Goal: Task Accomplishment & Management: Manage account settings

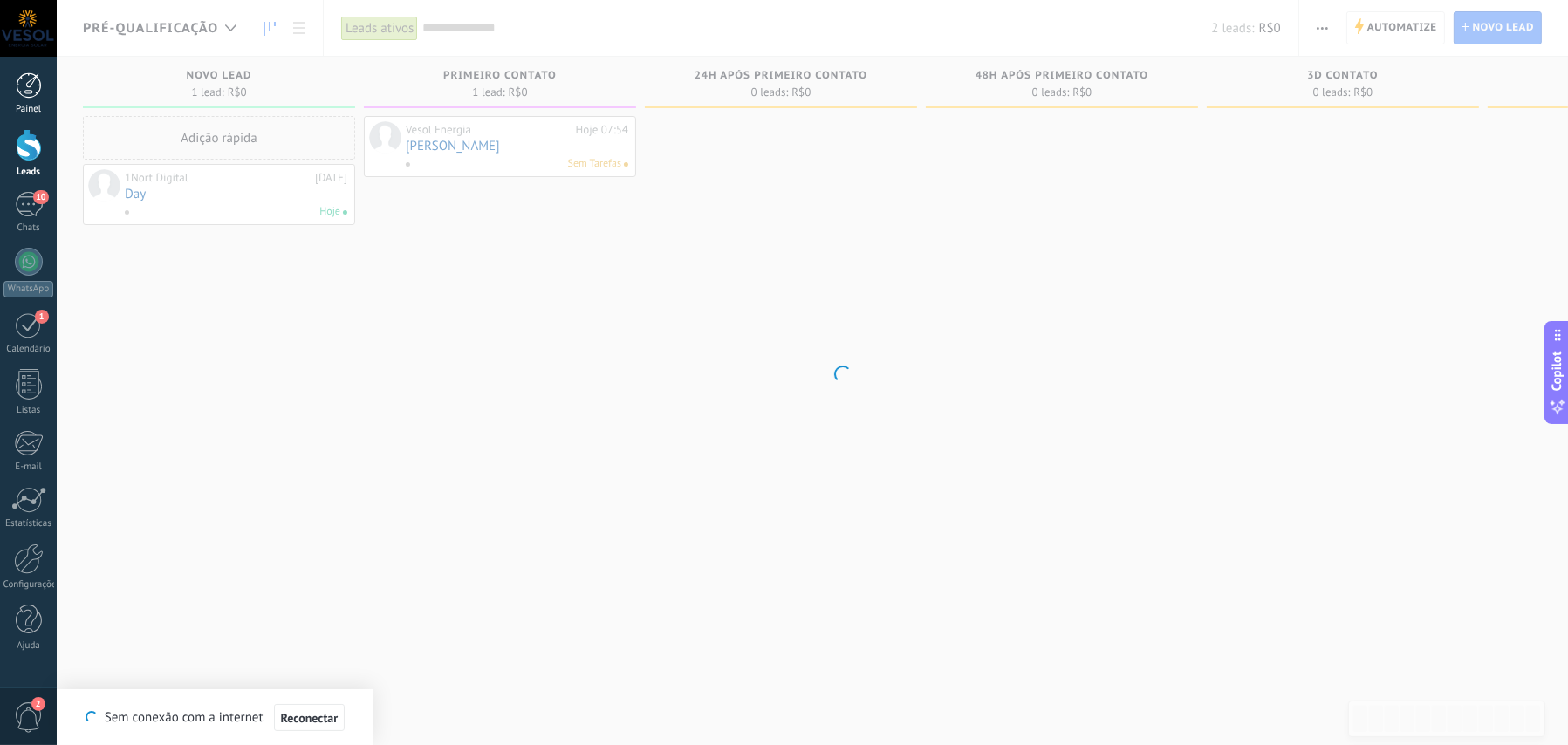
click at [26, 93] on div at bounding box center [28, 85] width 26 height 26
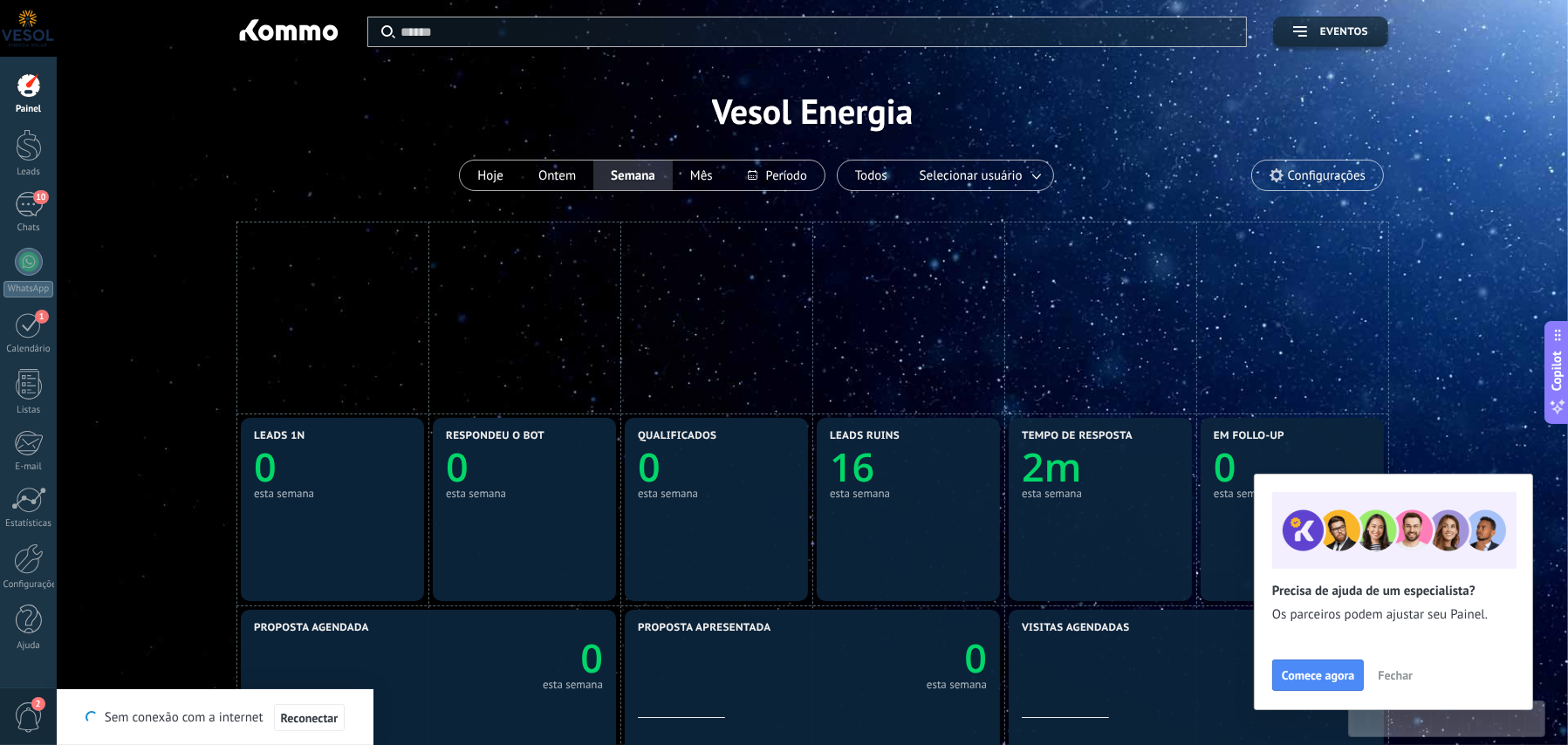
click at [1391, 676] on span "Fechar" at bounding box center [1396, 675] width 35 height 13
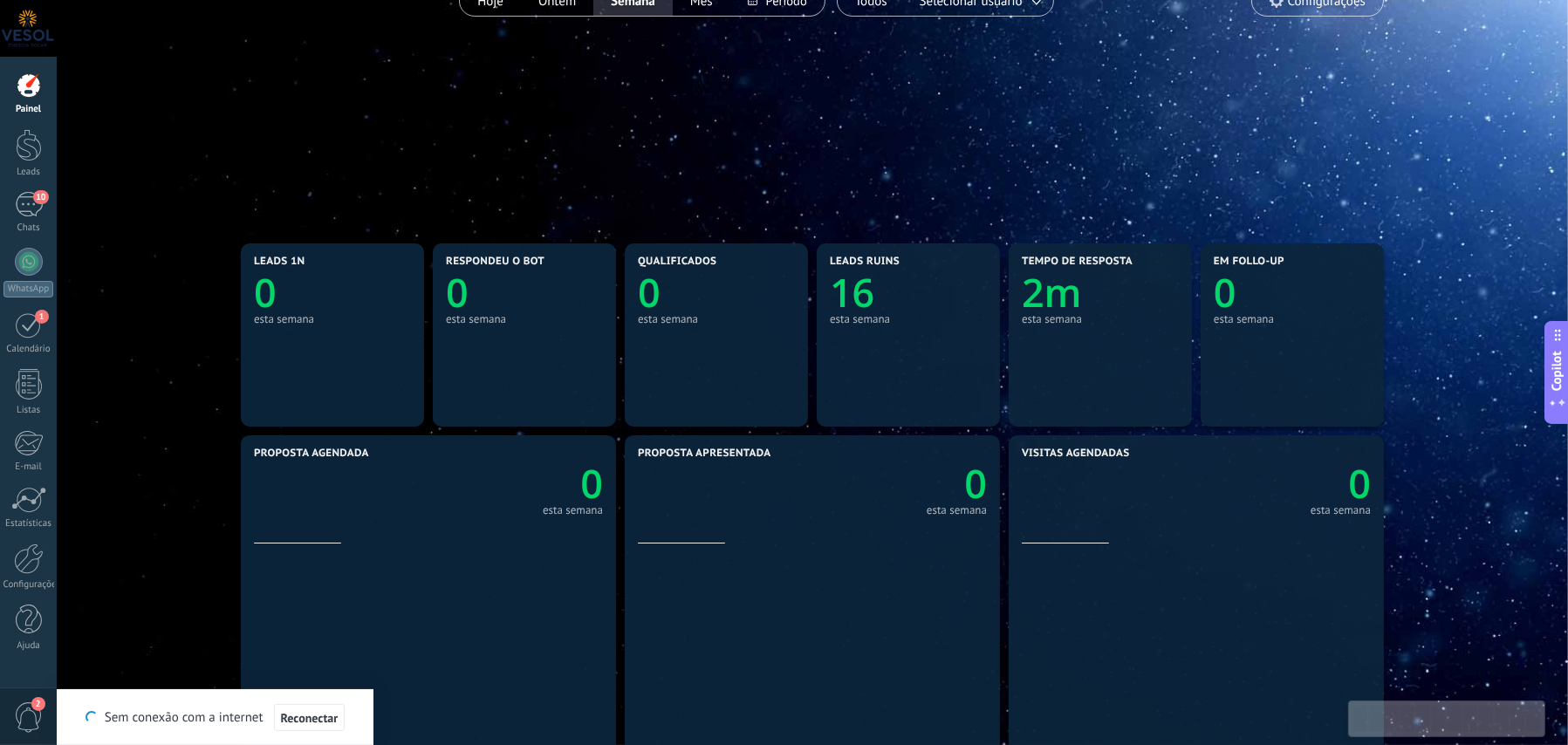
scroll to position [88, 0]
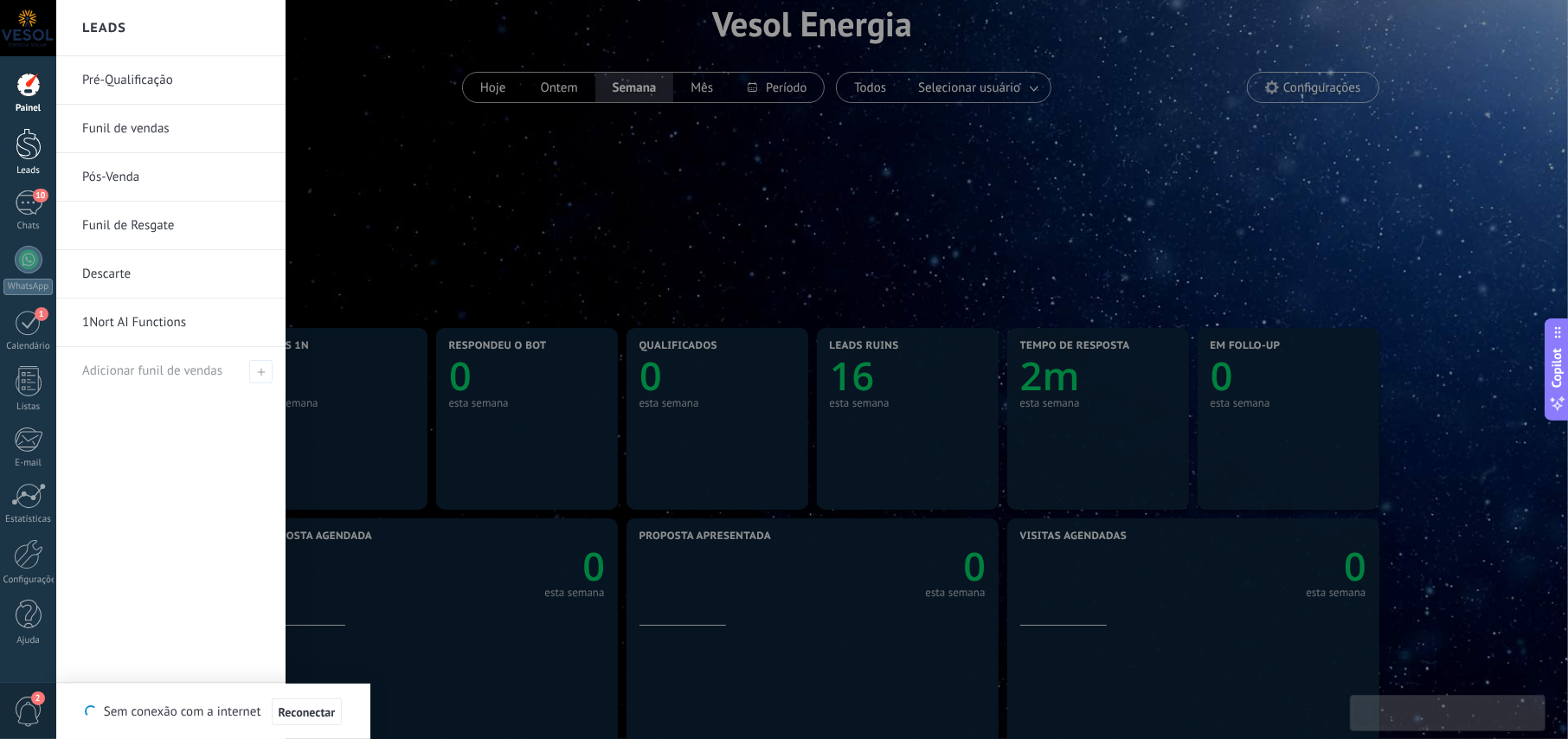
click at [21, 158] on div at bounding box center [28, 144] width 26 height 32
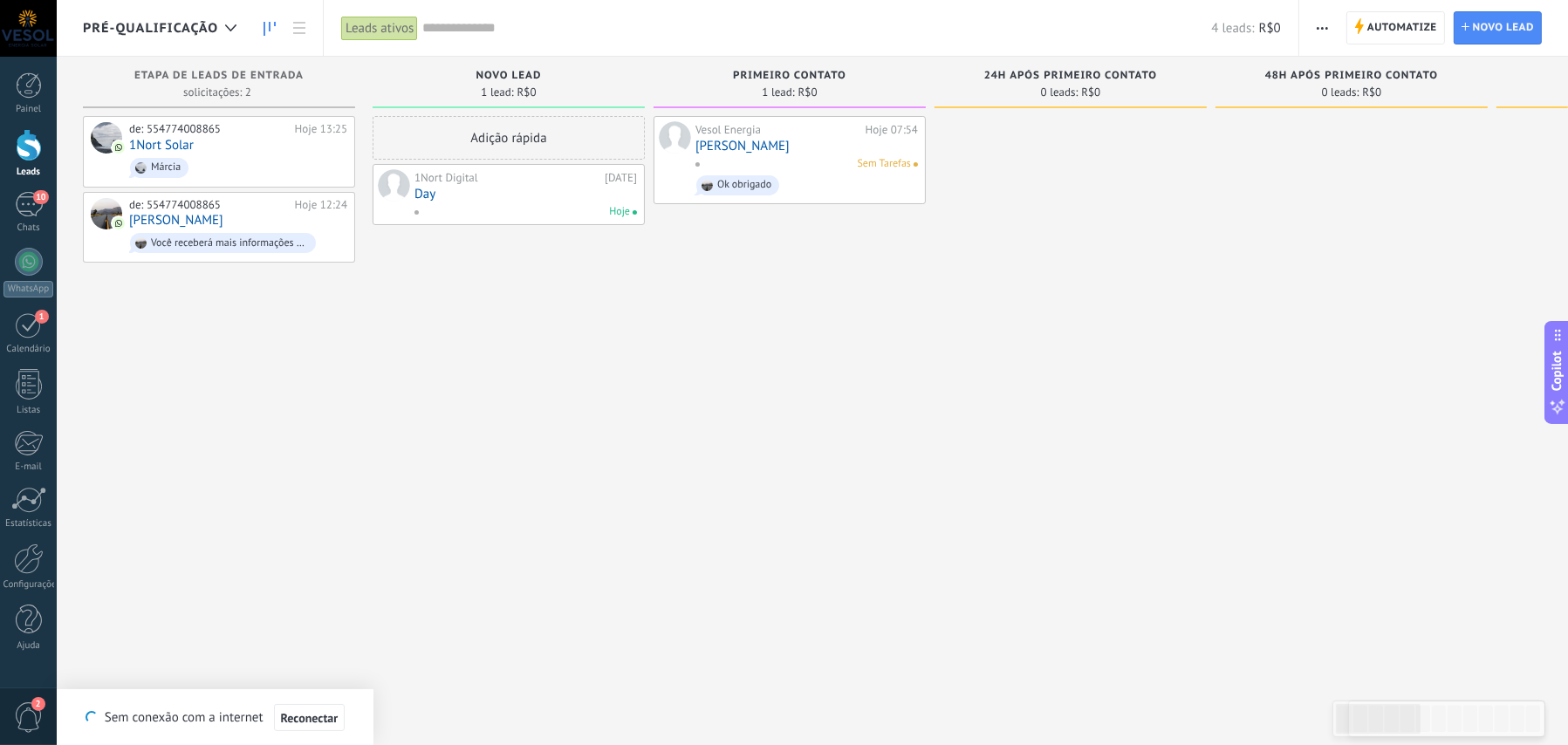
click at [740, 166] on div "Sem Tarefas" at bounding box center [802, 164] width 217 height 15
click at [742, 150] on link "[PERSON_NAME]" at bounding box center [806, 145] width 222 height 14
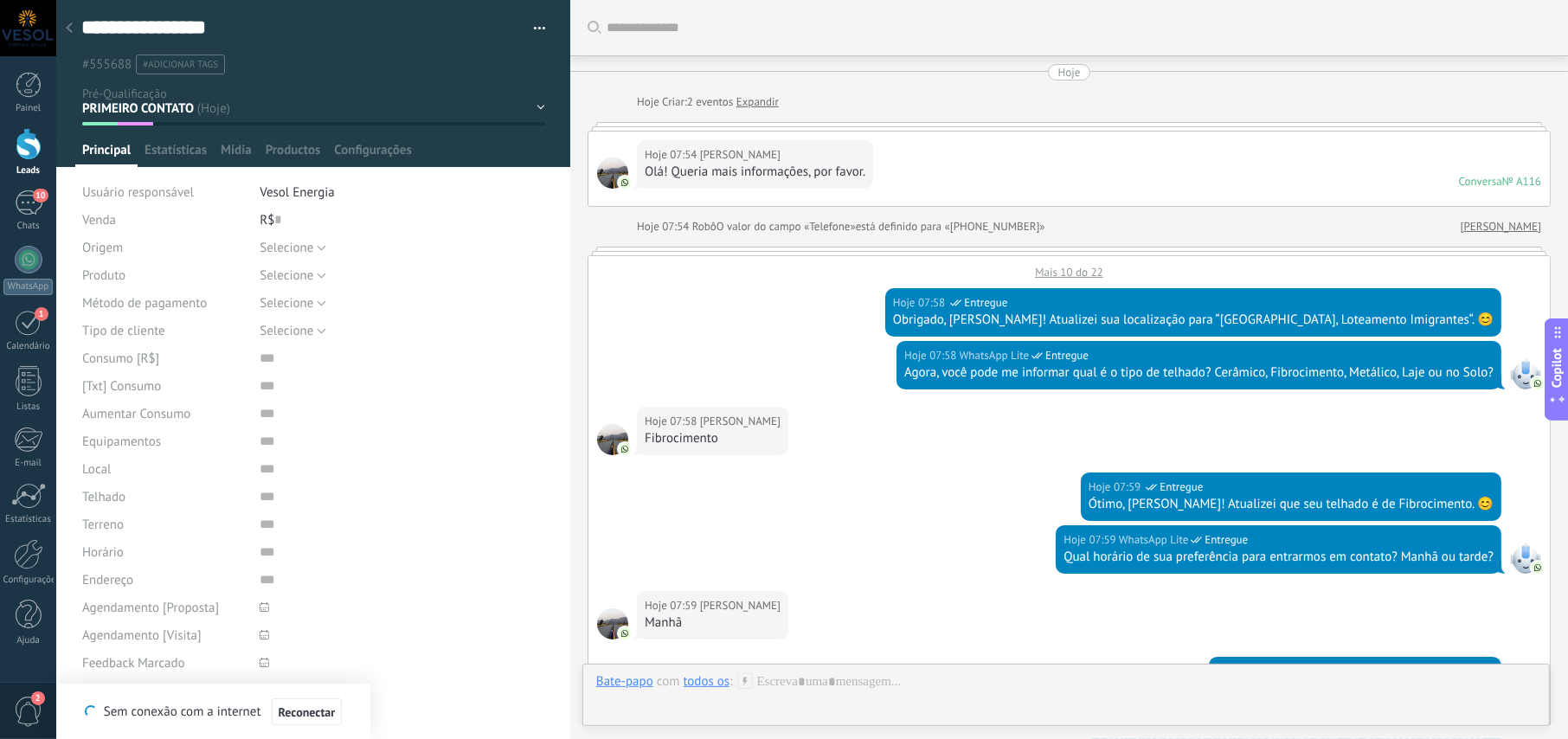
scroll to position [2206, 0]
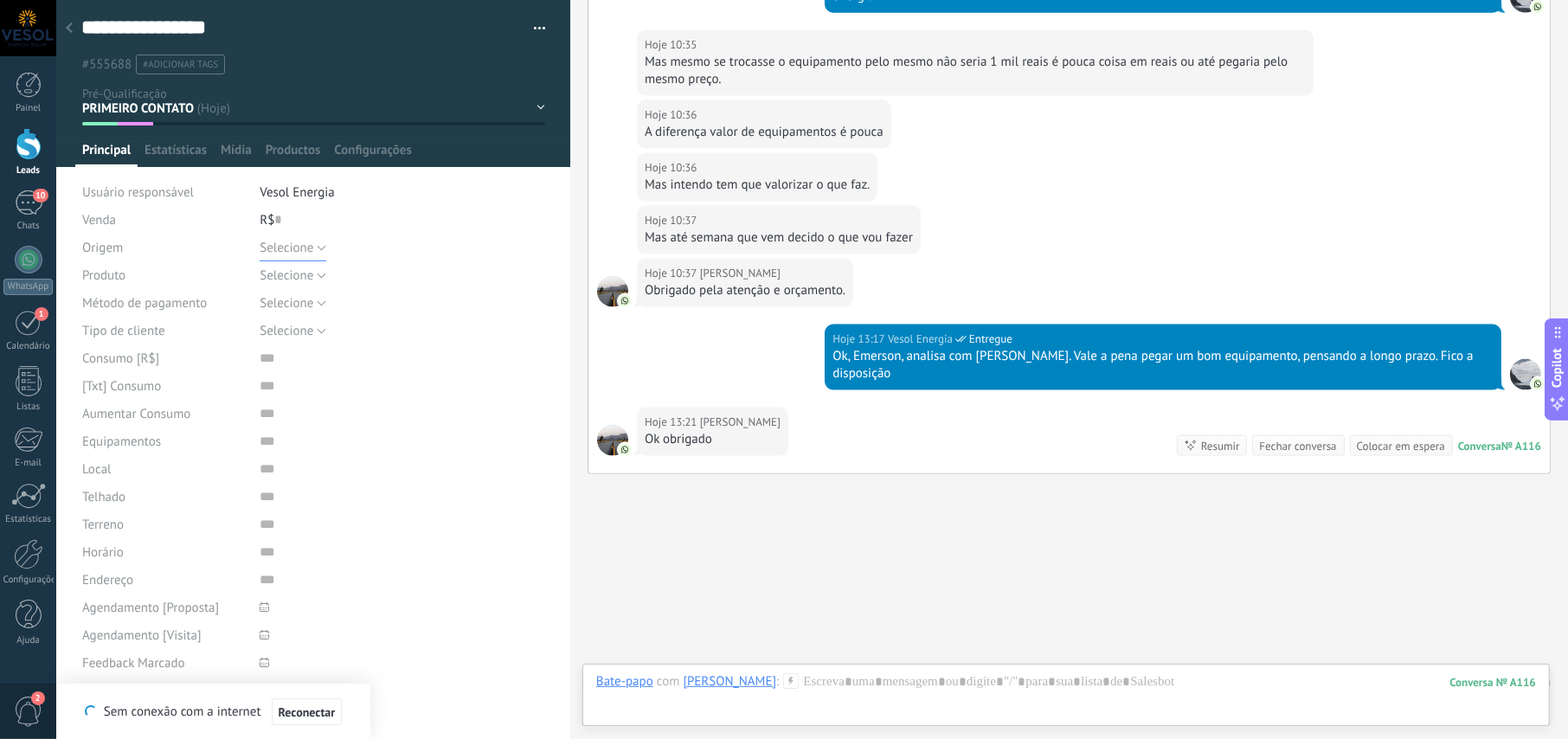
click at [321, 246] on button "Selecione" at bounding box center [293, 247] width 67 height 28
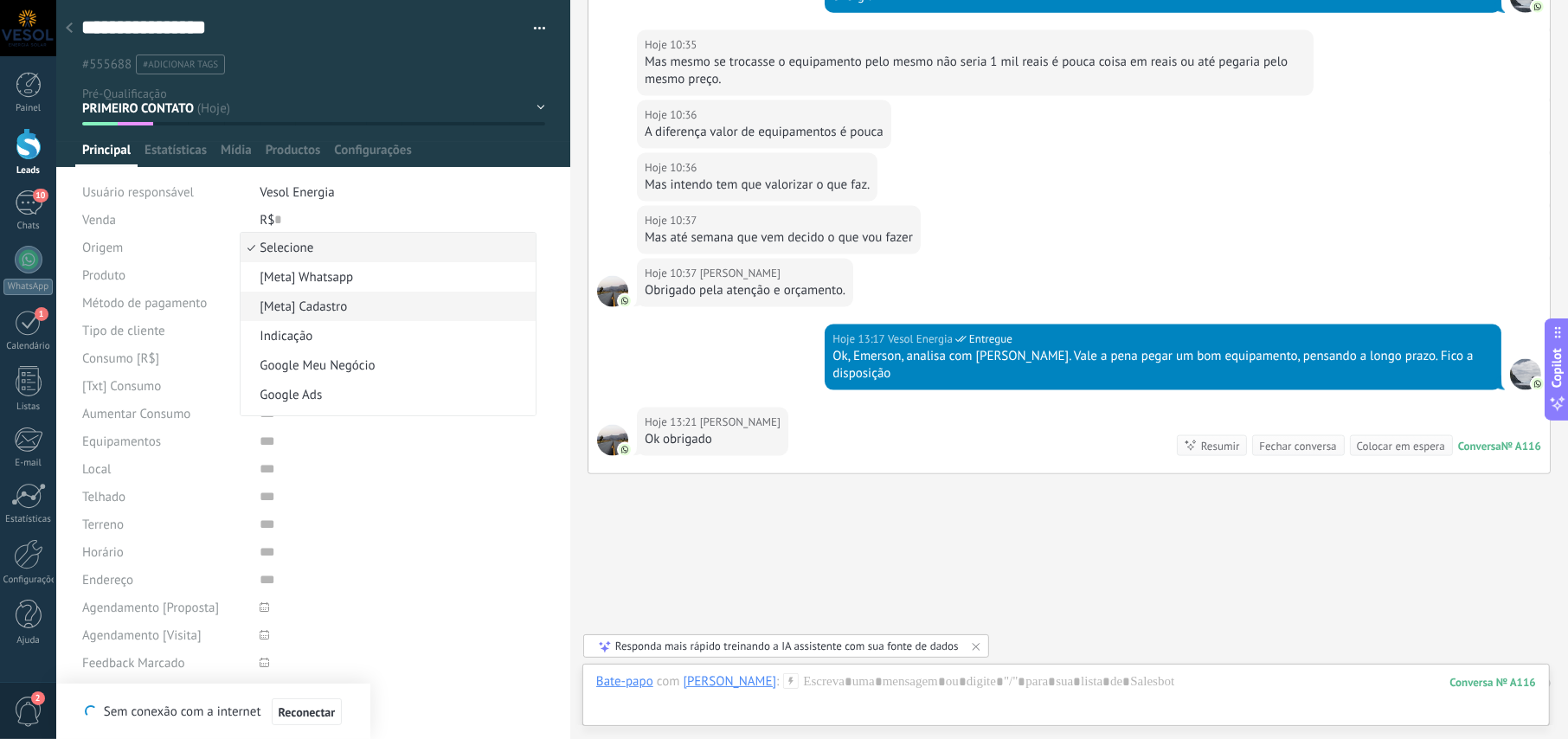
scroll to position [0, 0]
click at [346, 275] on span "[Meta] Whatsapp" at bounding box center [385, 277] width 289 height 16
click at [317, 275] on button "Selecione" at bounding box center [293, 275] width 67 height 28
click at [330, 308] on span "Residencial" at bounding box center [385, 305] width 289 height 16
click at [318, 301] on button "Selecione" at bounding box center [293, 303] width 67 height 28
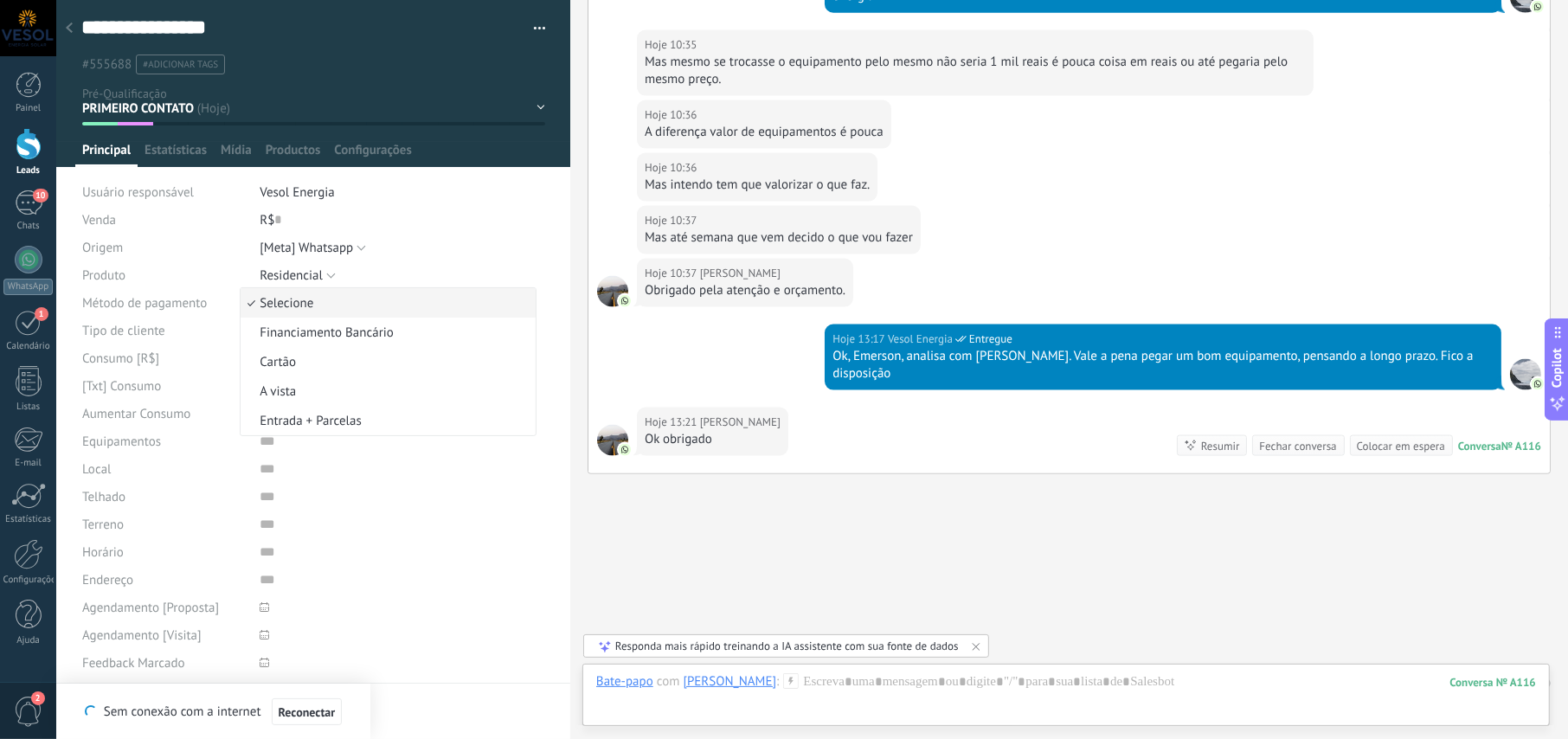
click at [318, 301] on span "Selecione" at bounding box center [385, 303] width 289 height 16
click at [304, 332] on span "Selecione" at bounding box center [286, 330] width 53 height 16
click at [294, 362] on span "Individual" at bounding box center [385, 360] width 289 height 16
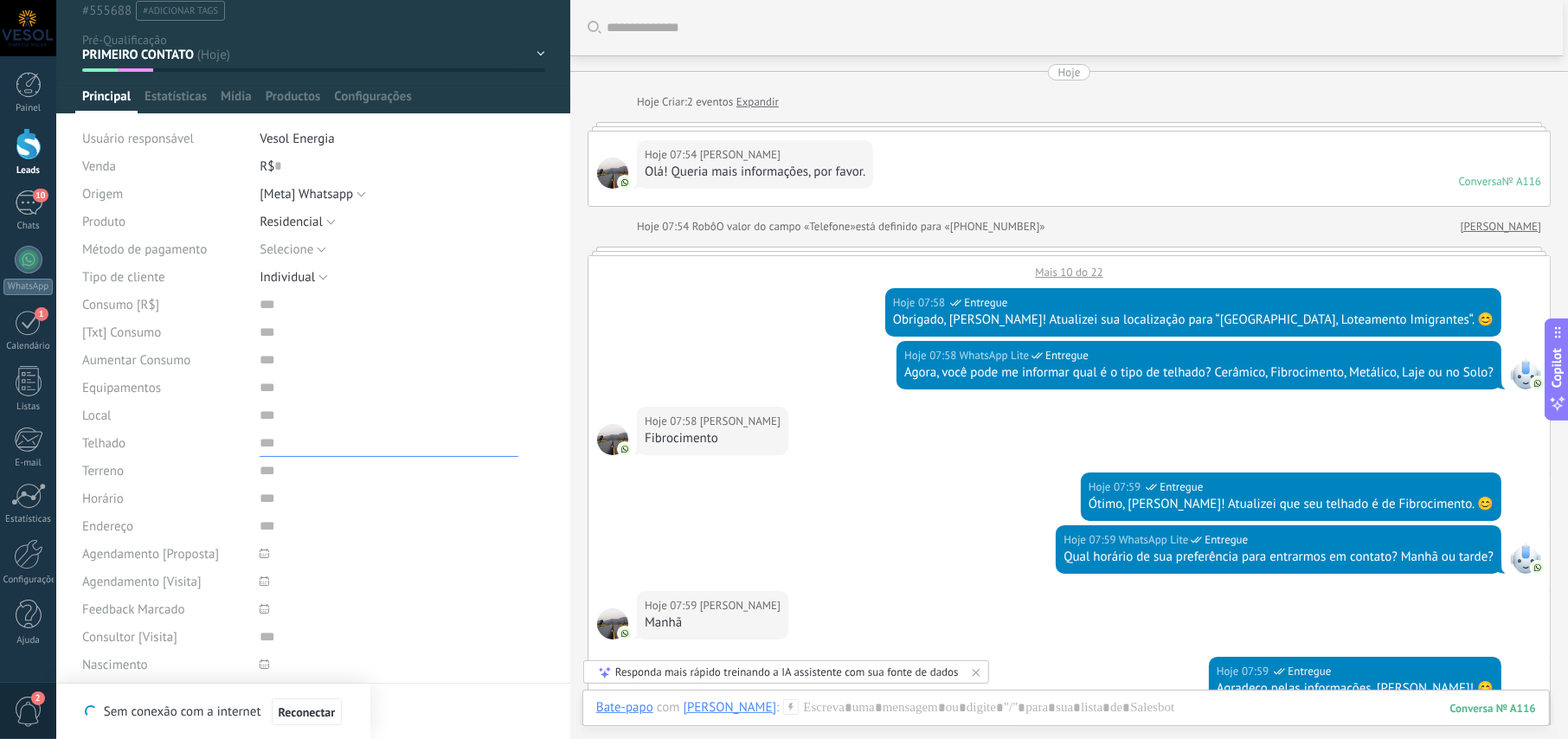
click at [264, 445] on input "text" at bounding box center [389, 442] width 259 height 28
click at [717, 103] on span "2 eventos" at bounding box center [710, 102] width 46 height 17
click at [727, 132] on div "Hoje 07:54 [PERSON_NAME]! Queria mais informações, por favor. Conversa № A116 C…" at bounding box center [1069, 169] width 962 height 74
click at [750, 160] on span "[PERSON_NAME]" at bounding box center [740, 155] width 80 height 17
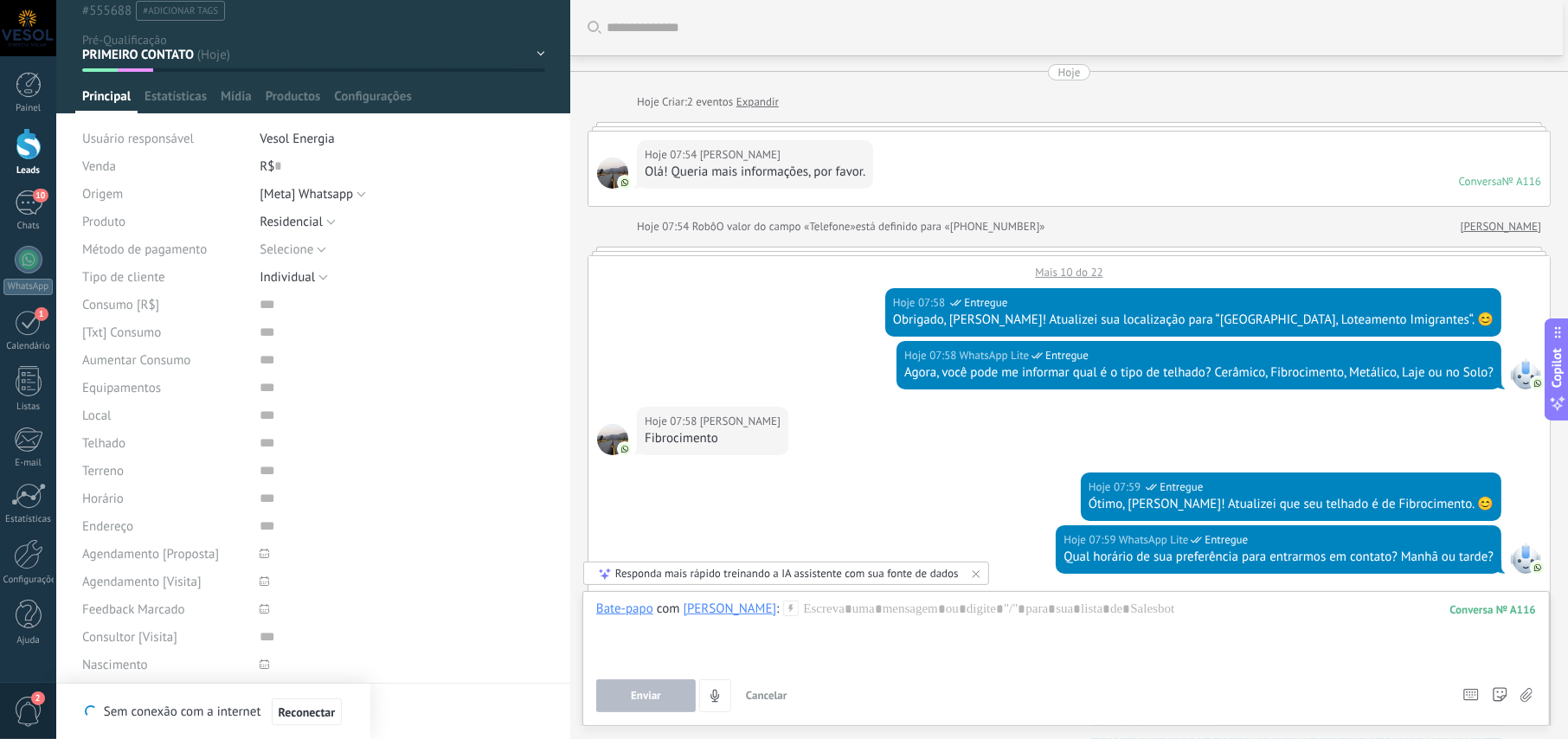
click at [749, 99] on link "Expandir" at bounding box center [757, 102] width 42 height 17
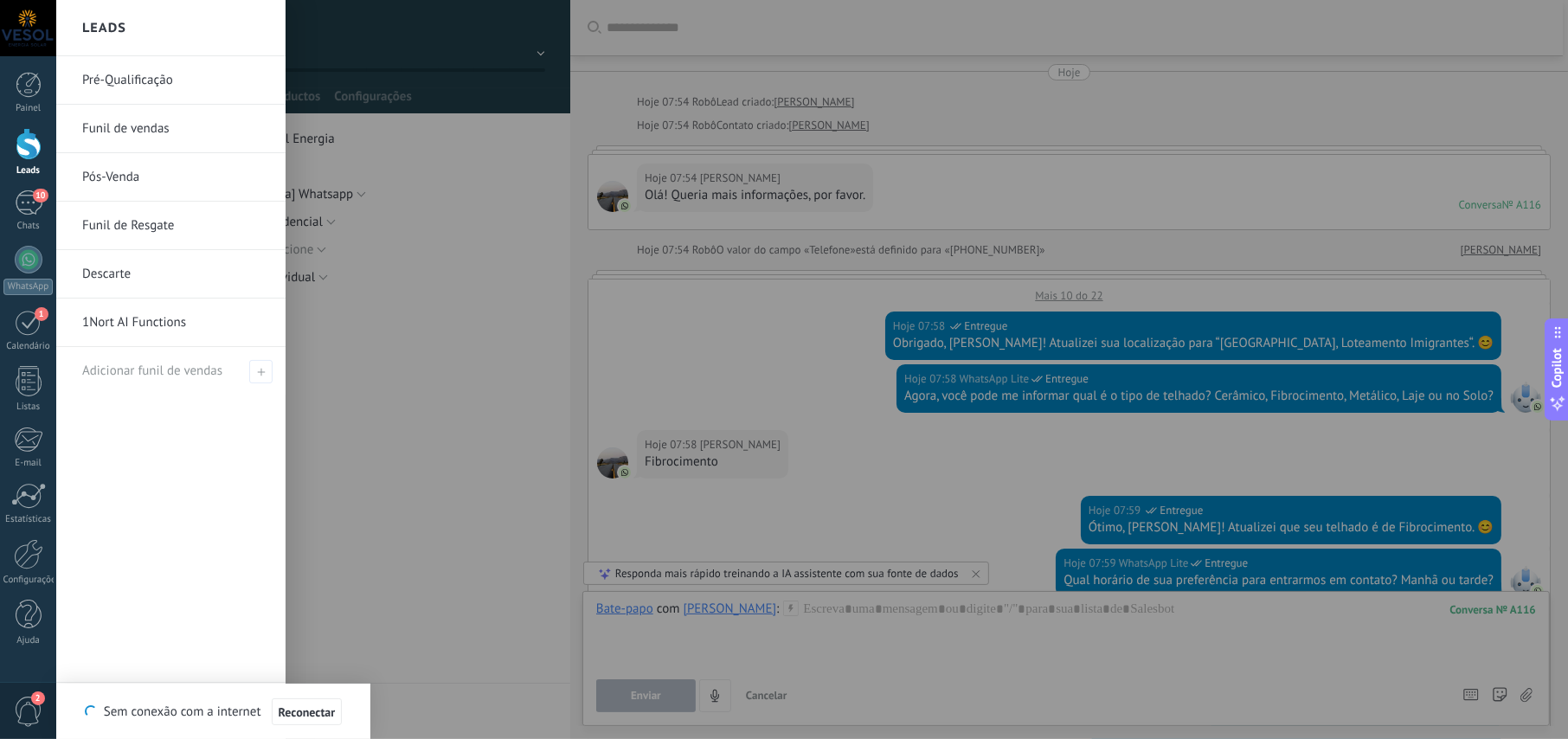
click at [26, 142] on div at bounding box center [28, 144] width 26 height 32
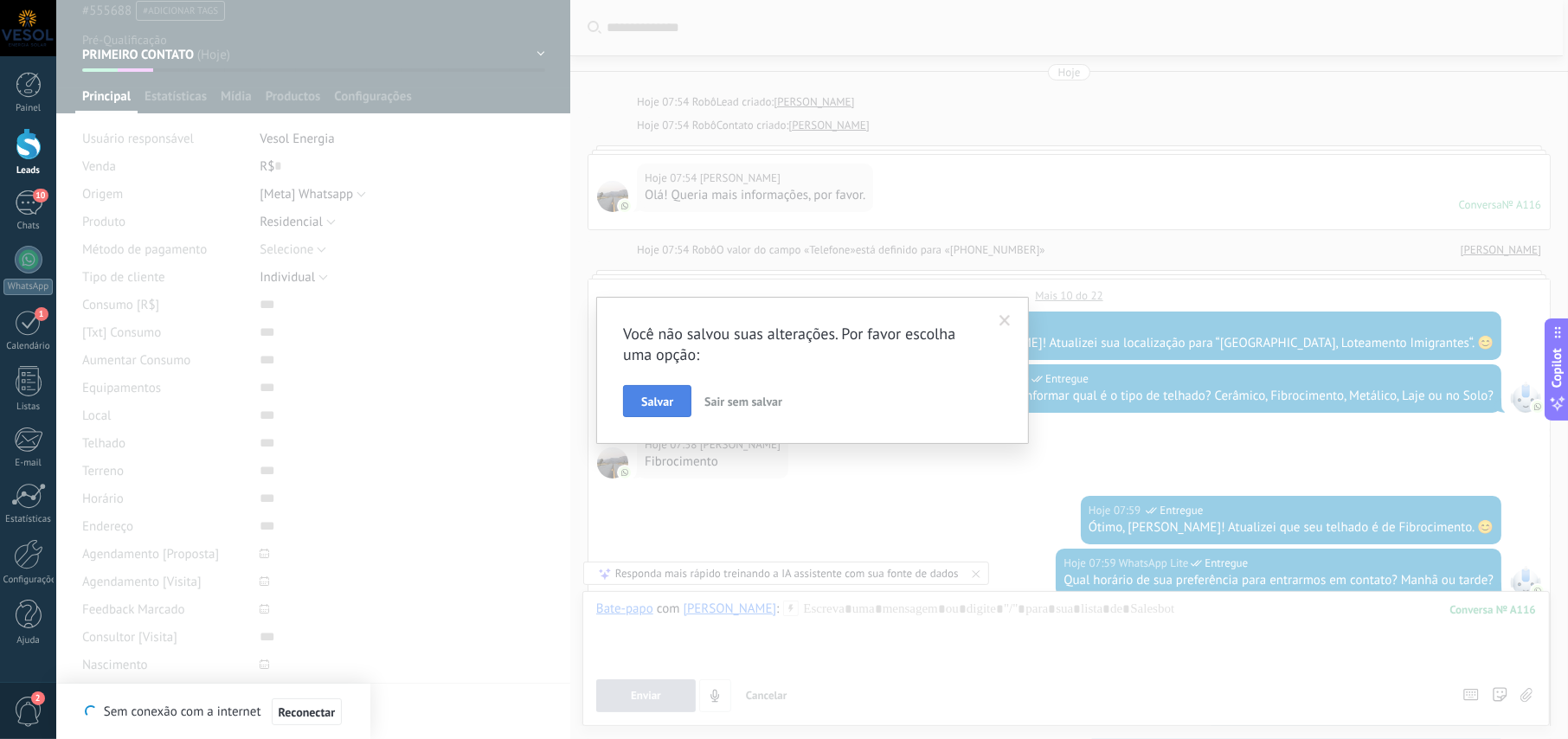
click at [674, 401] on button "Salvar" at bounding box center [657, 401] width 69 height 32
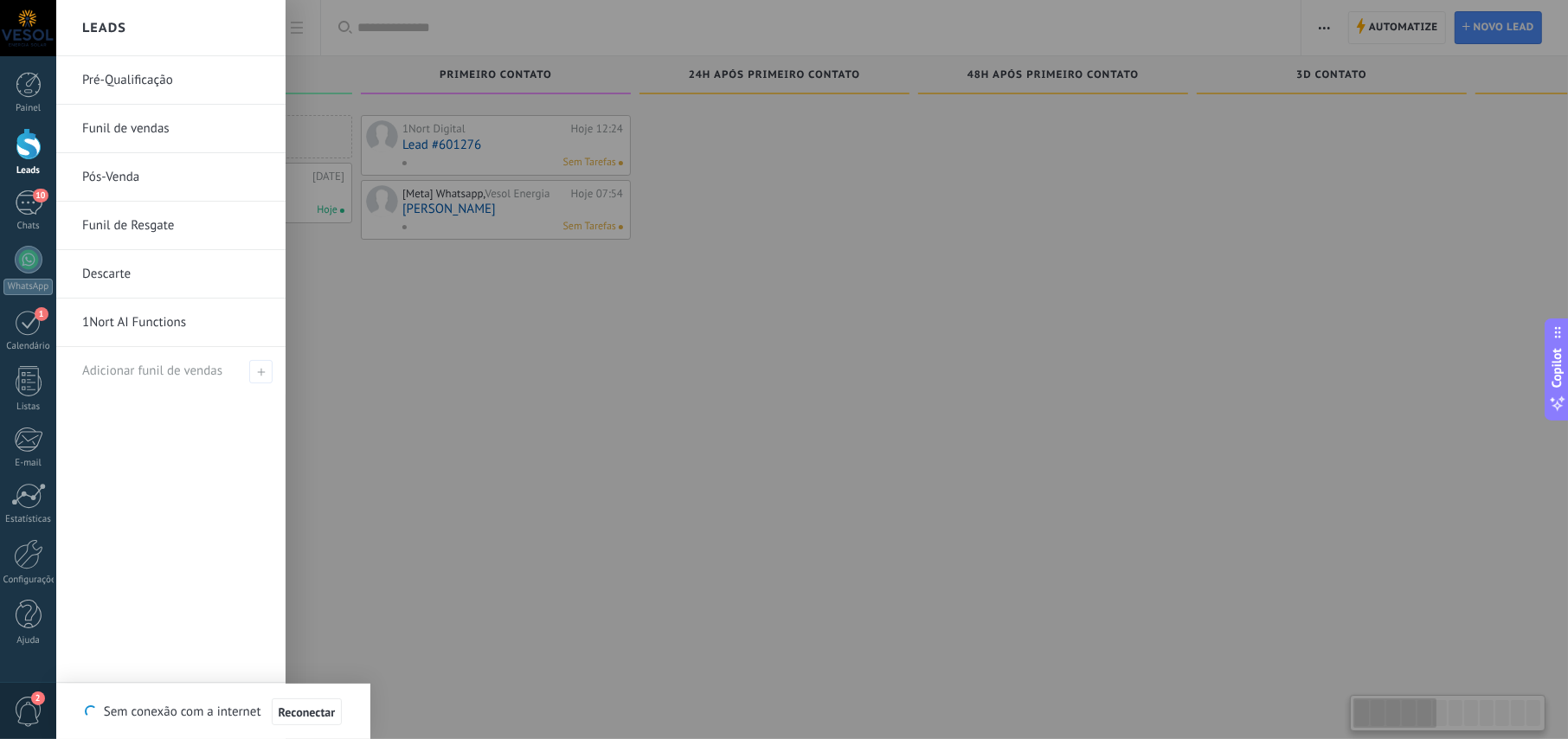
click at [141, 82] on link "Pré-Qualificação" at bounding box center [175, 80] width 186 height 49
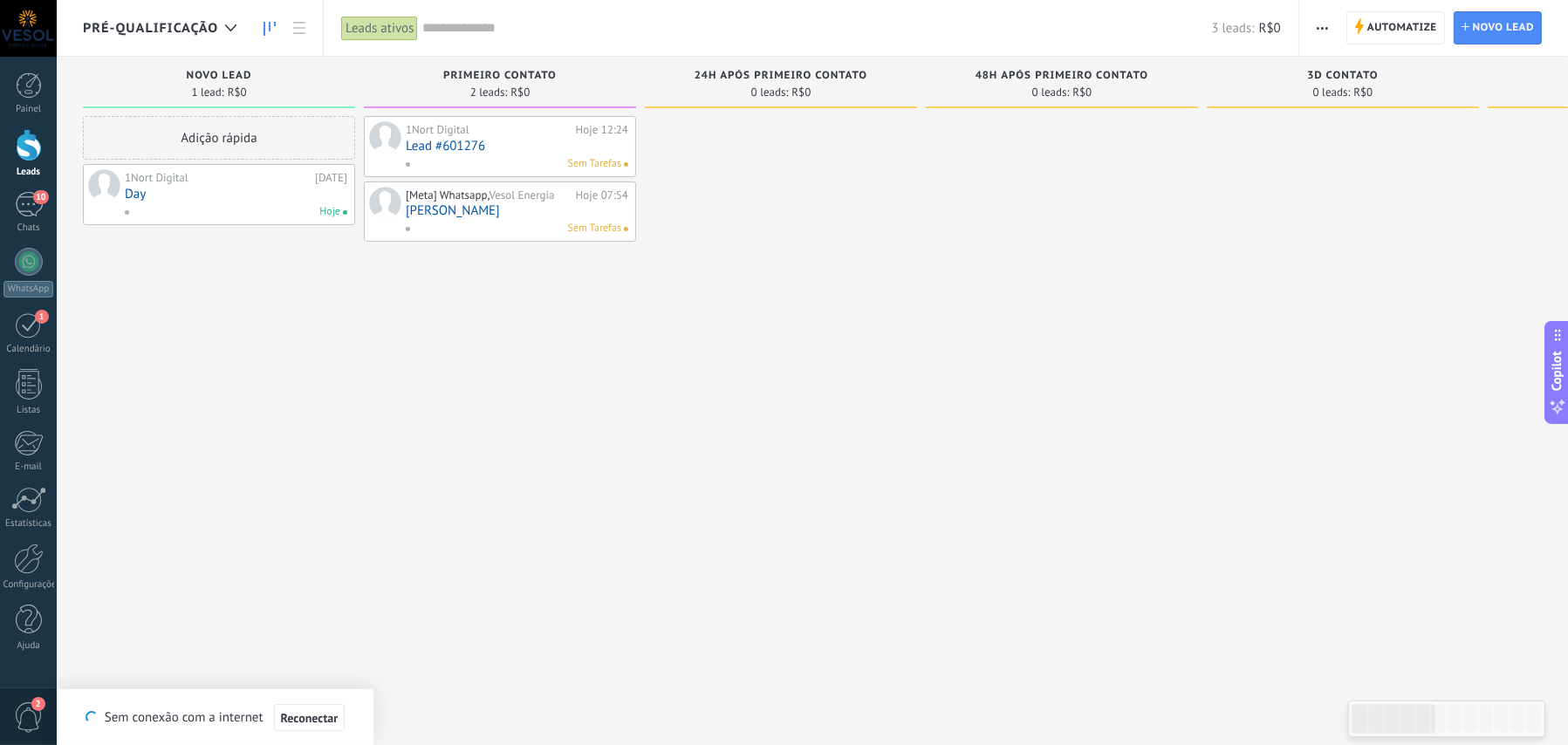
click at [450, 213] on link "[PERSON_NAME]" at bounding box center [516, 210] width 222 height 14
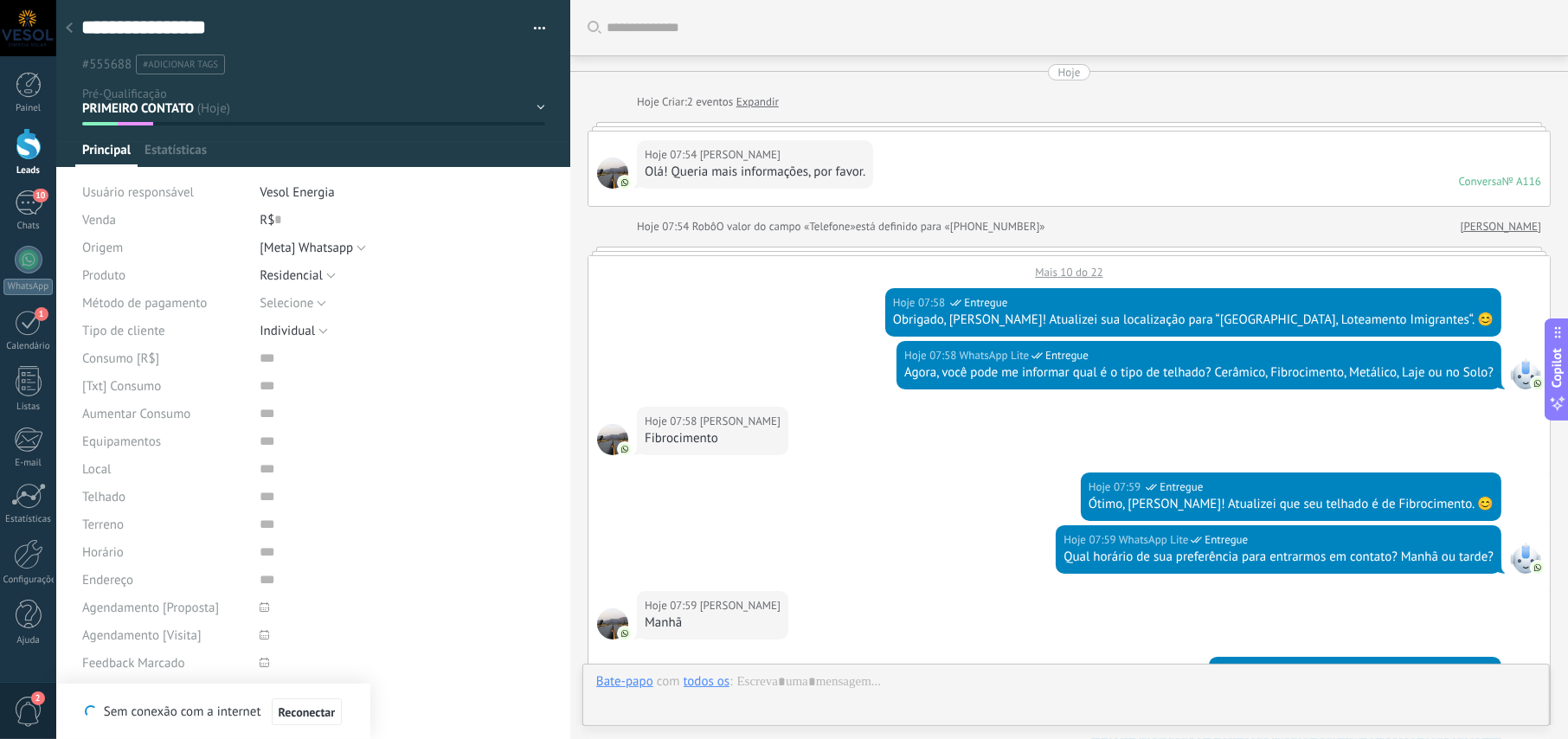
scroll to position [2234, 0]
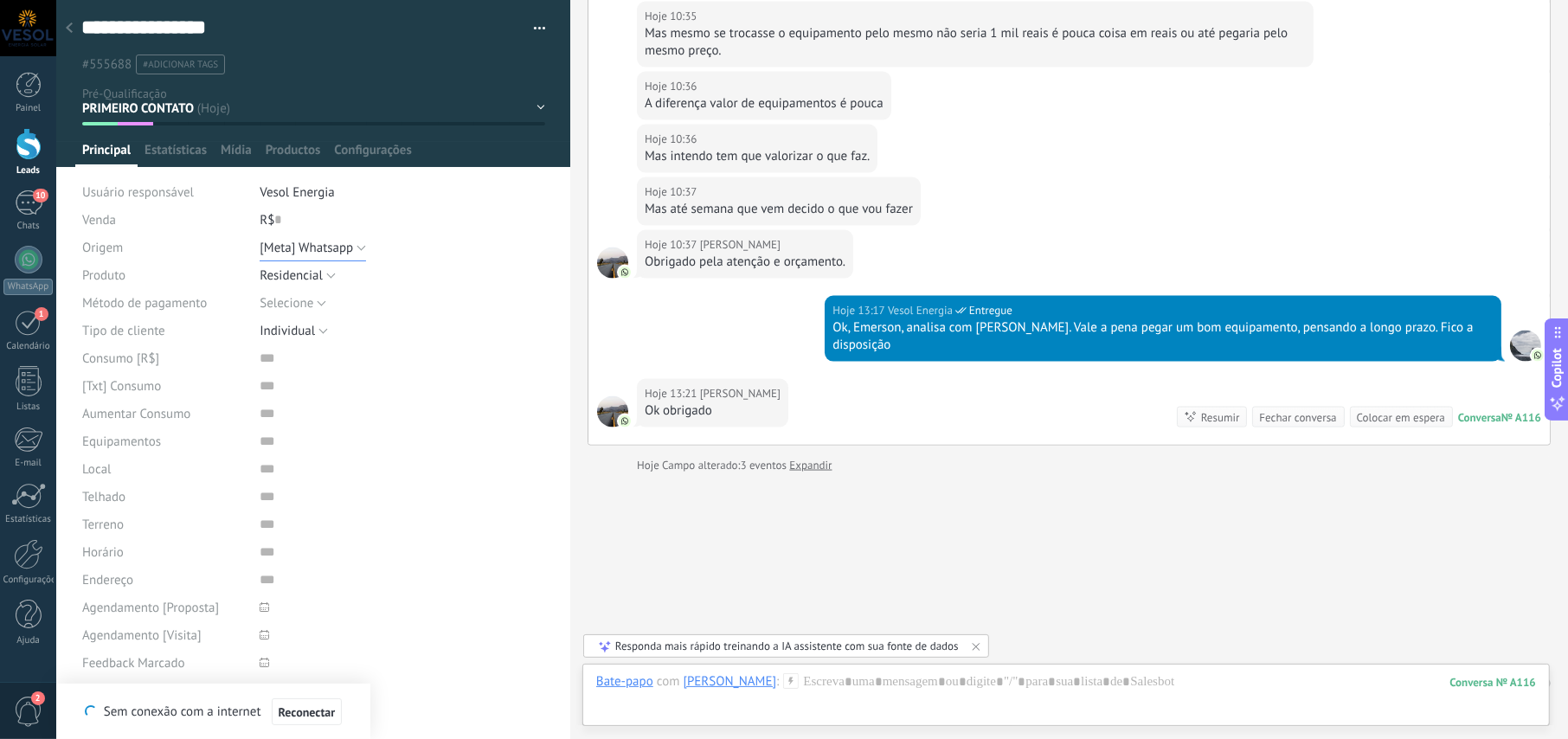
click at [312, 245] on span "[Meta] Whatsapp" at bounding box center [307, 247] width 94 height 16
click at [189, 152] on span "Estatísticas" at bounding box center [175, 155] width 62 height 25
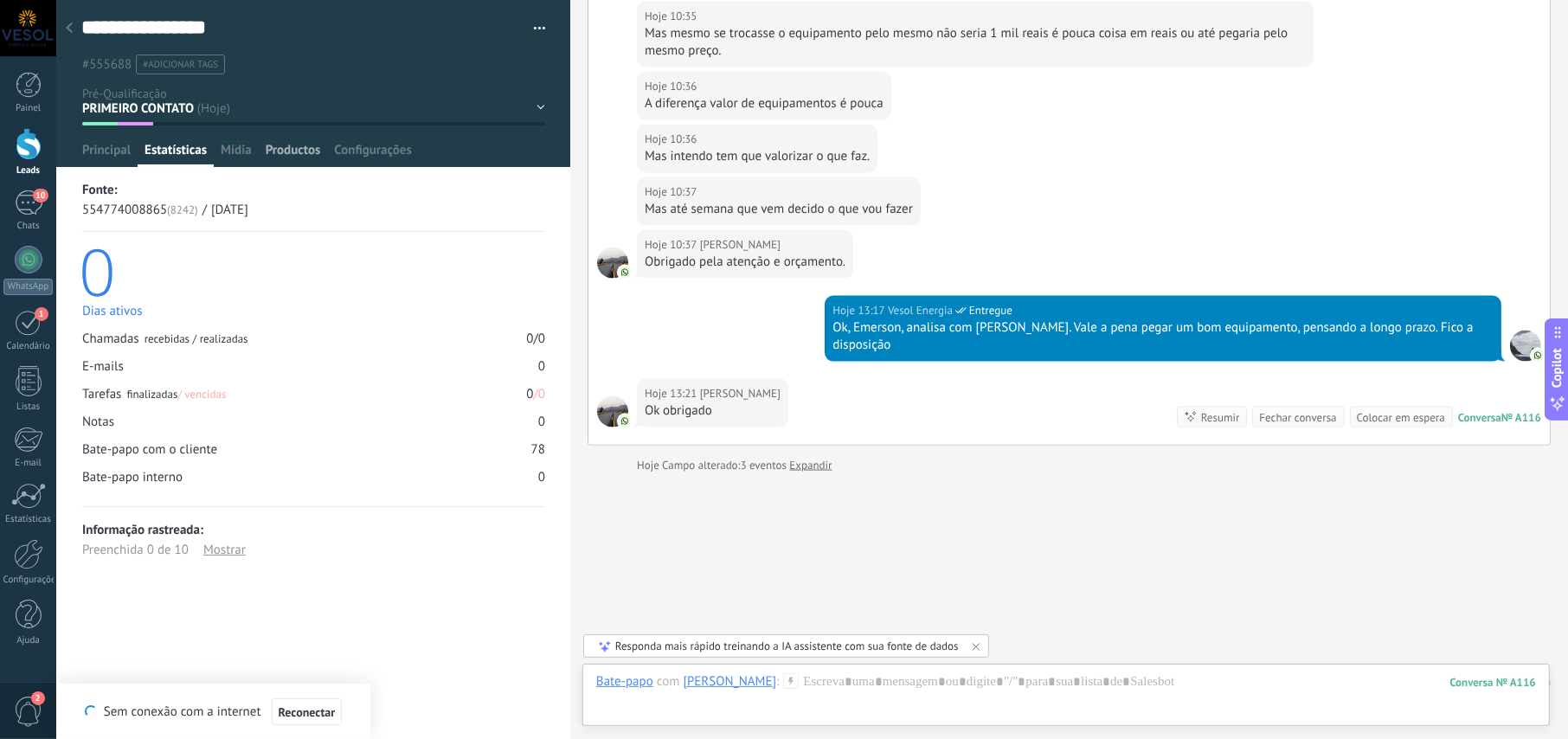
click at [297, 149] on span "Productos" at bounding box center [293, 155] width 55 height 25
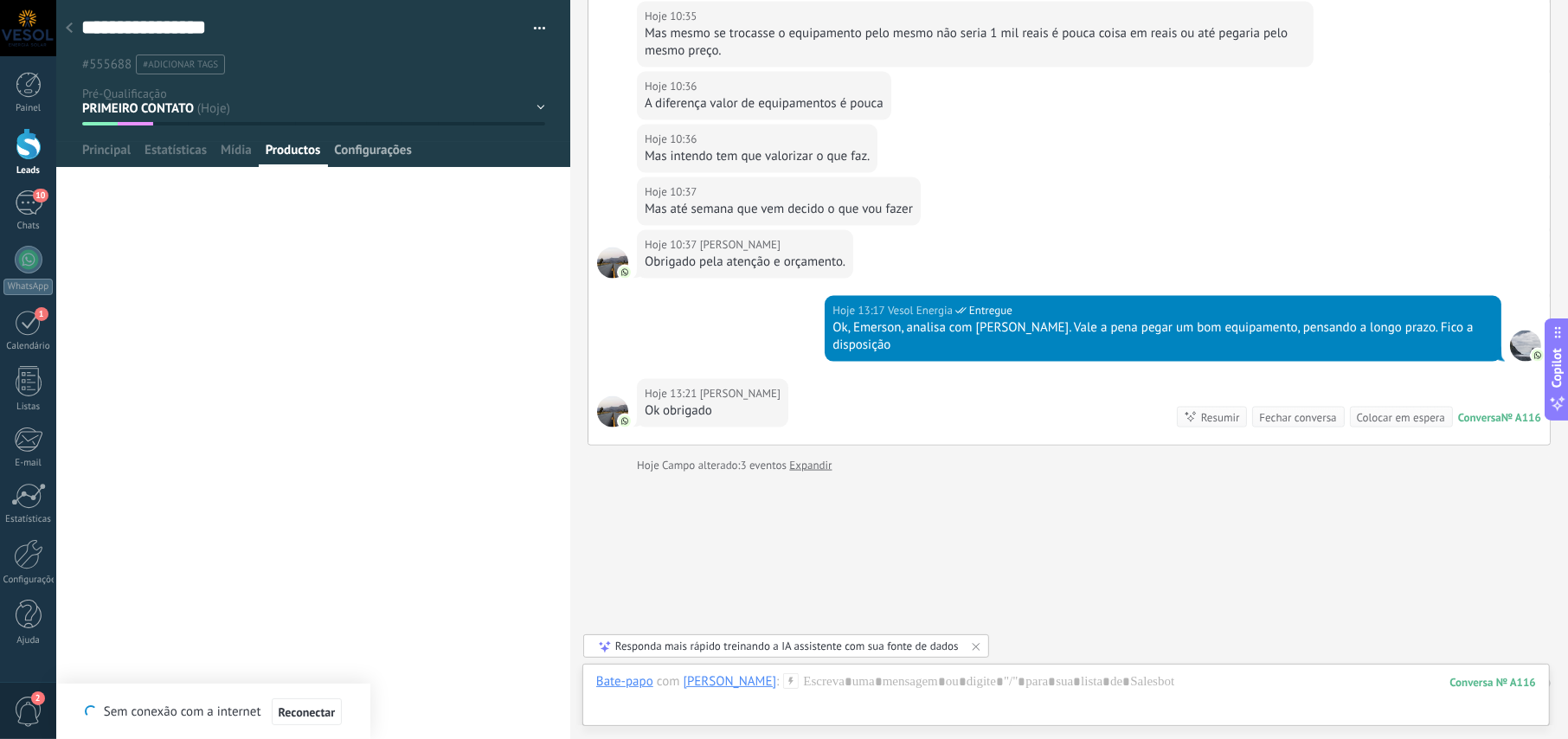
click at [380, 154] on span "Configurações" at bounding box center [372, 155] width 77 height 25
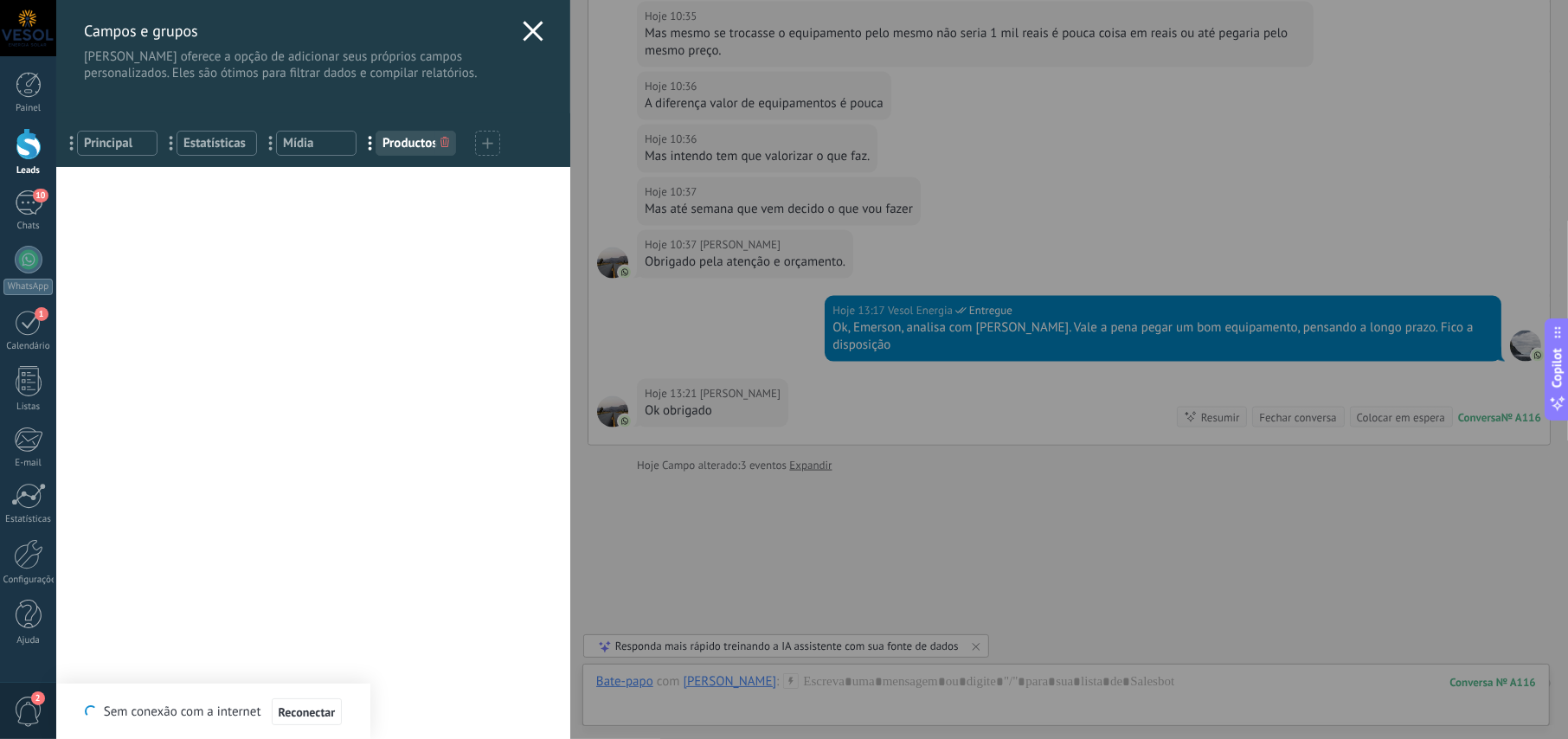
click at [522, 28] on icon at bounding box center [533, 32] width 21 height 21
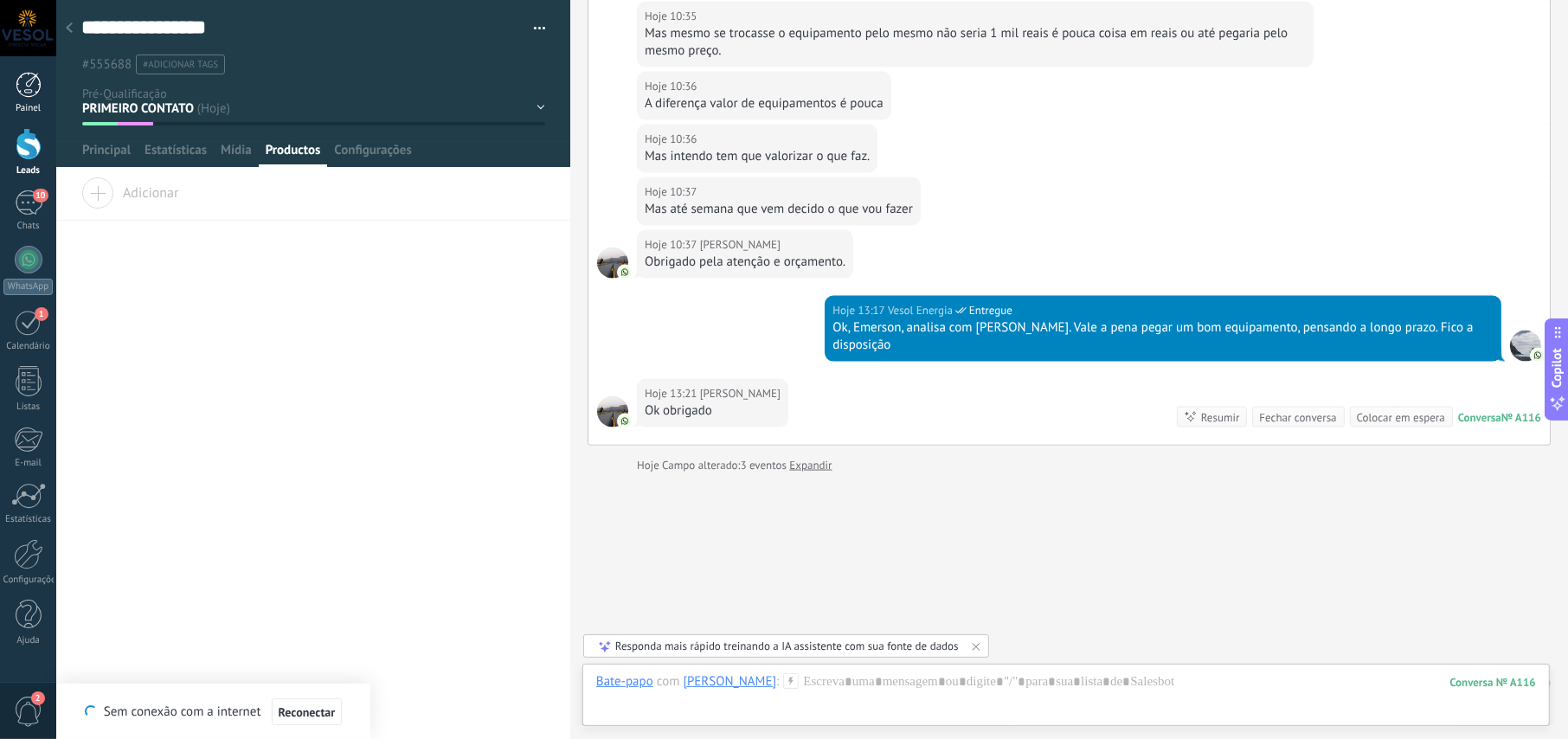
click at [29, 81] on div at bounding box center [28, 84] width 26 height 26
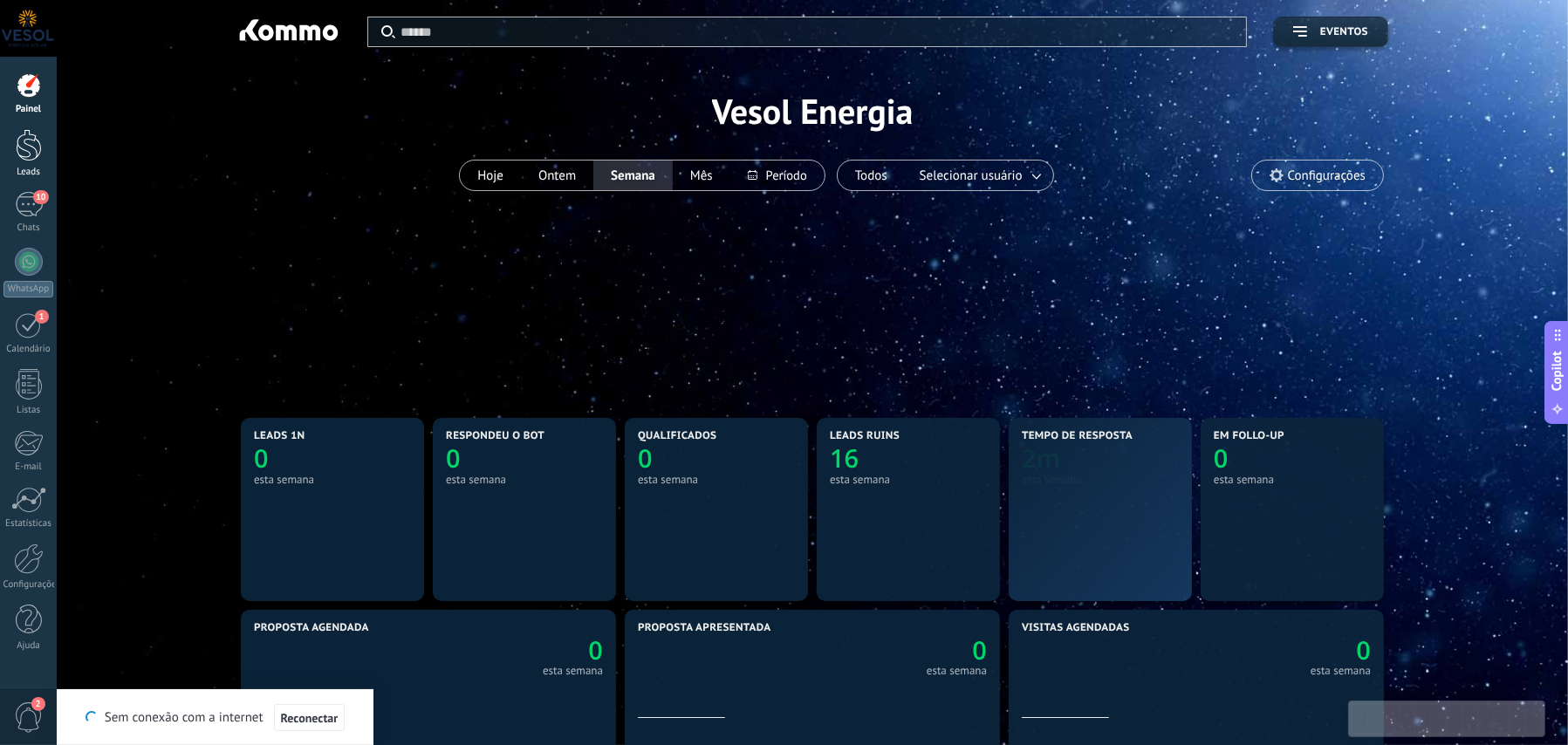
click at [26, 138] on div at bounding box center [28, 145] width 26 height 33
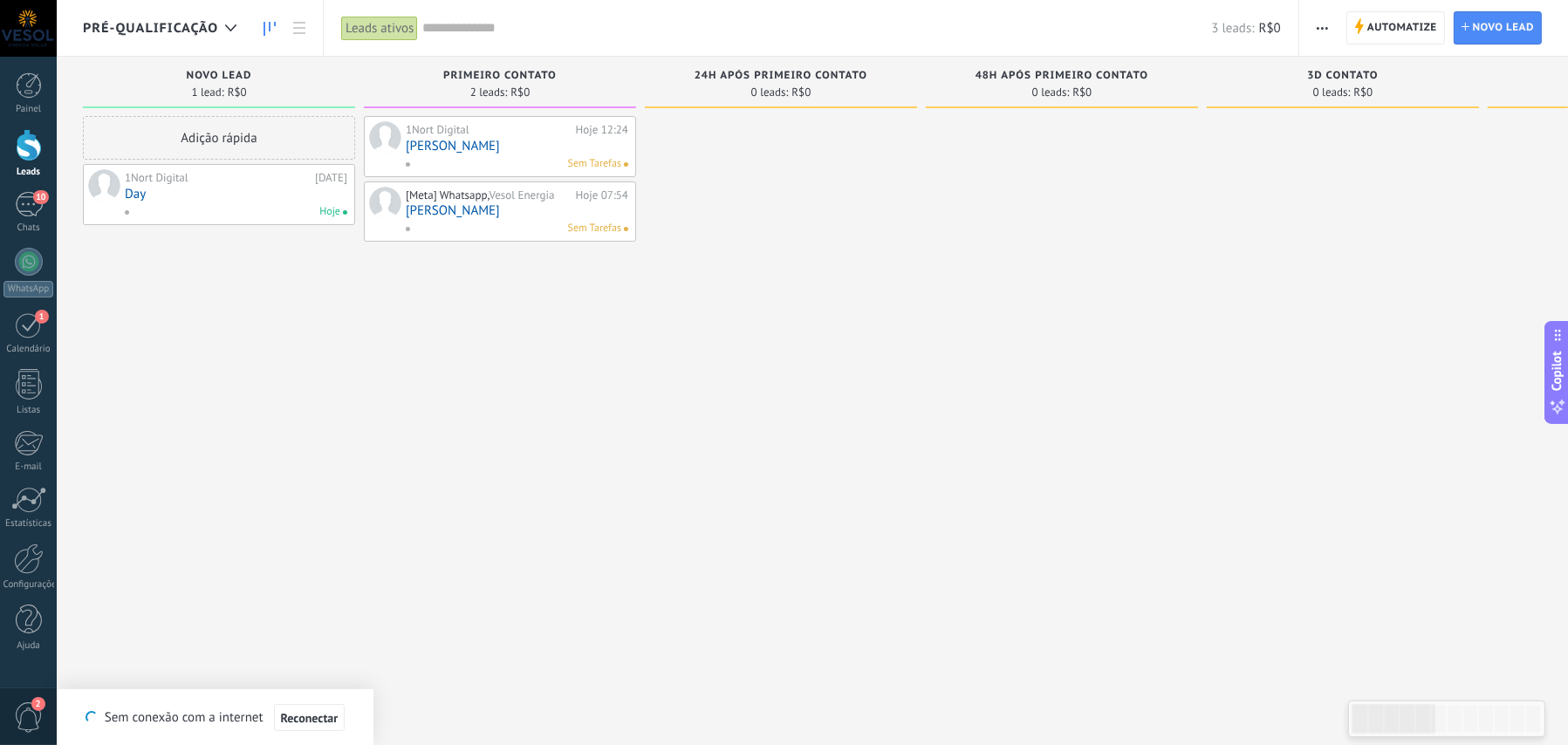
click at [439, 148] on link "[PERSON_NAME]" at bounding box center [516, 145] width 222 height 14
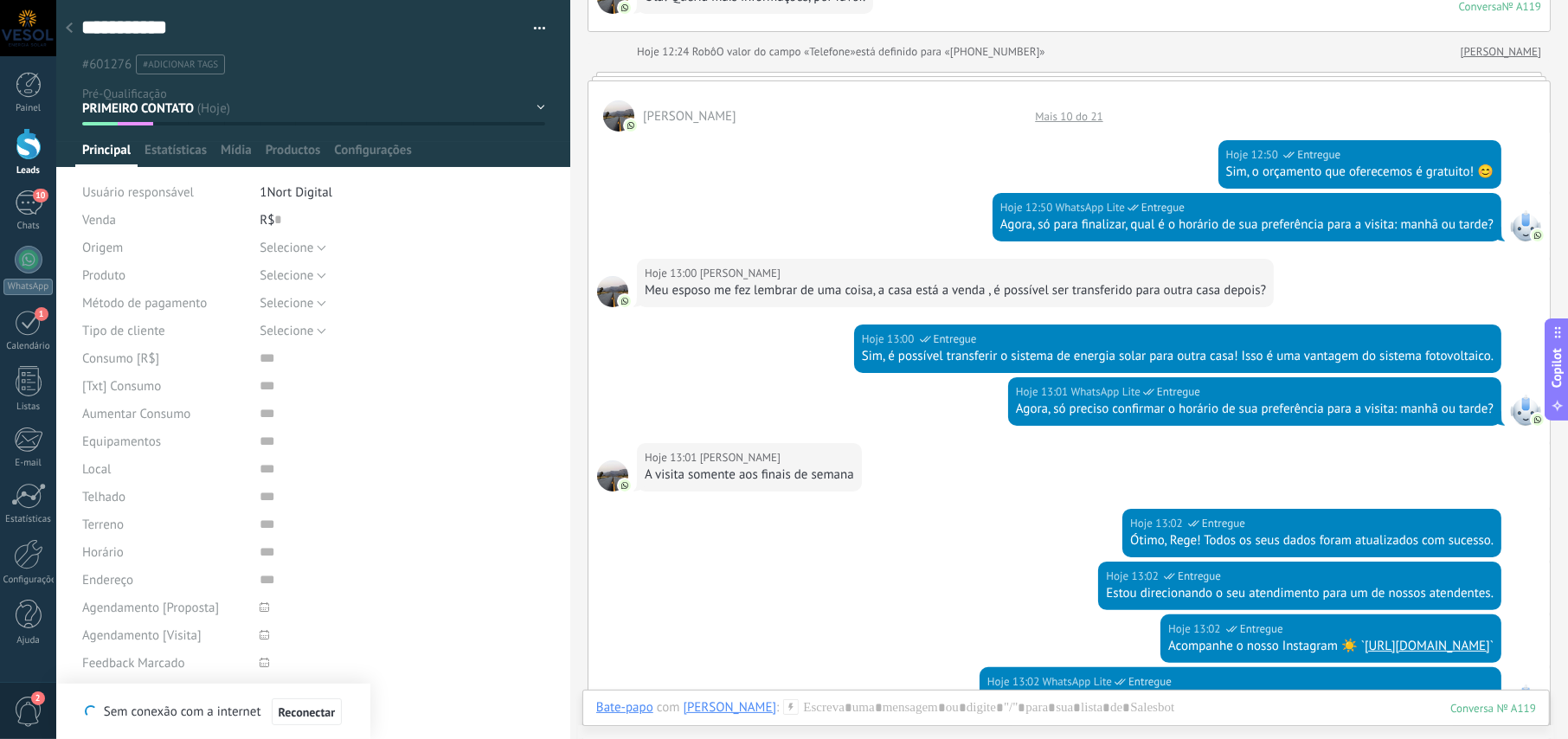
scroll to position [144, 0]
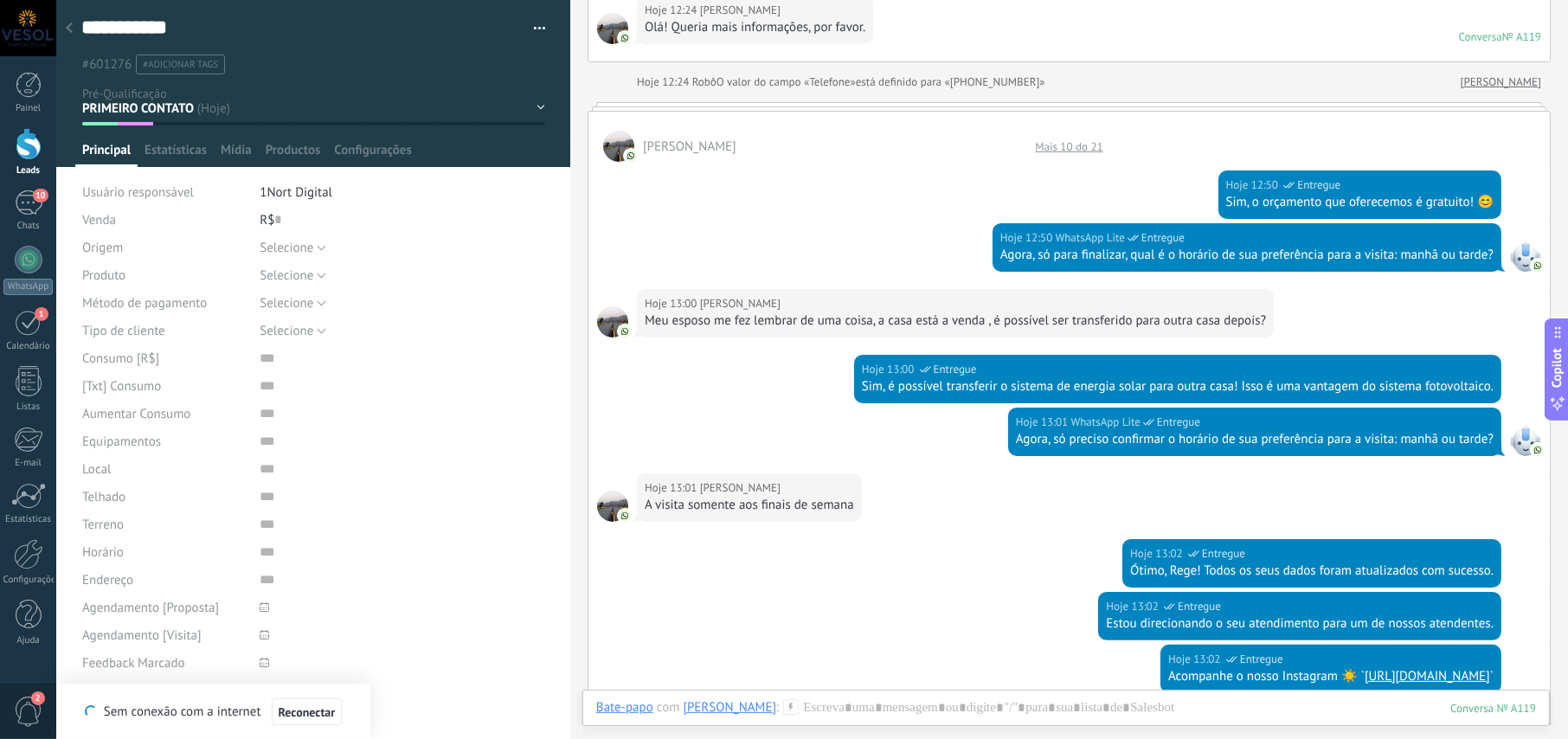
click at [0, 0] on div "NOVO LEAD PRIMEIRO CONTATO 24h após primeiro contato 48h após primeiro contato …" at bounding box center [0, 0] width 0 height 0
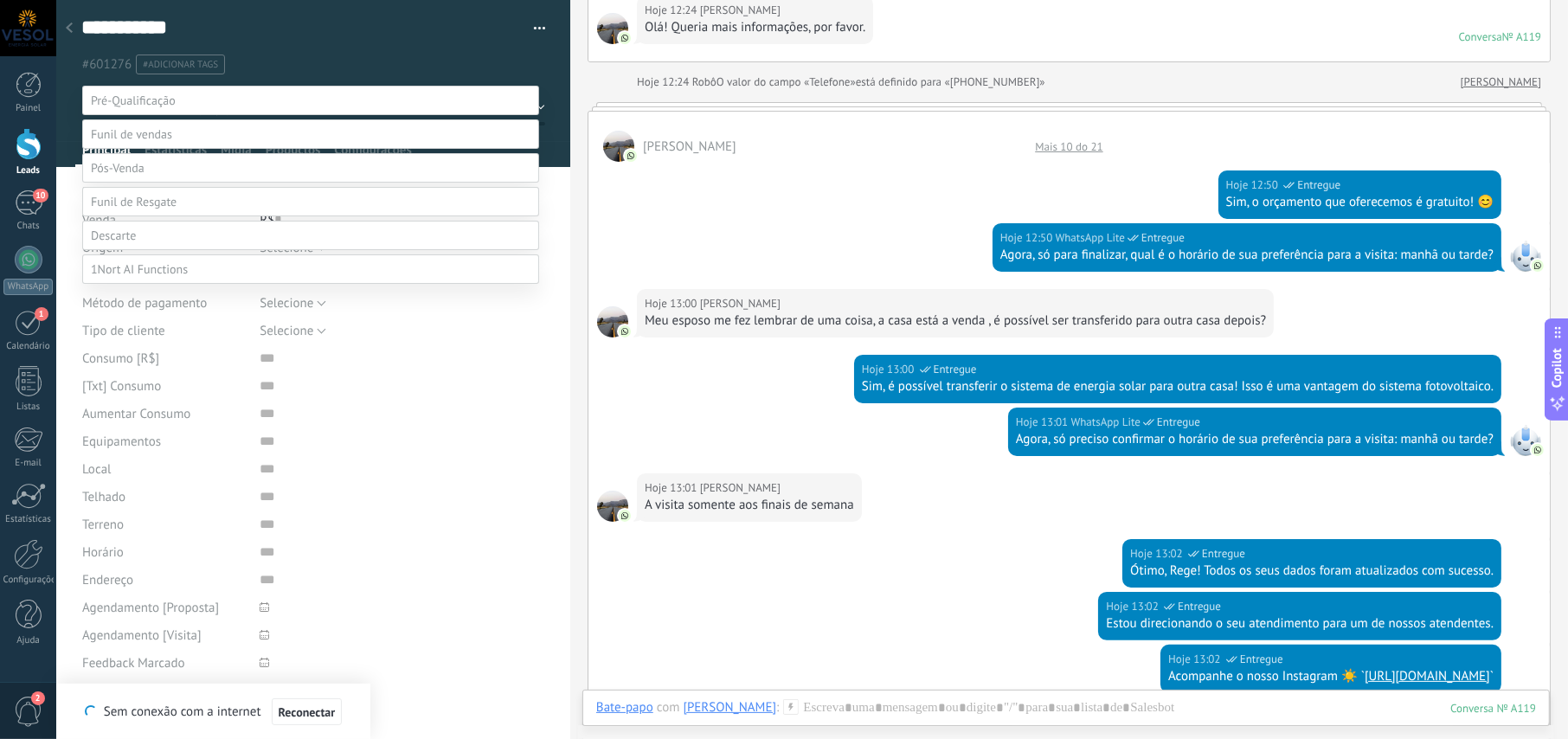
click at [334, 44] on div at bounding box center [812, 370] width 1512 height 739
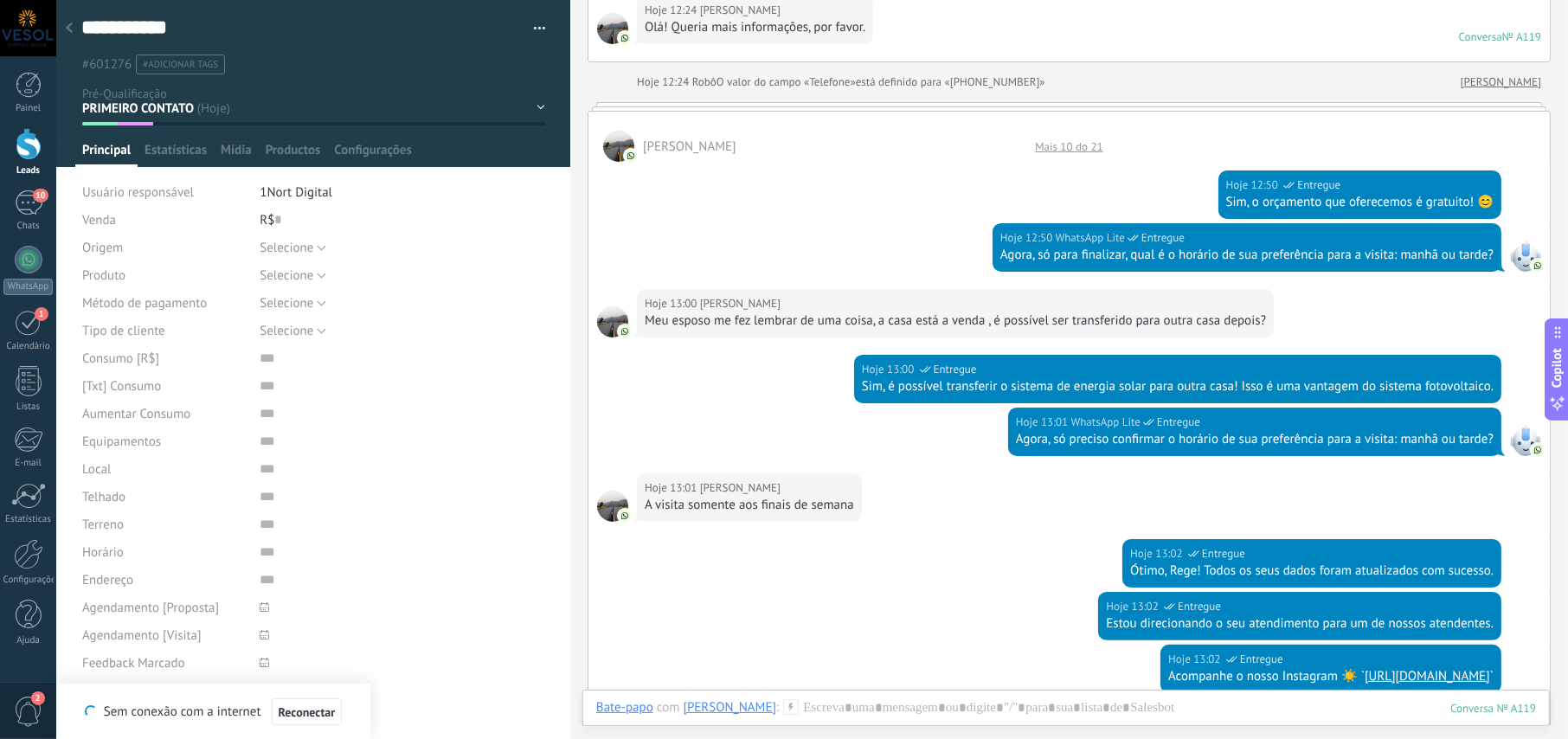
click at [69, 22] on div at bounding box center [69, 29] width 24 height 33
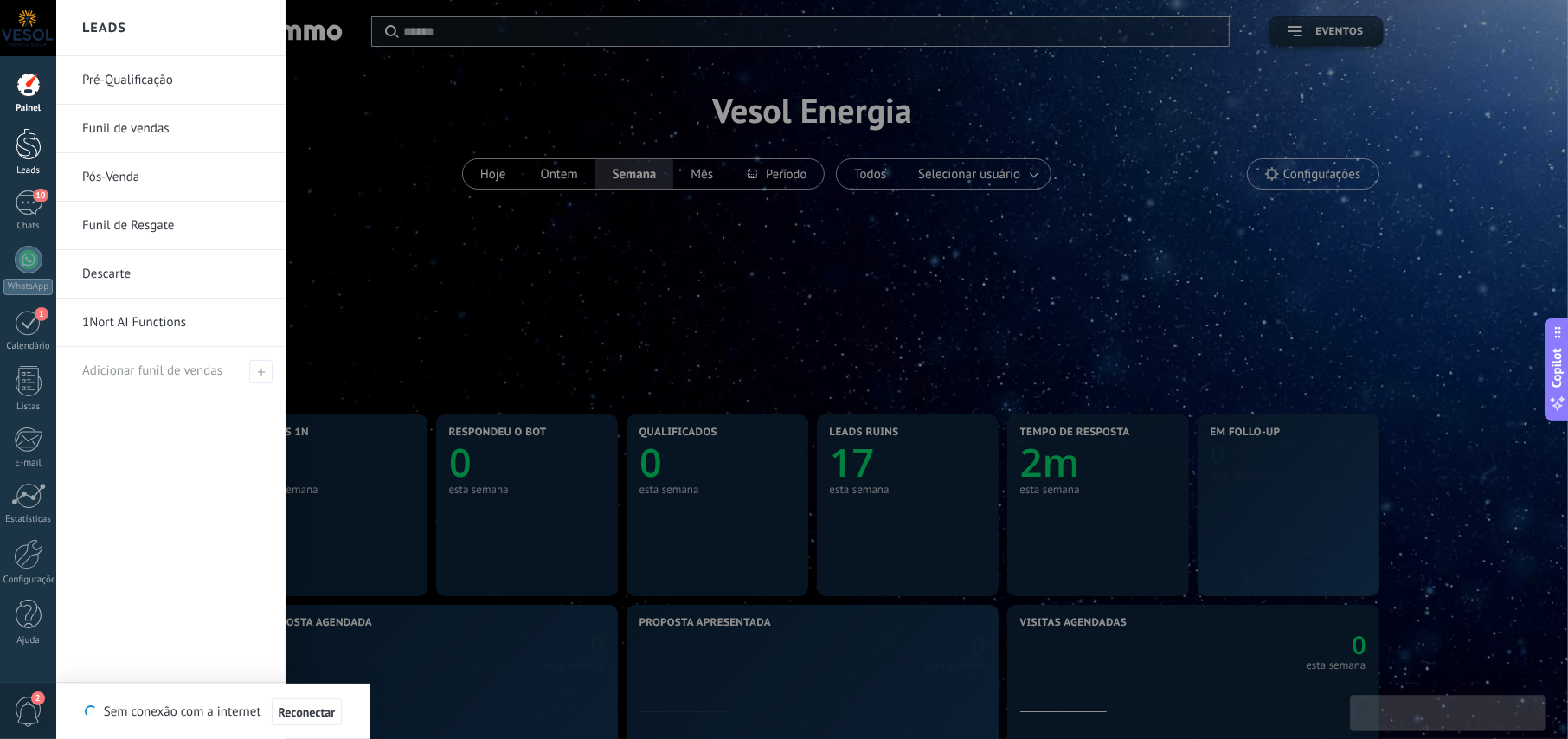
click at [26, 144] on div at bounding box center [28, 144] width 26 height 32
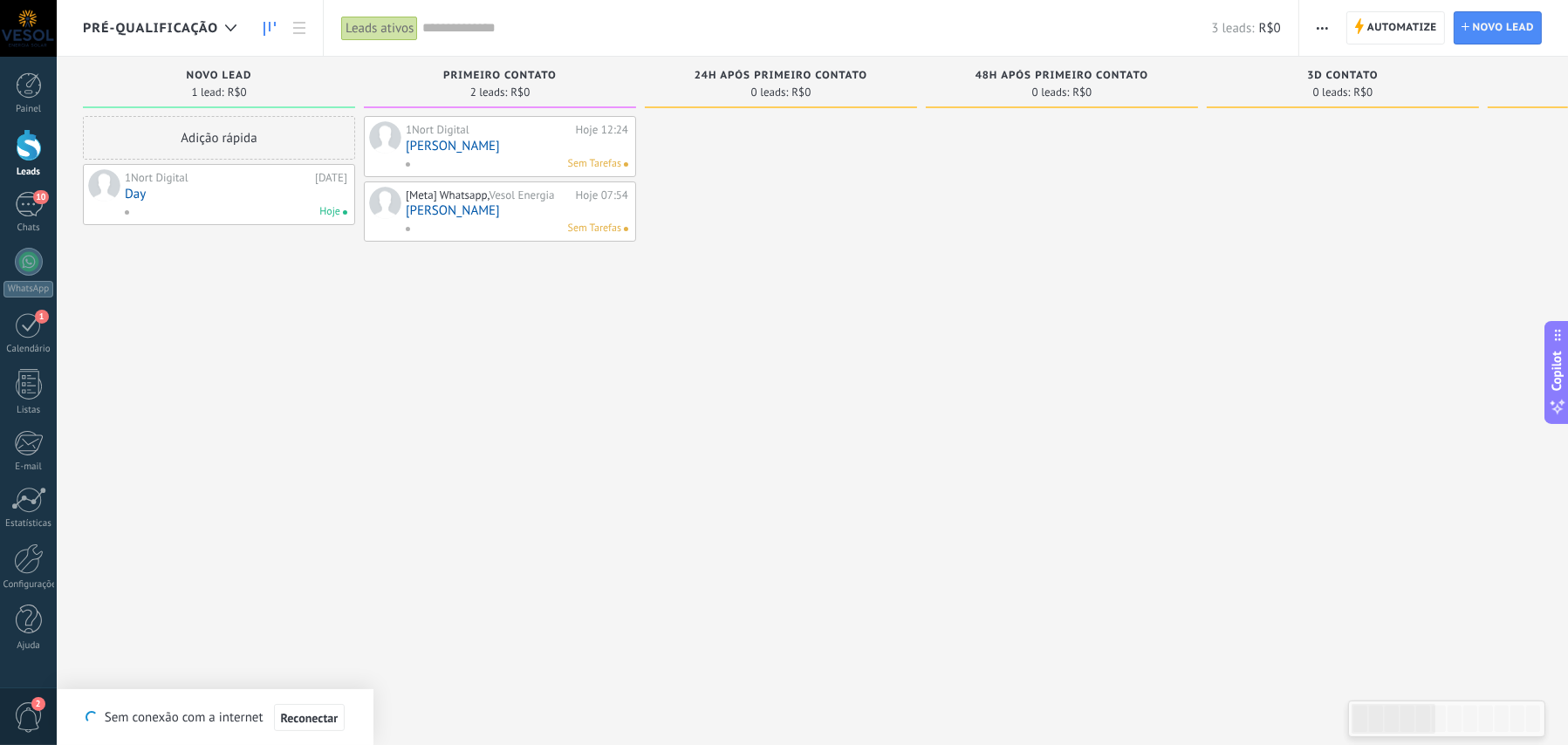
click at [493, 158] on div "Sem Tarefas" at bounding box center [512, 164] width 217 height 15
click at [481, 142] on link "[PERSON_NAME]" at bounding box center [516, 145] width 222 height 14
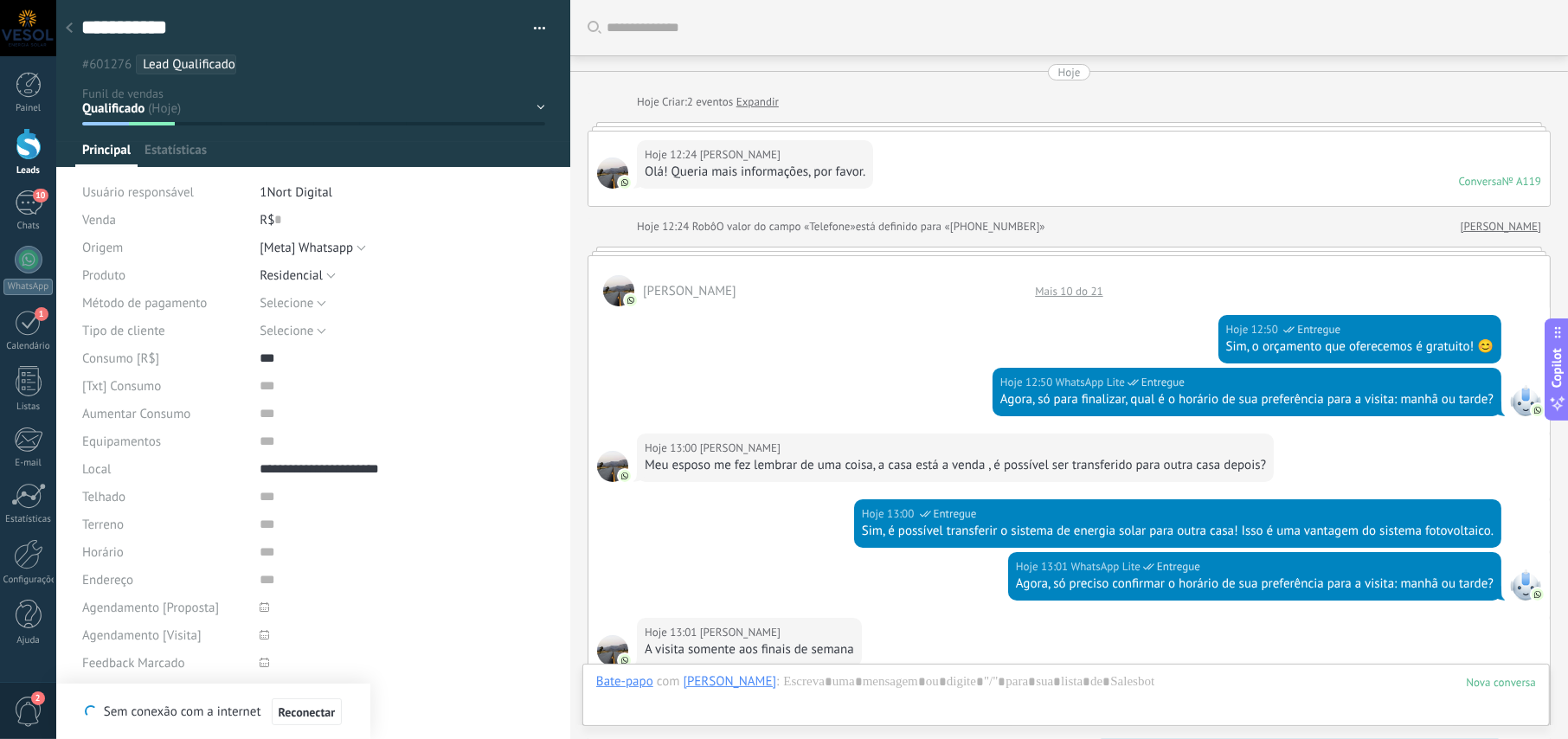
scroll to position [648, 0]
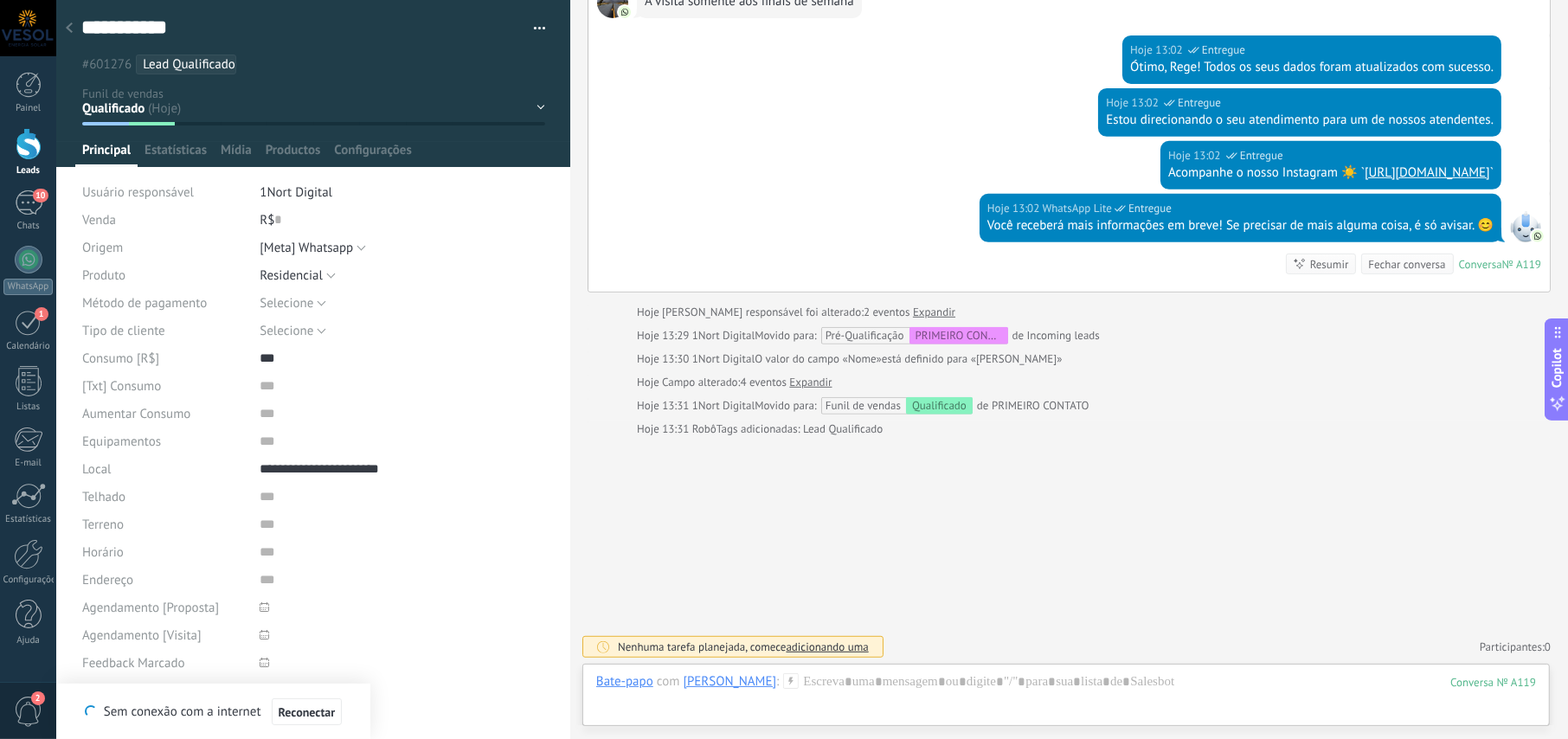
click at [0, 0] on div "Contato realizado Qualificado proposta agendada No-show [7D] feedback marcado n…" at bounding box center [0, 0] width 0 height 0
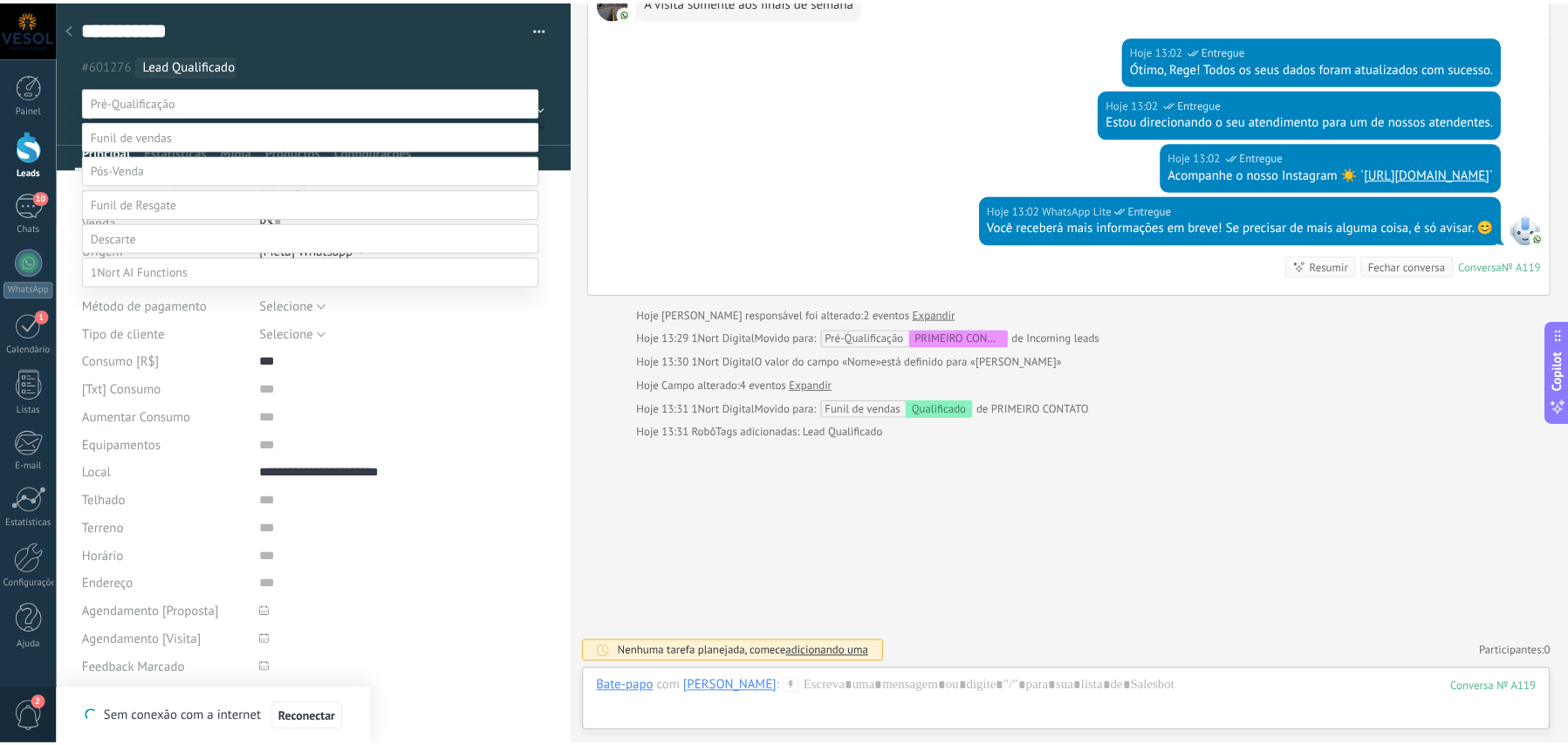
scroll to position [33, 0]
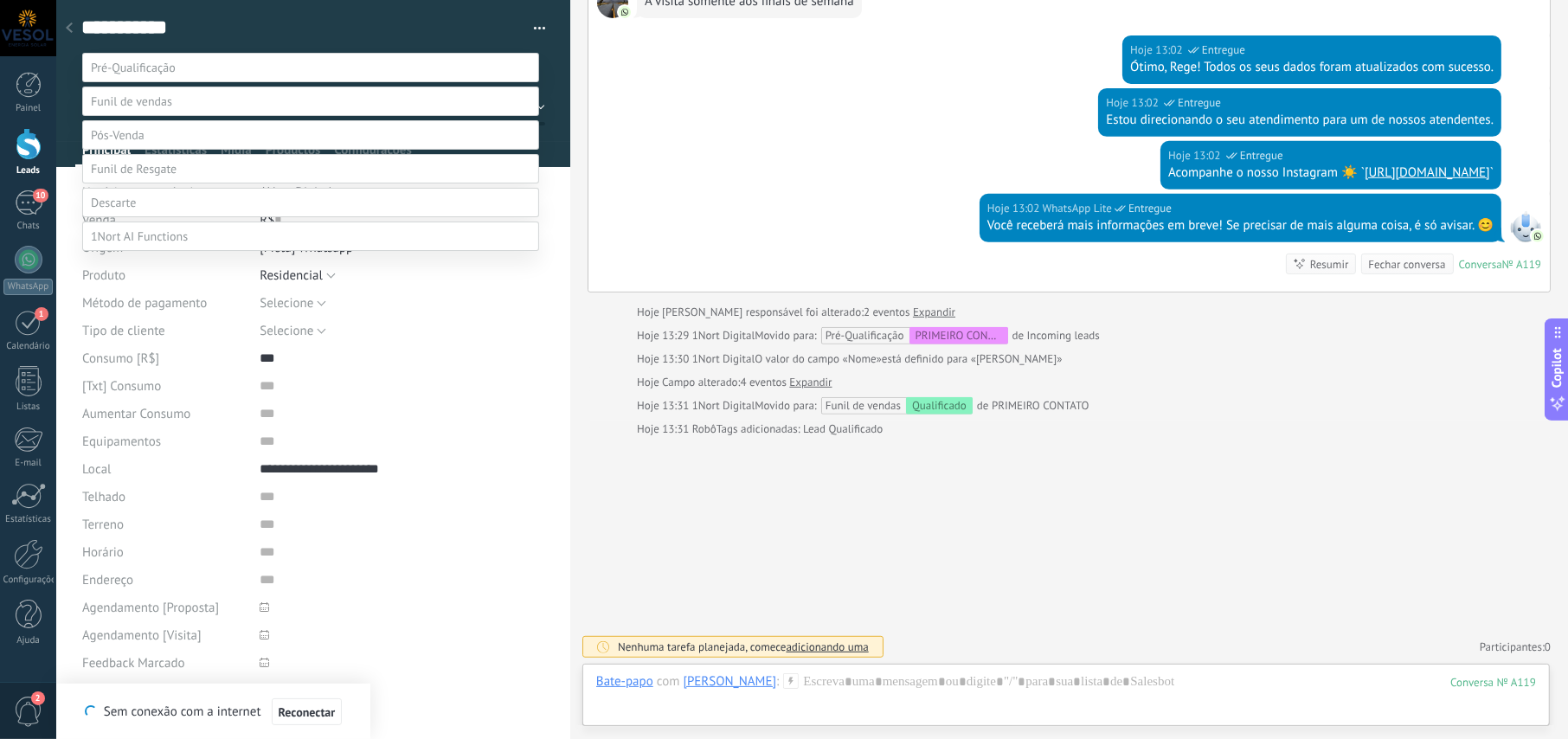
click at [0, 0] on label "Qualificado" at bounding box center [0, 0] width 0 height 0
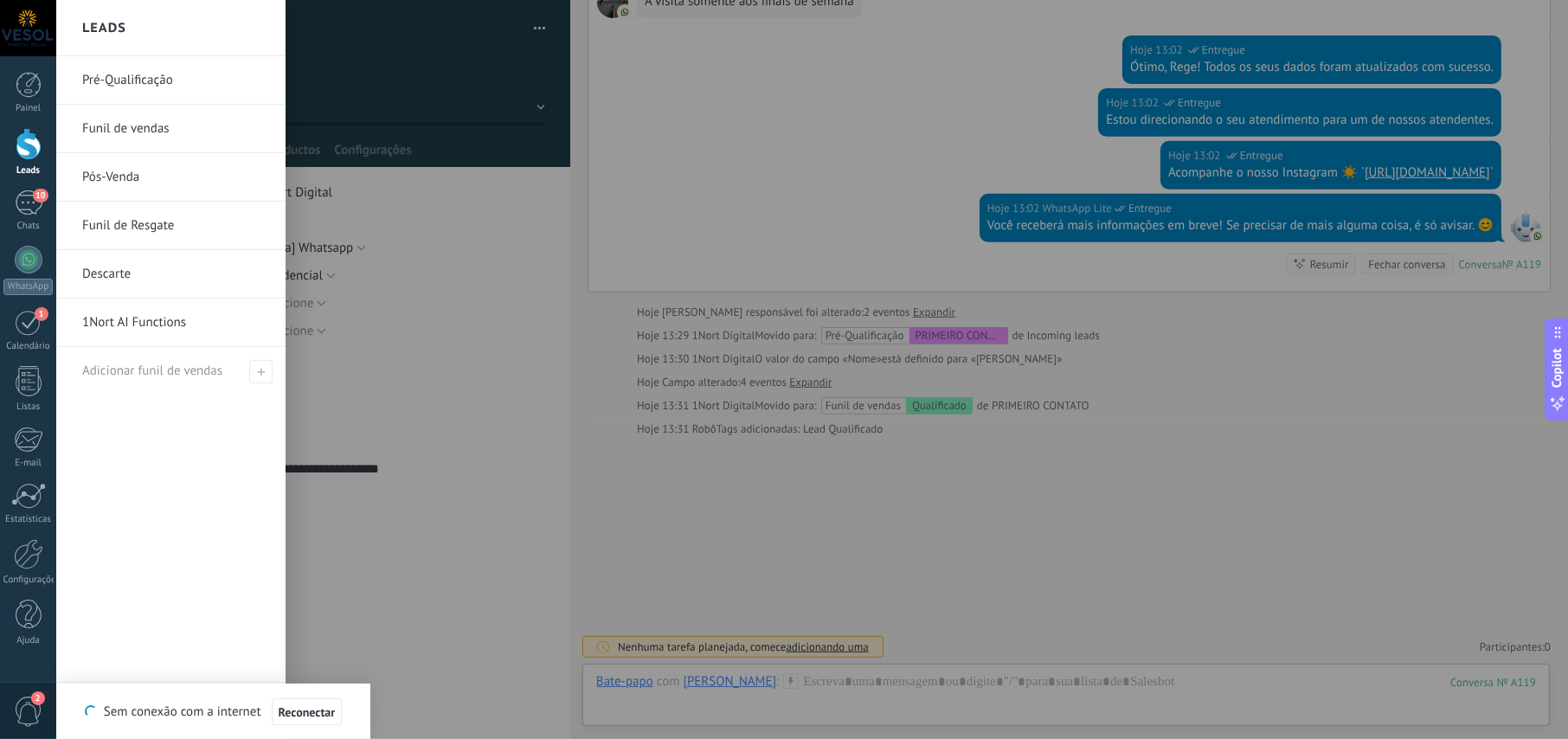
click at [27, 152] on div at bounding box center [28, 144] width 26 height 32
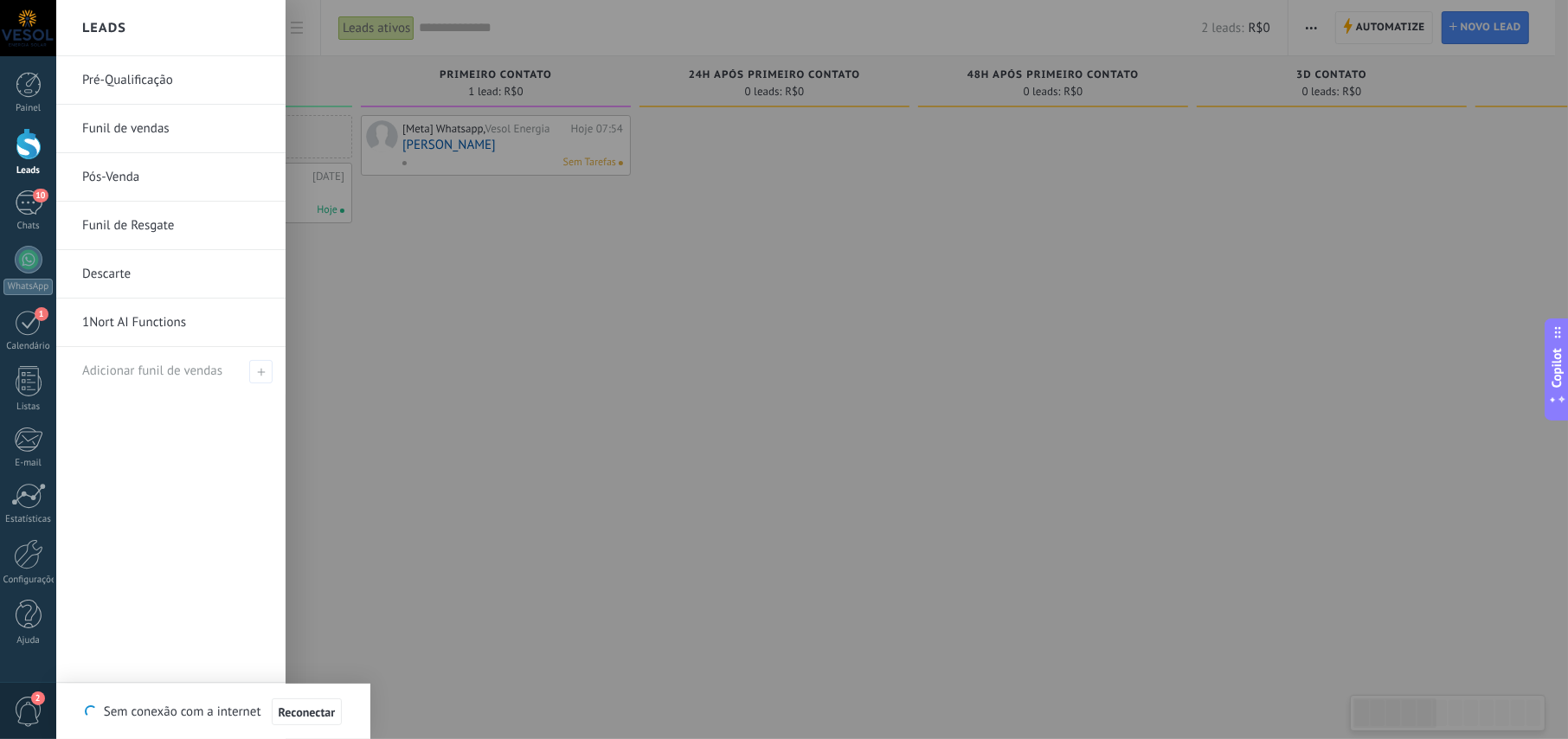
click at [25, 138] on div at bounding box center [28, 144] width 26 height 32
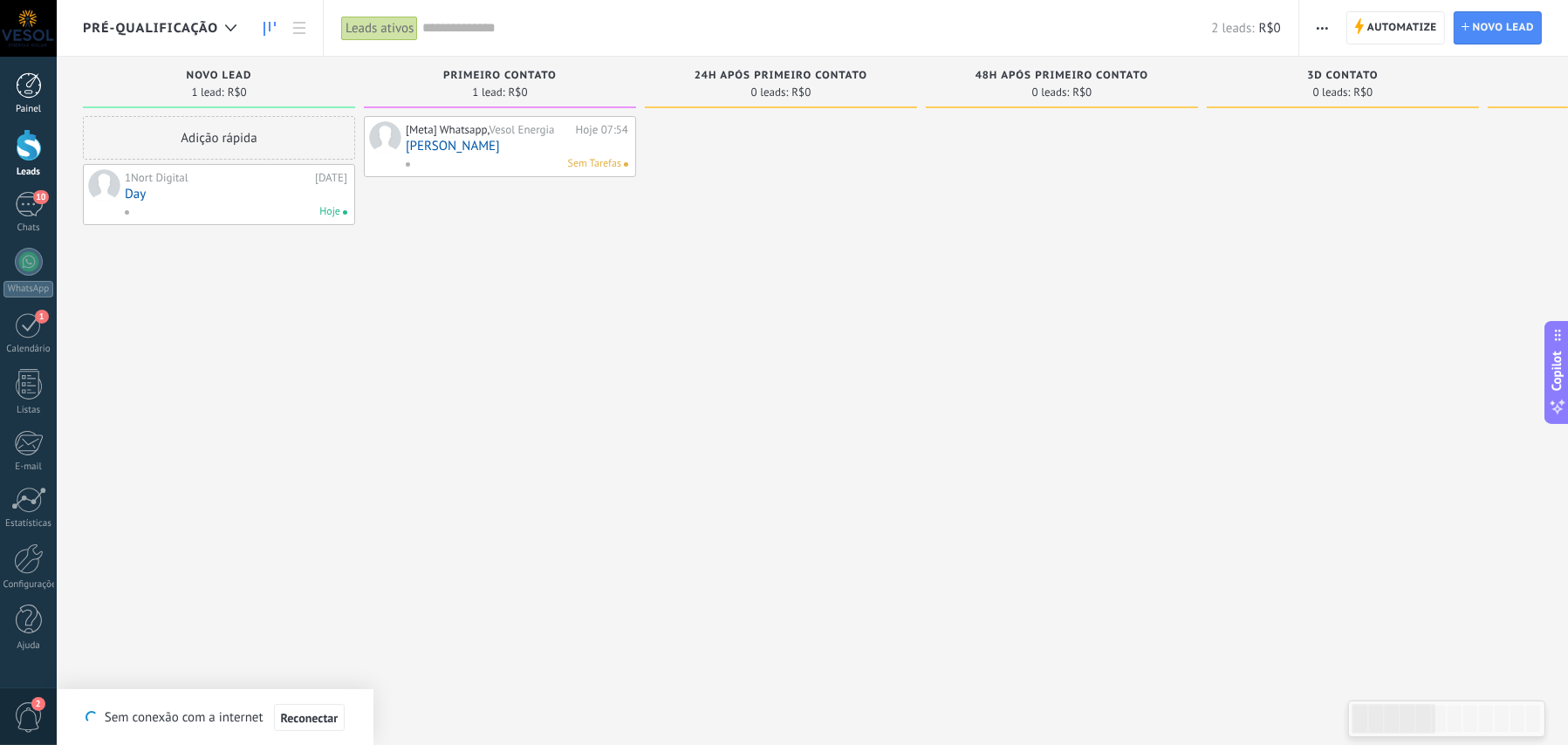
click at [30, 86] on div at bounding box center [28, 85] width 26 height 26
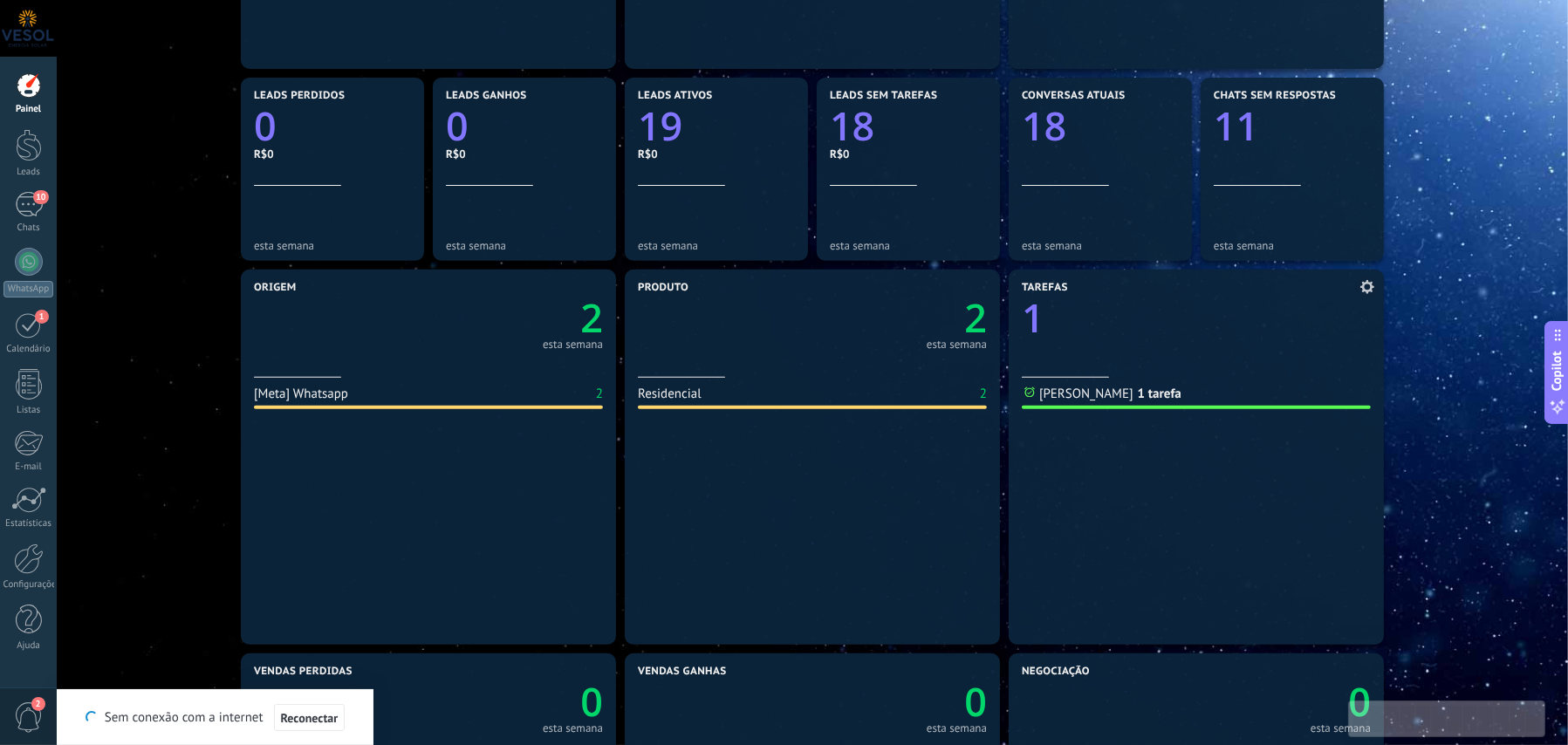
scroll to position [872, 0]
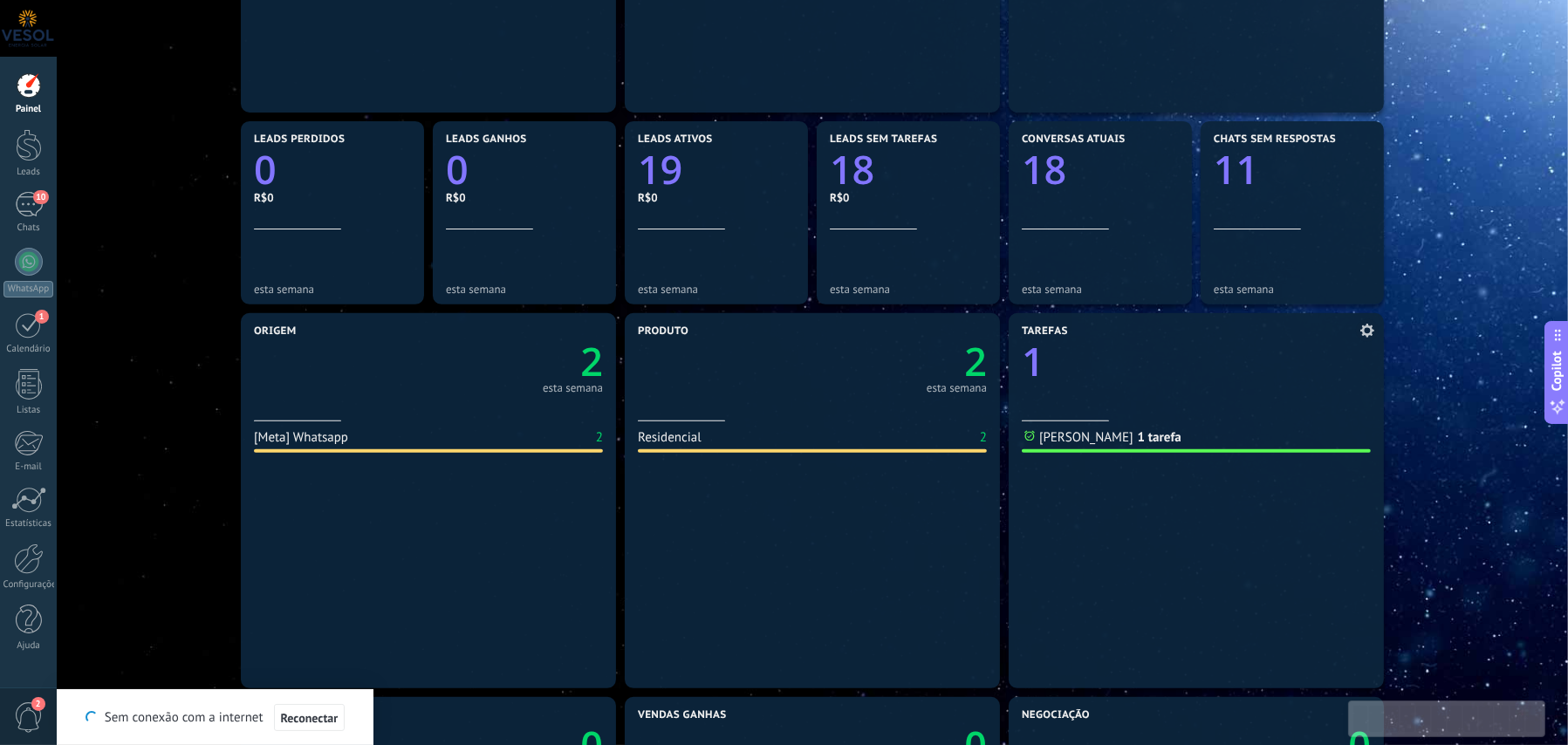
click at [1367, 332] on icon at bounding box center [1367, 330] width 13 height 13
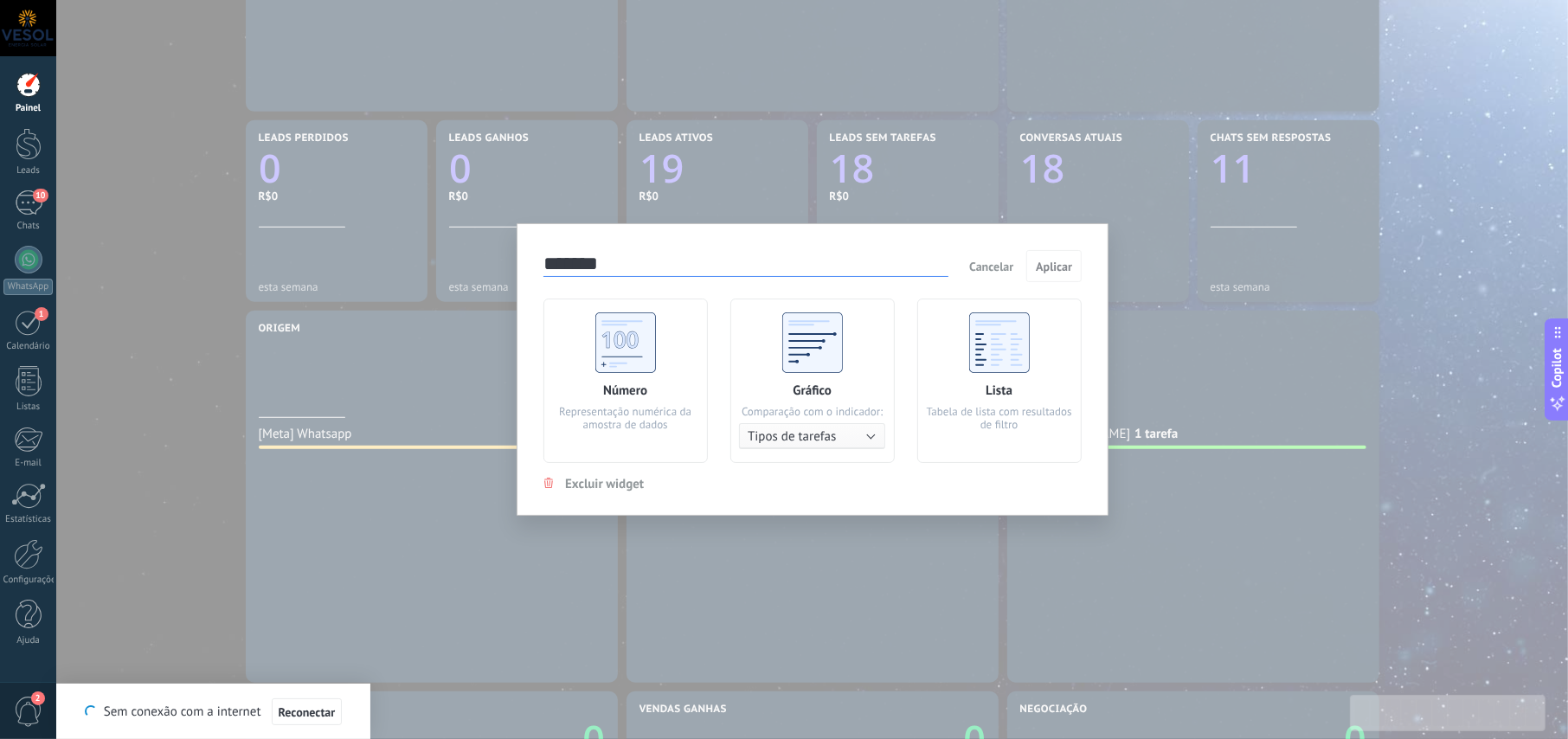
click at [994, 261] on span "Cancelar" at bounding box center [991, 266] width 44 height 15
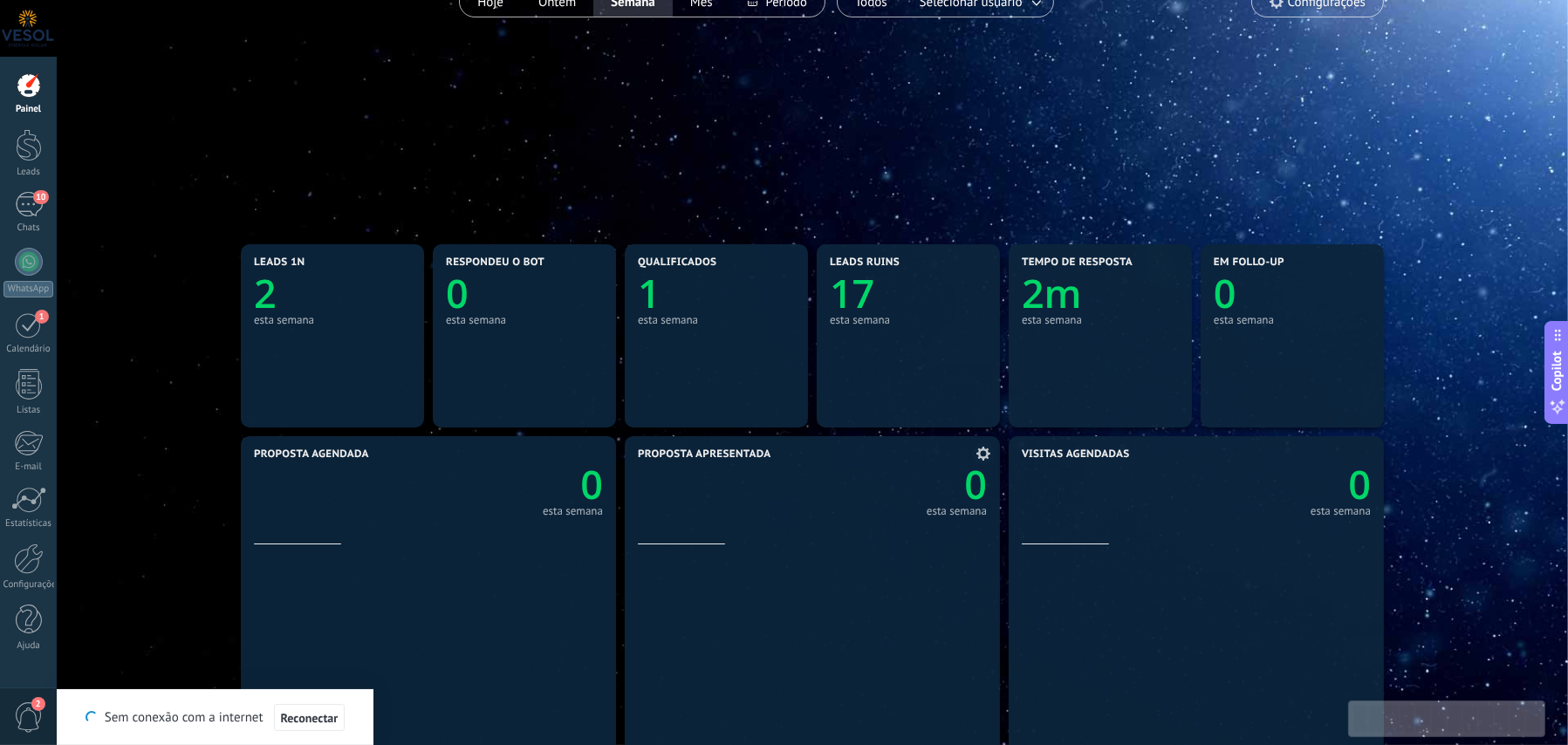
scroll to position [174, 0]
click at [29, 86] on div at bounding box center [28, 85] width 26 height 26
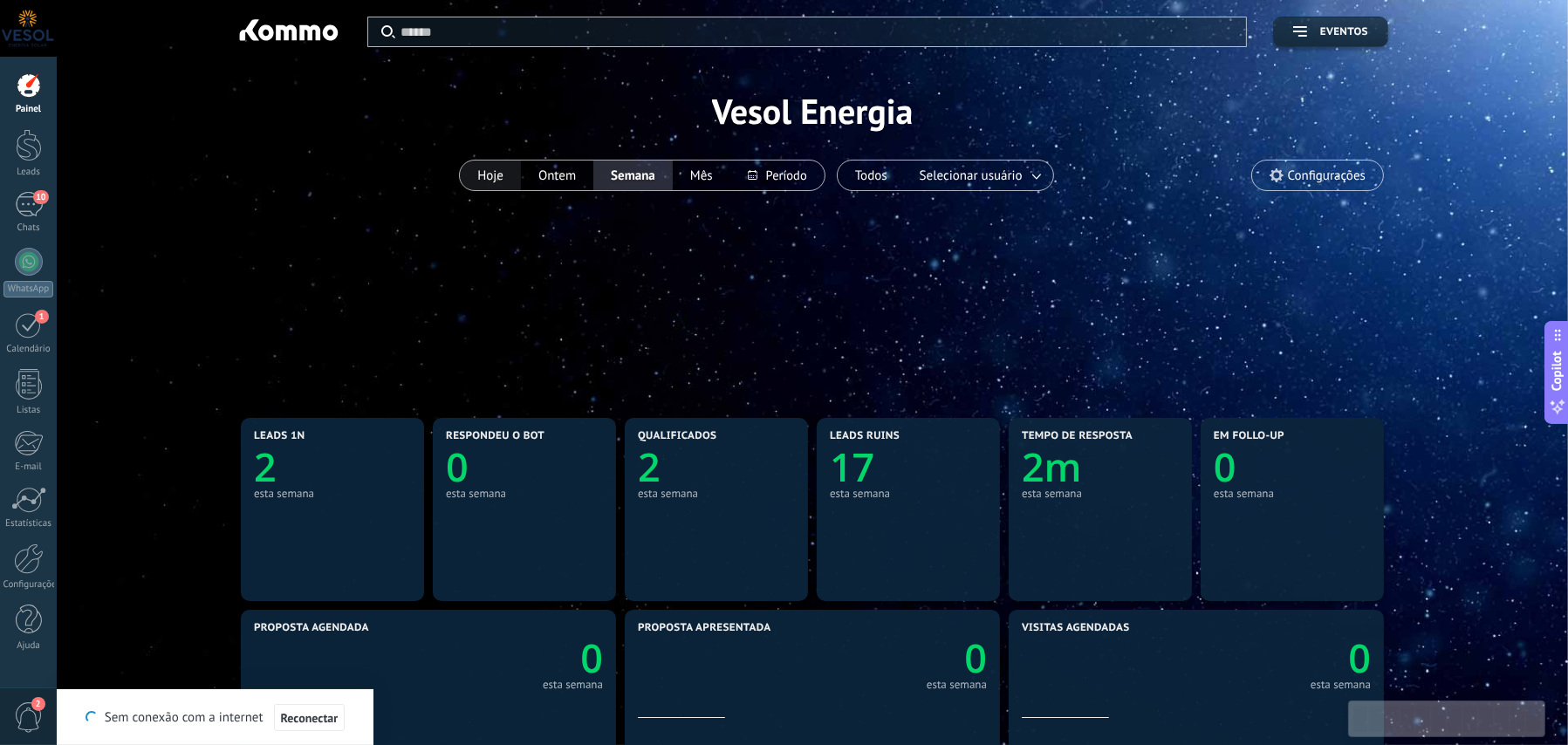
click at [491, 185] on button "Hoje" at bounding box center [489, 175] width 61 height 30
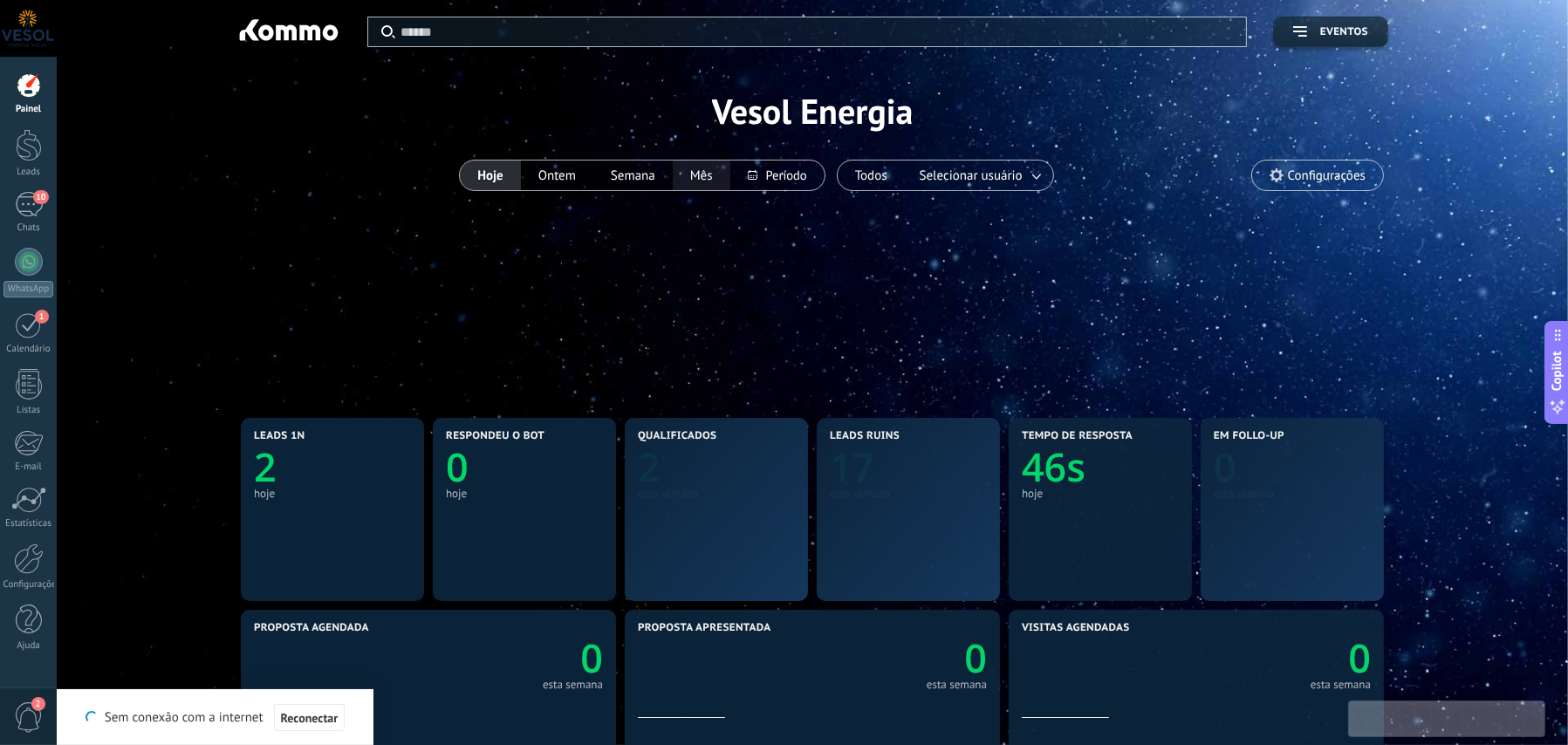
click at [700, 178] on button "Mês" at bounding box center [702, 175] width 58 height 30
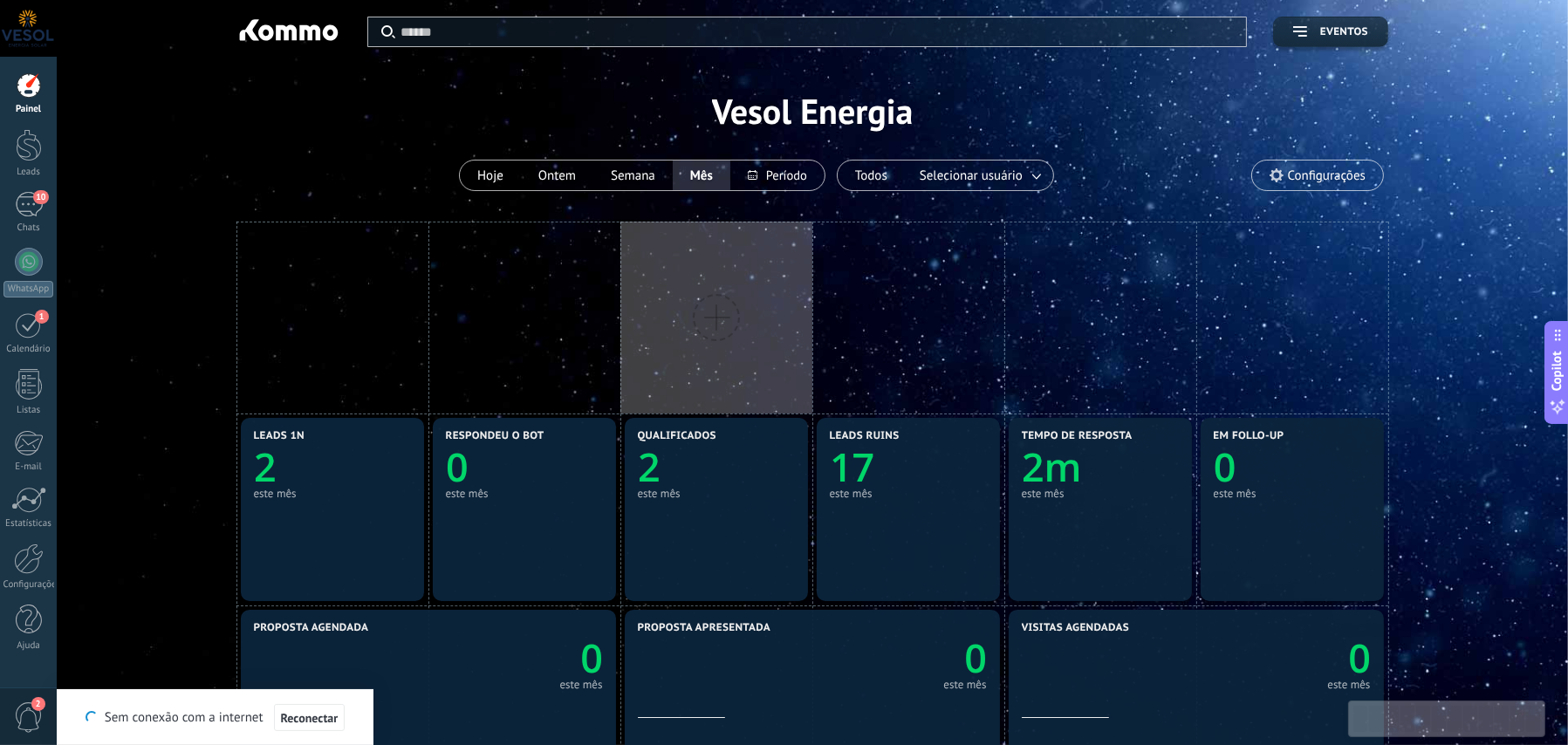
click at [28, 80] on div at bounding box center [28, 85] width 26 height 26
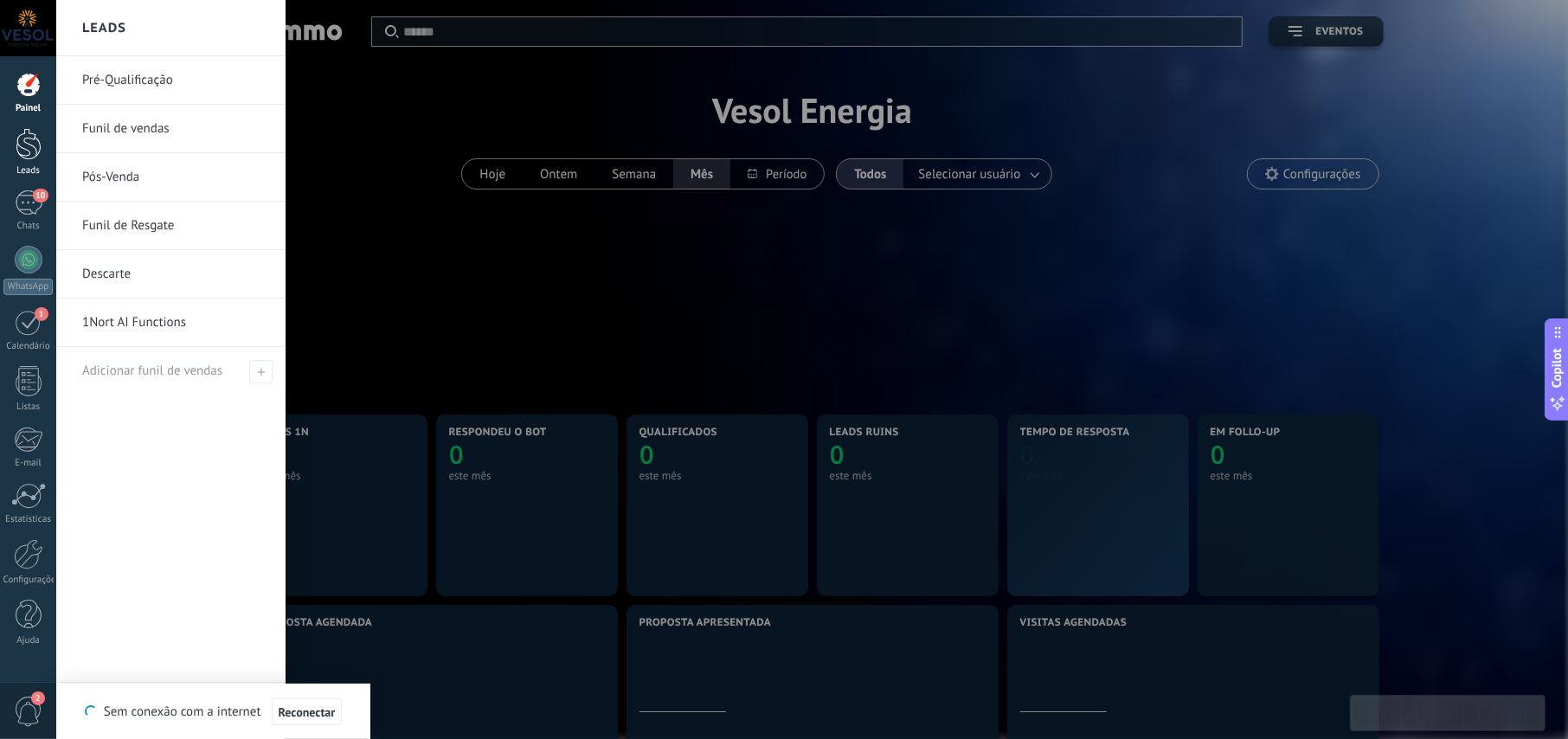
click at [25, 153] on div at bounding box center [28, 144] width 26 height 32
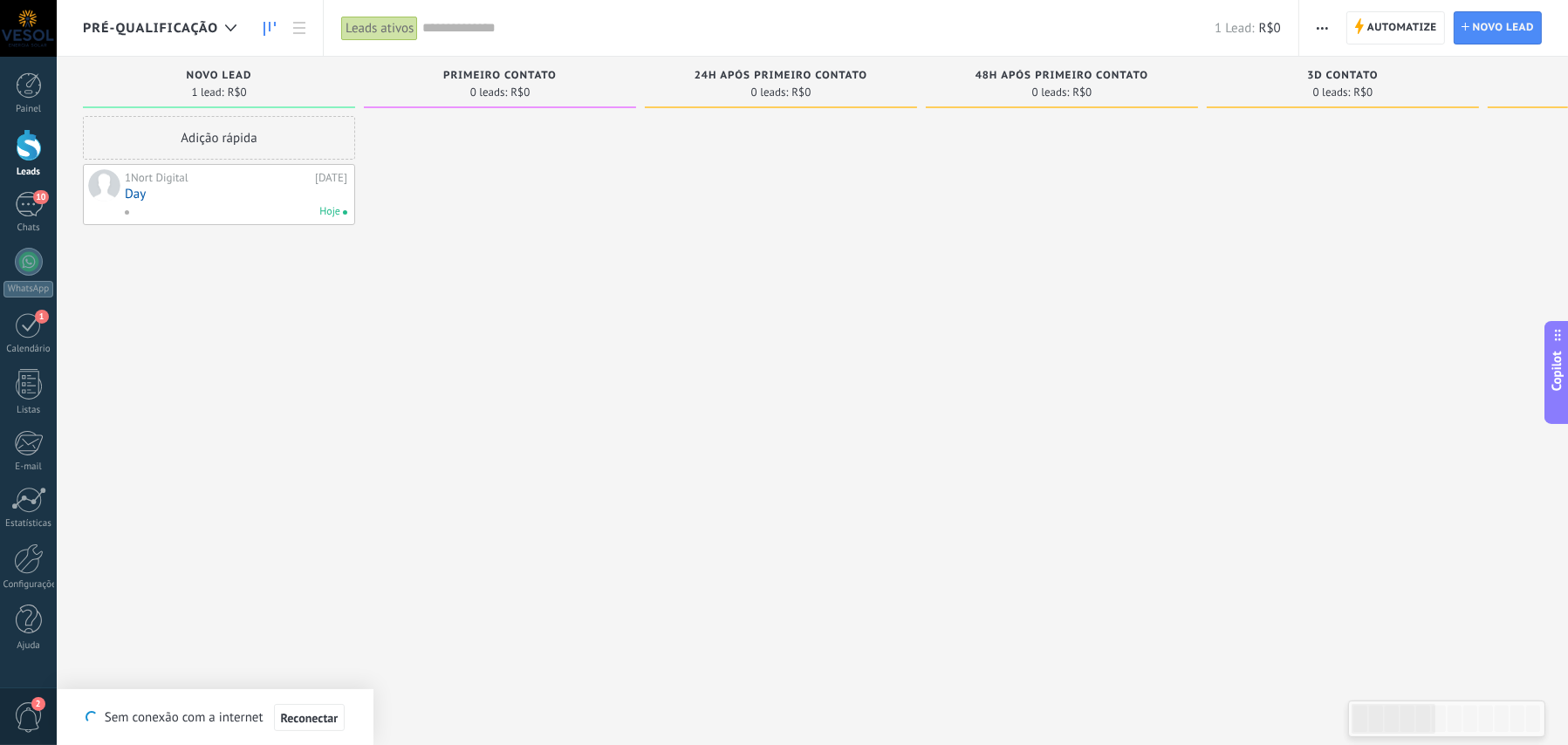
click at [192, 198] on link "Day" at bounding box center [236, 193] width 222 height 14
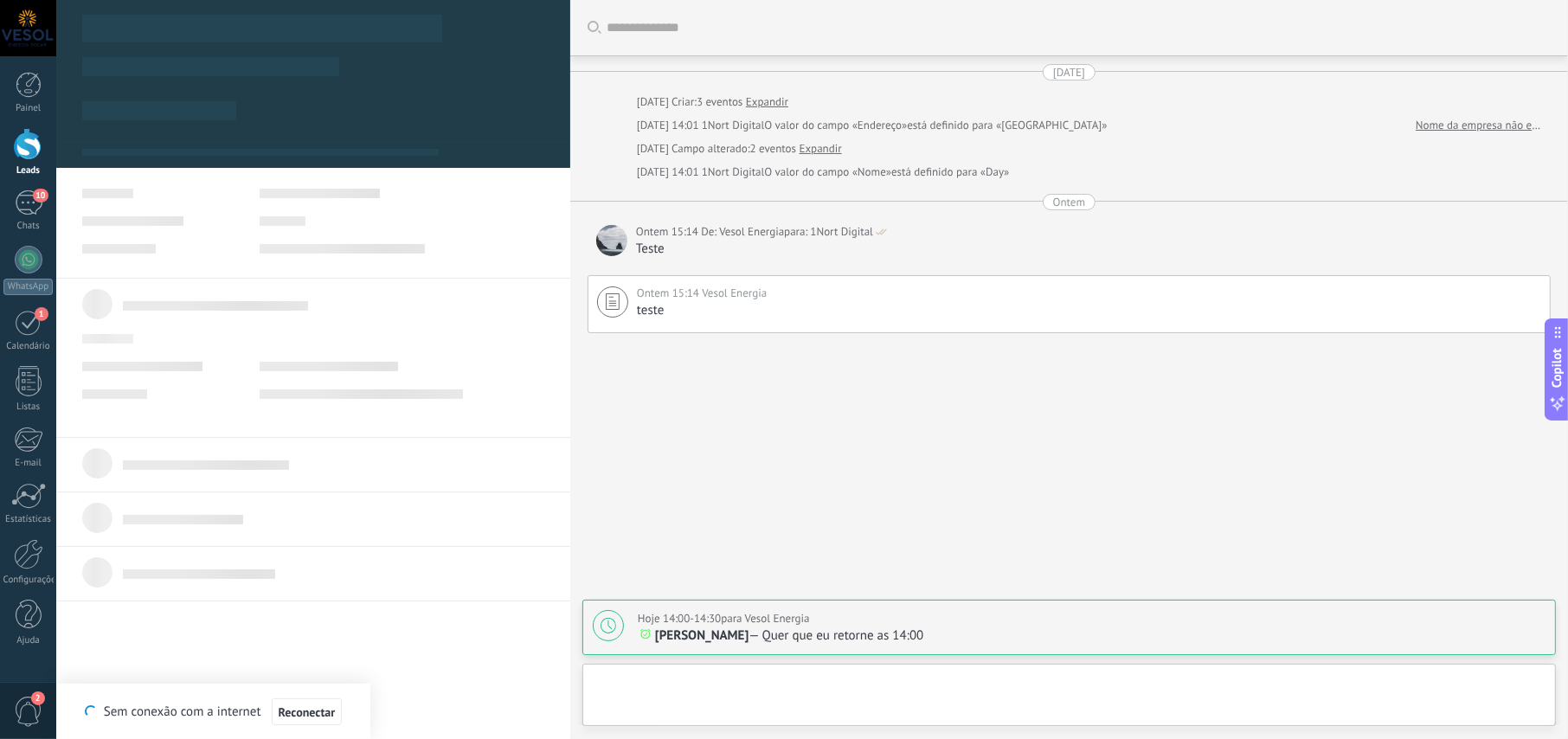
type textarea "**********"
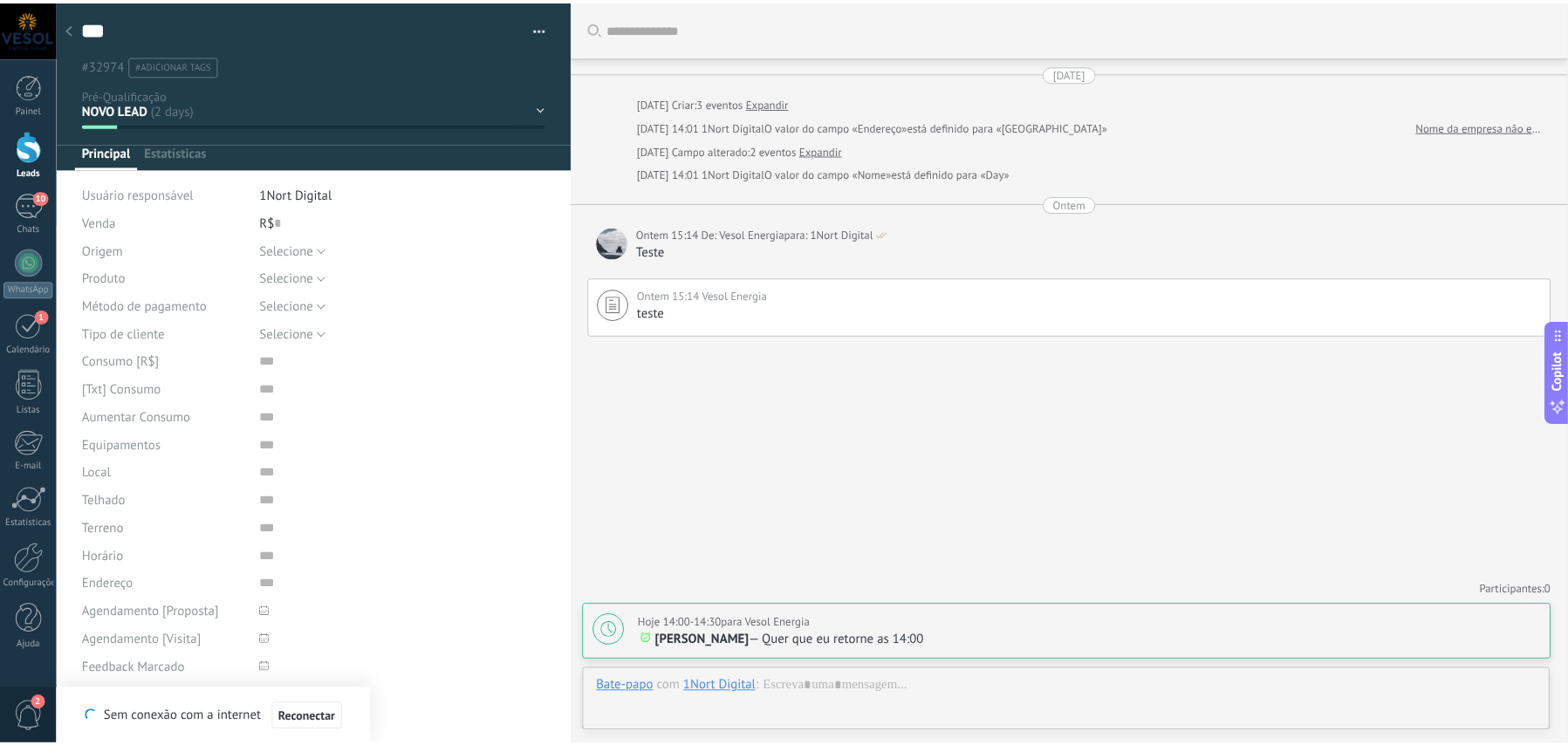
scroll to position [16, 0]
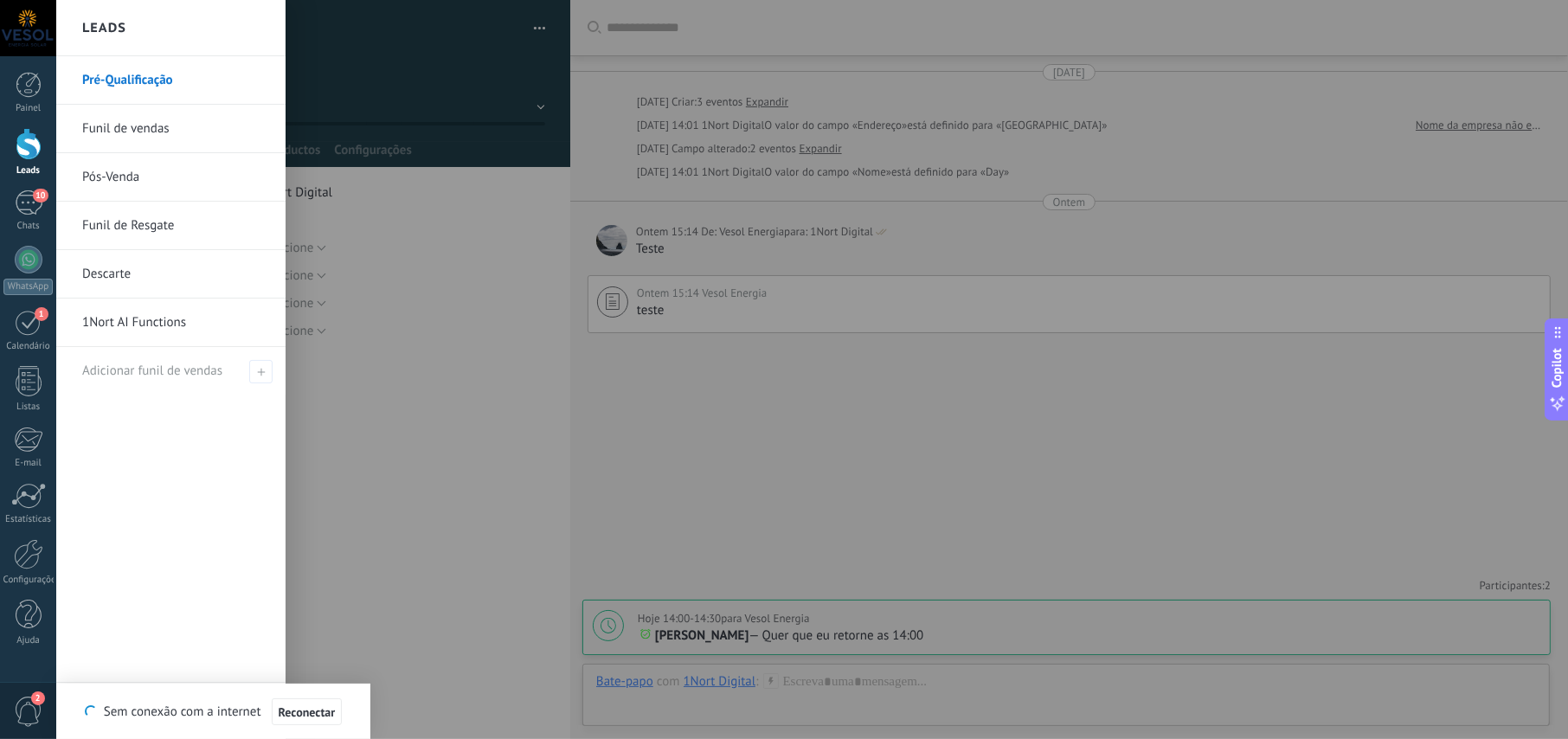
click at [30, 143] on div at bounding box center [28, 144] width 26 height 32
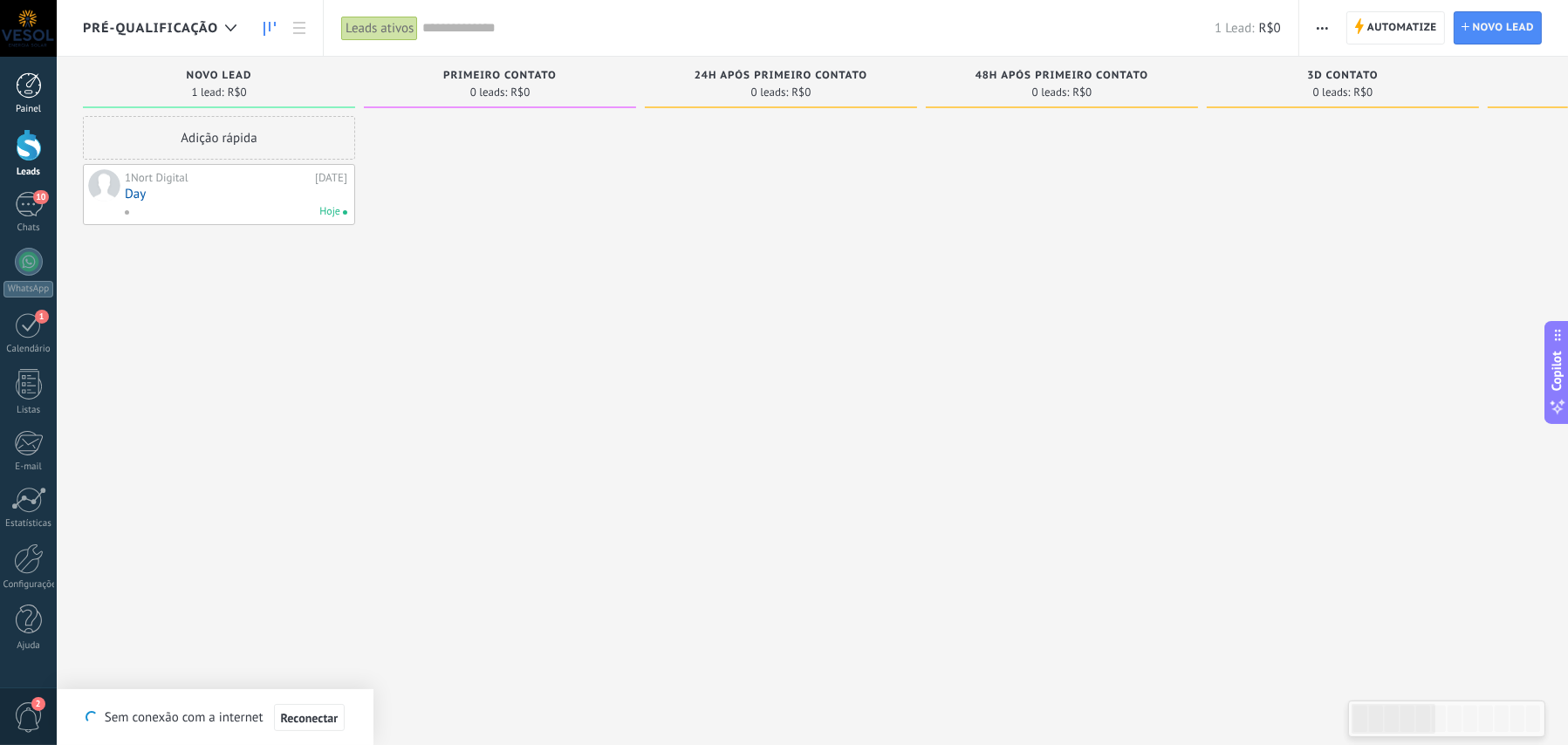
click at [31, 91] on div at bounding box center [28, 85] width 26 height 26
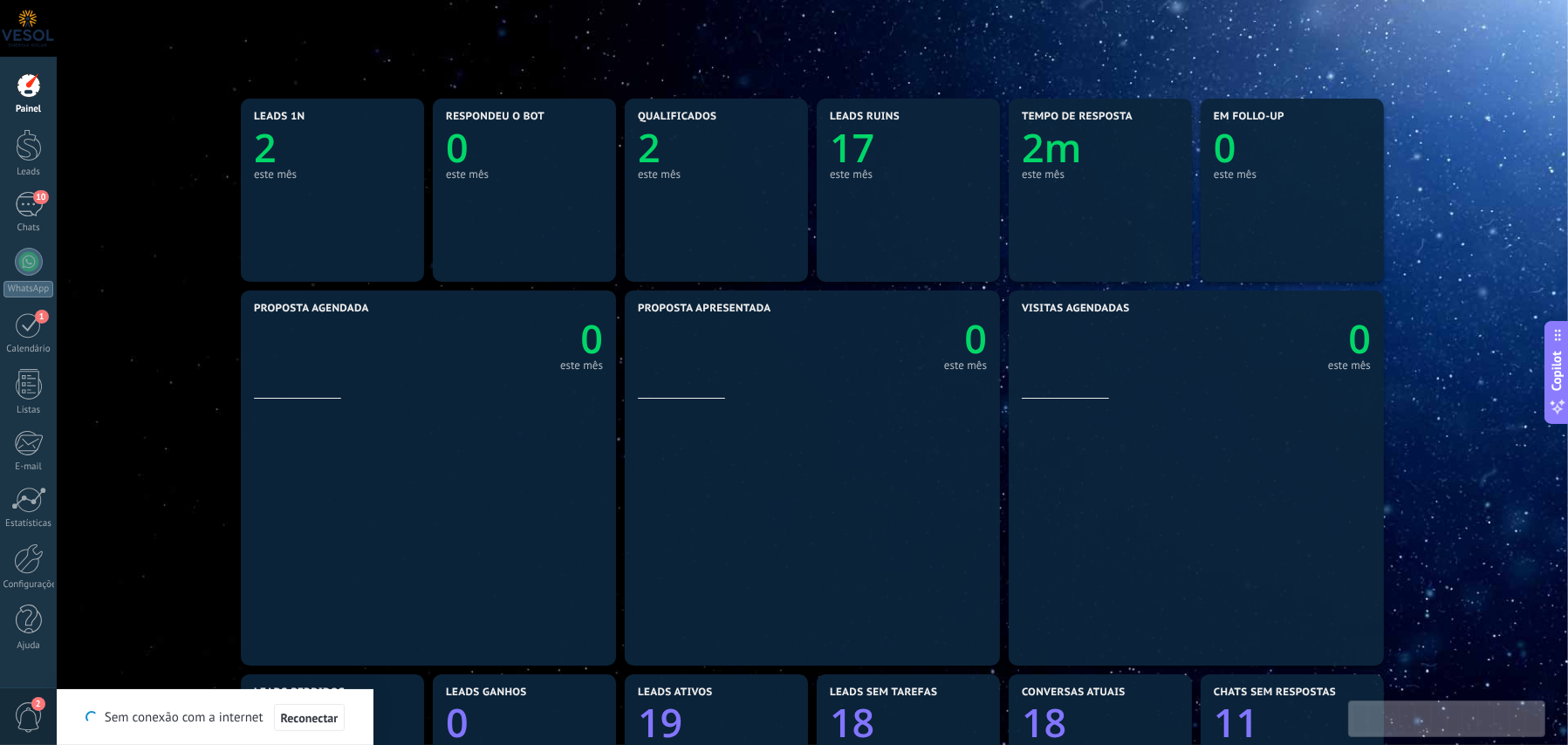
scroll to position [53, 0]
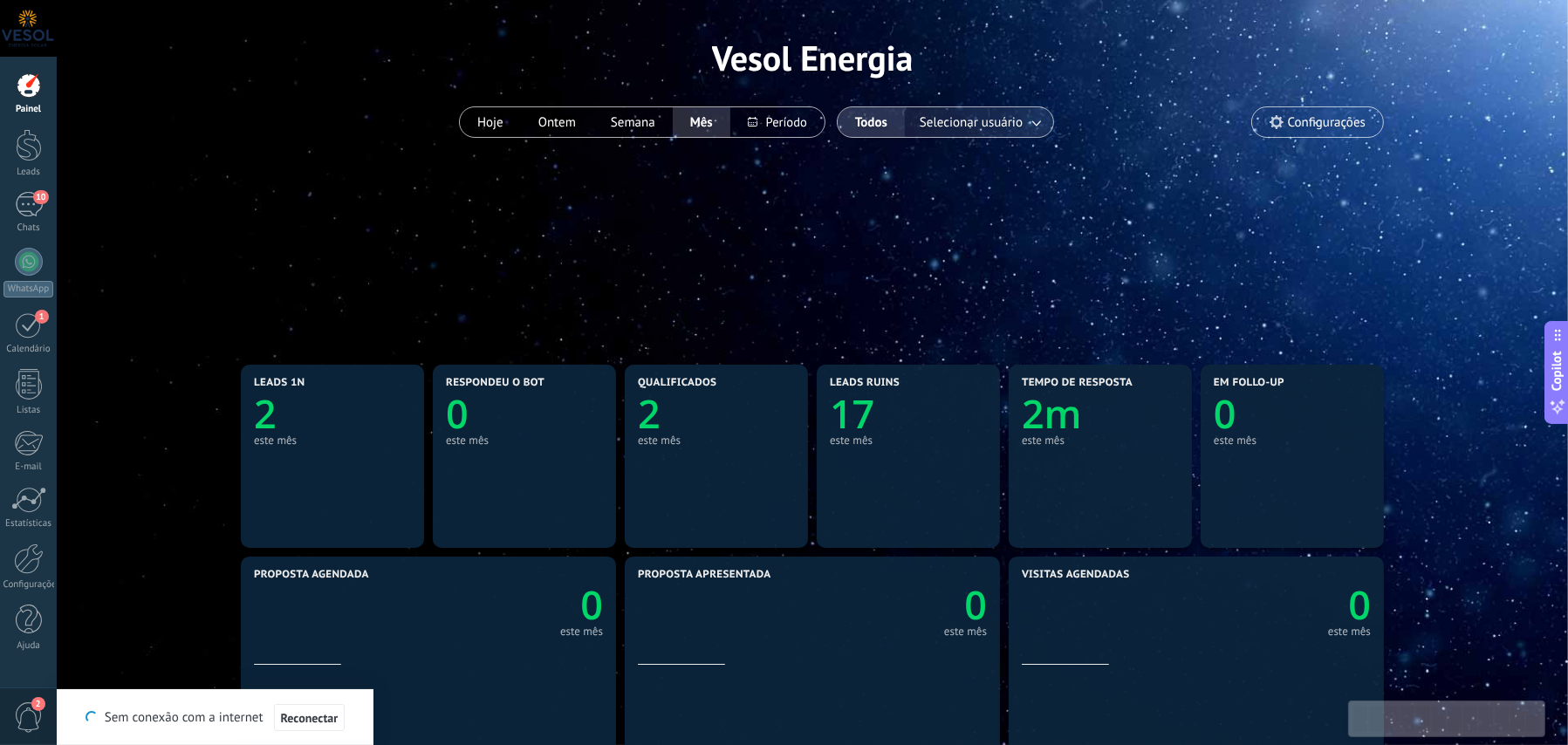
click at [976, 125] on span "Selecionar usuário" at bounding box center [971, 122] width 110 height 23
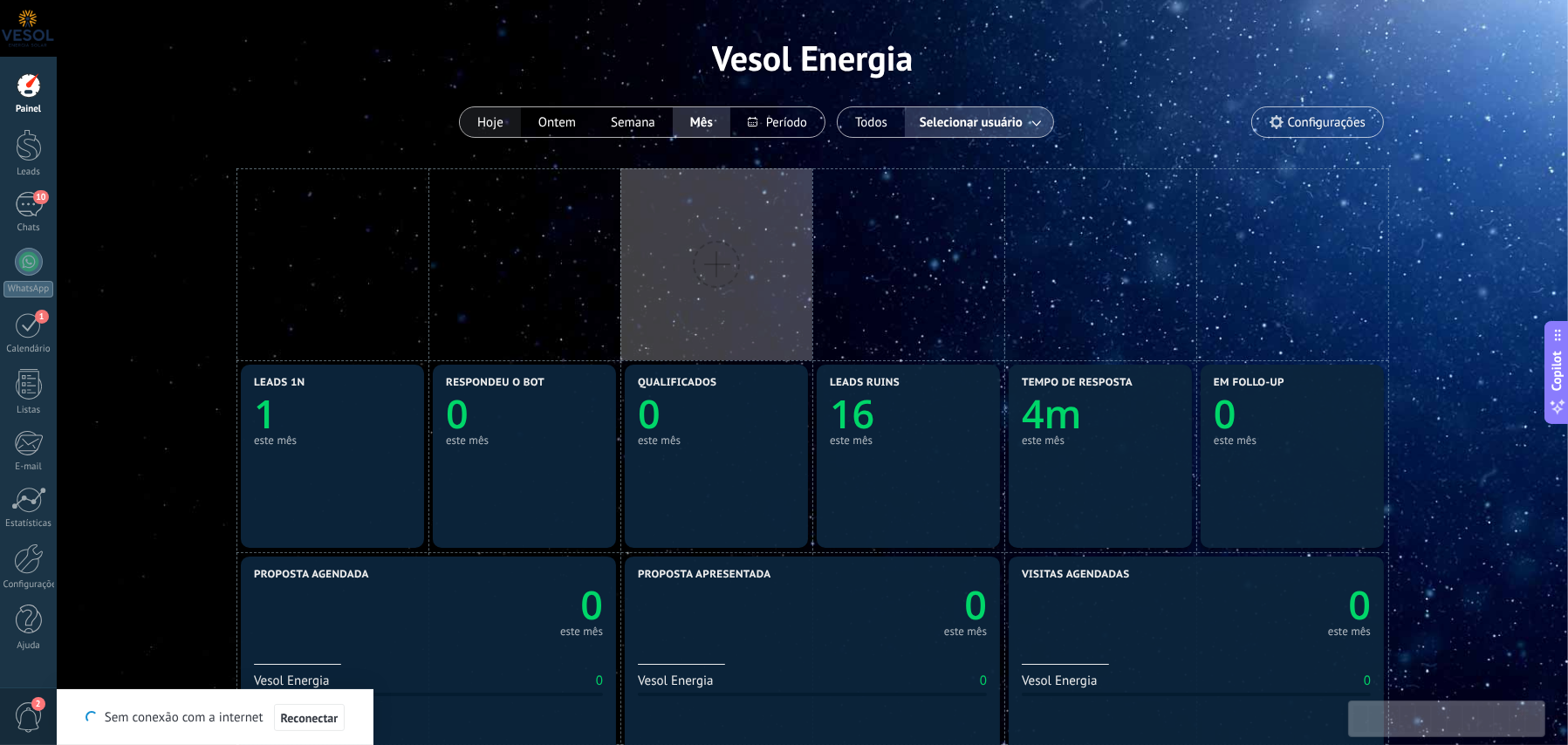
click at [482, 116] on button "Hoje" at bounding box center [489, 121] width 61 height 30
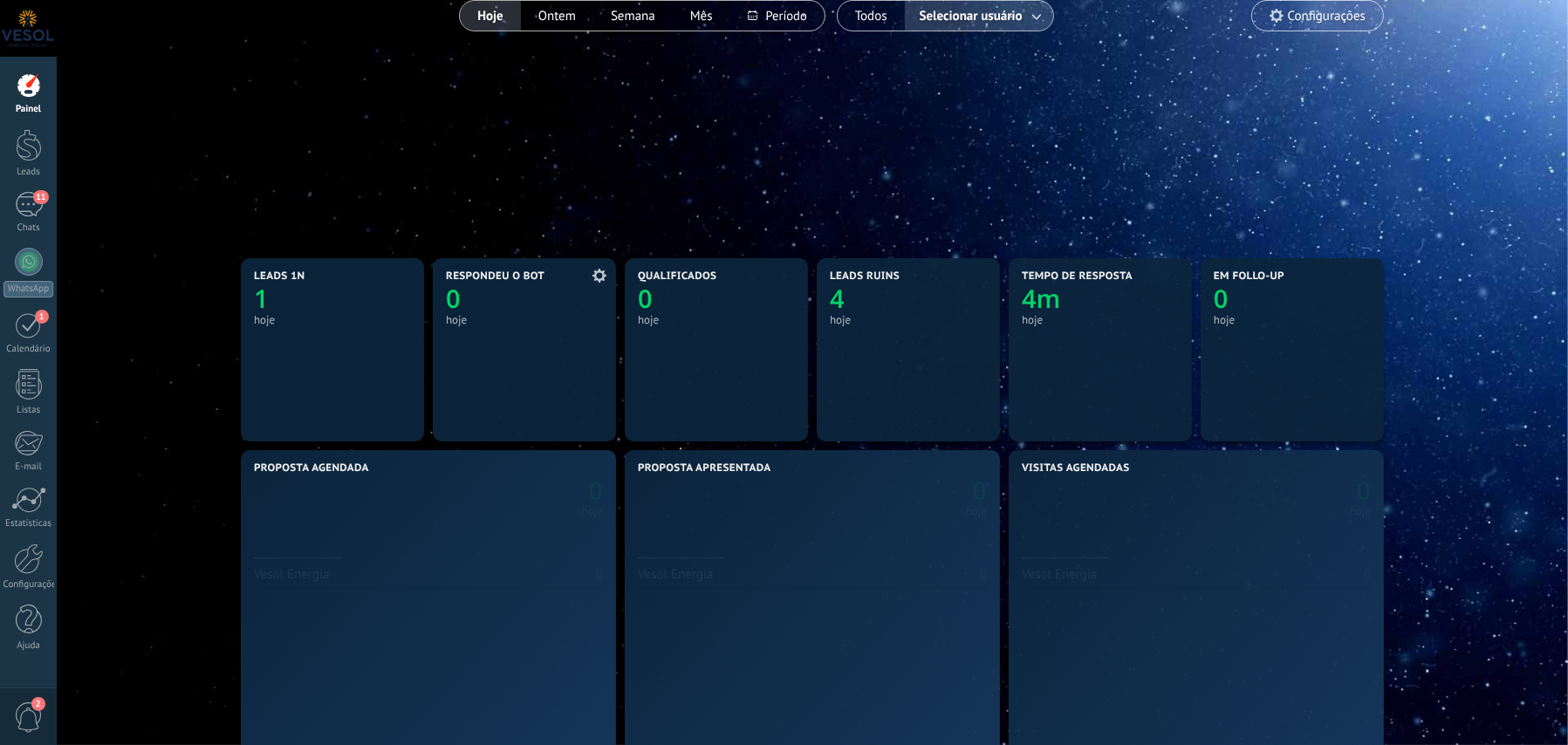
scroll to position [262, 0]
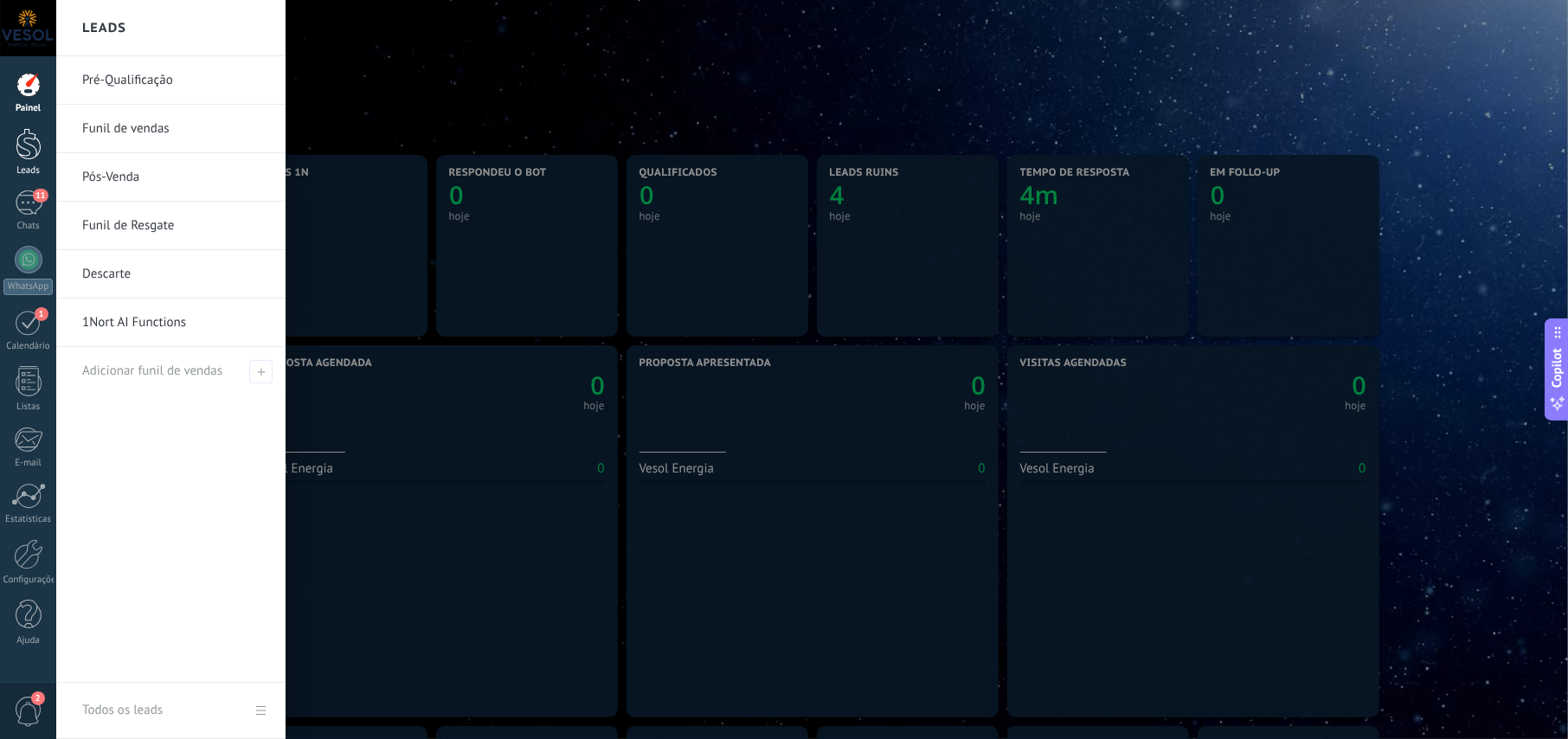
click at [25, 155] on div at bounding box center [28, 144] width 26 height 32
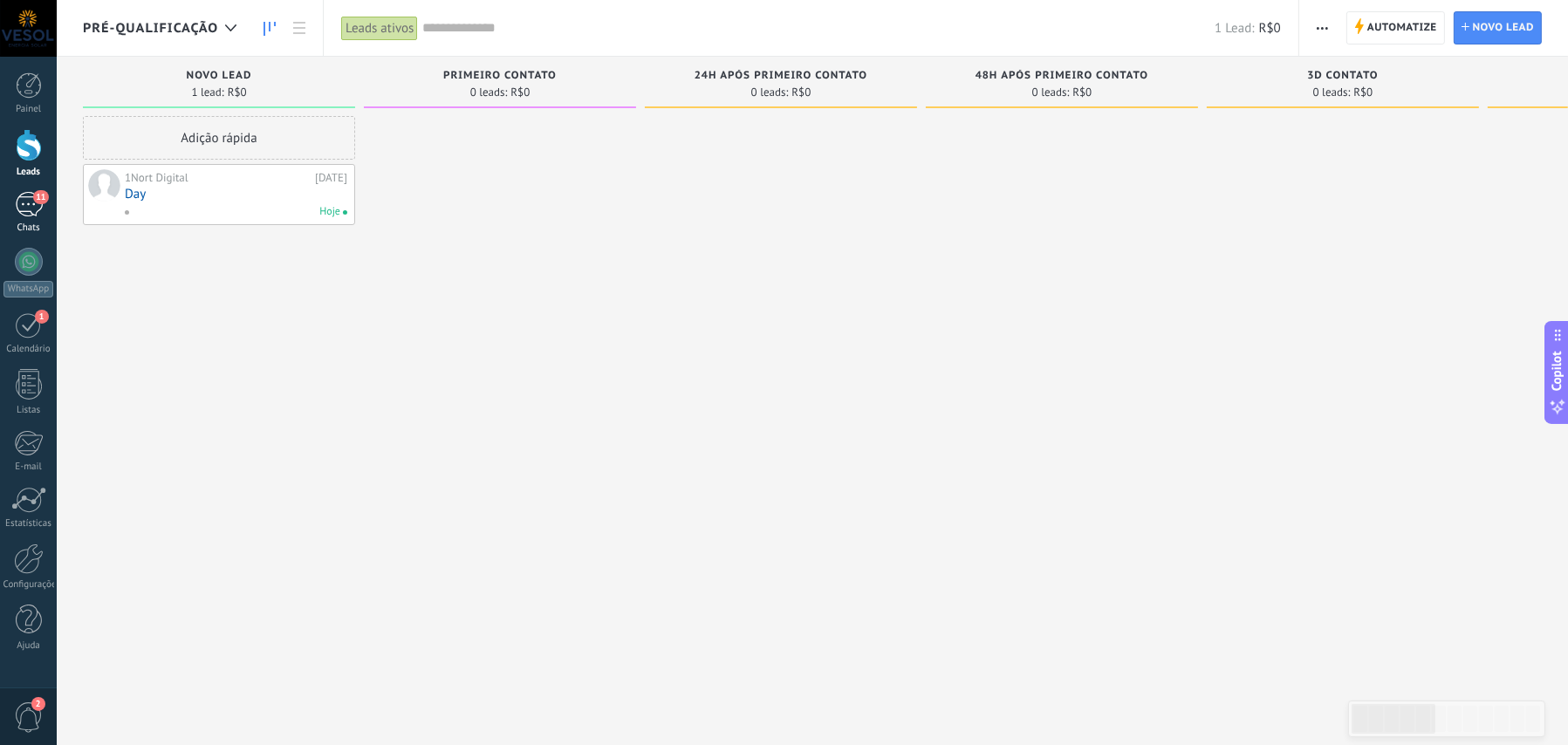
click at [21, 193] on div "11" at bounding box center [28, 204] width 28 height 25
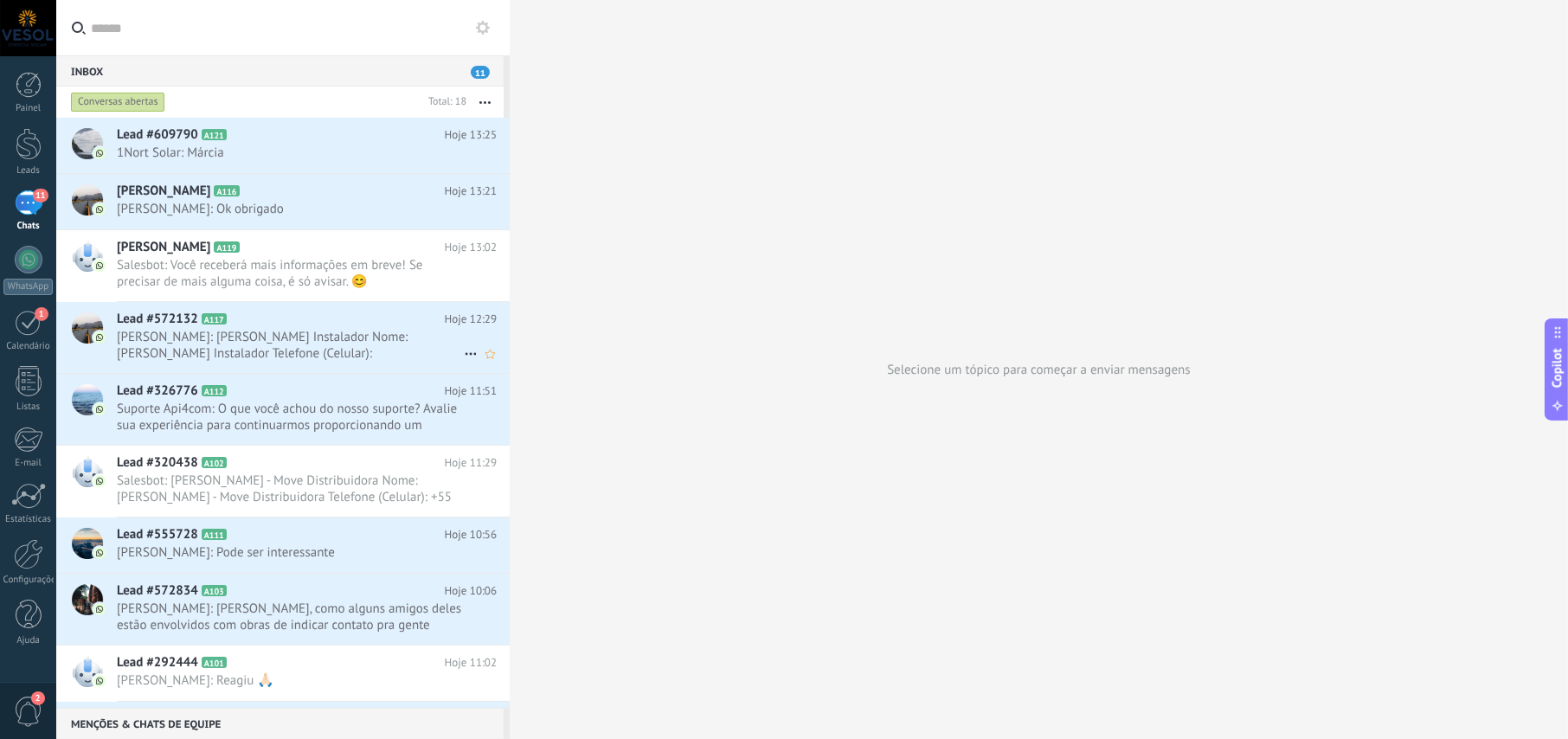
click at [149, 332] on span "[PERSON_NAME]: [PERSON_NAME] Instalador Nome: [PERSON_NAME] Instalador Telefone…" at bounding box center [289, 345] width 347 height 32
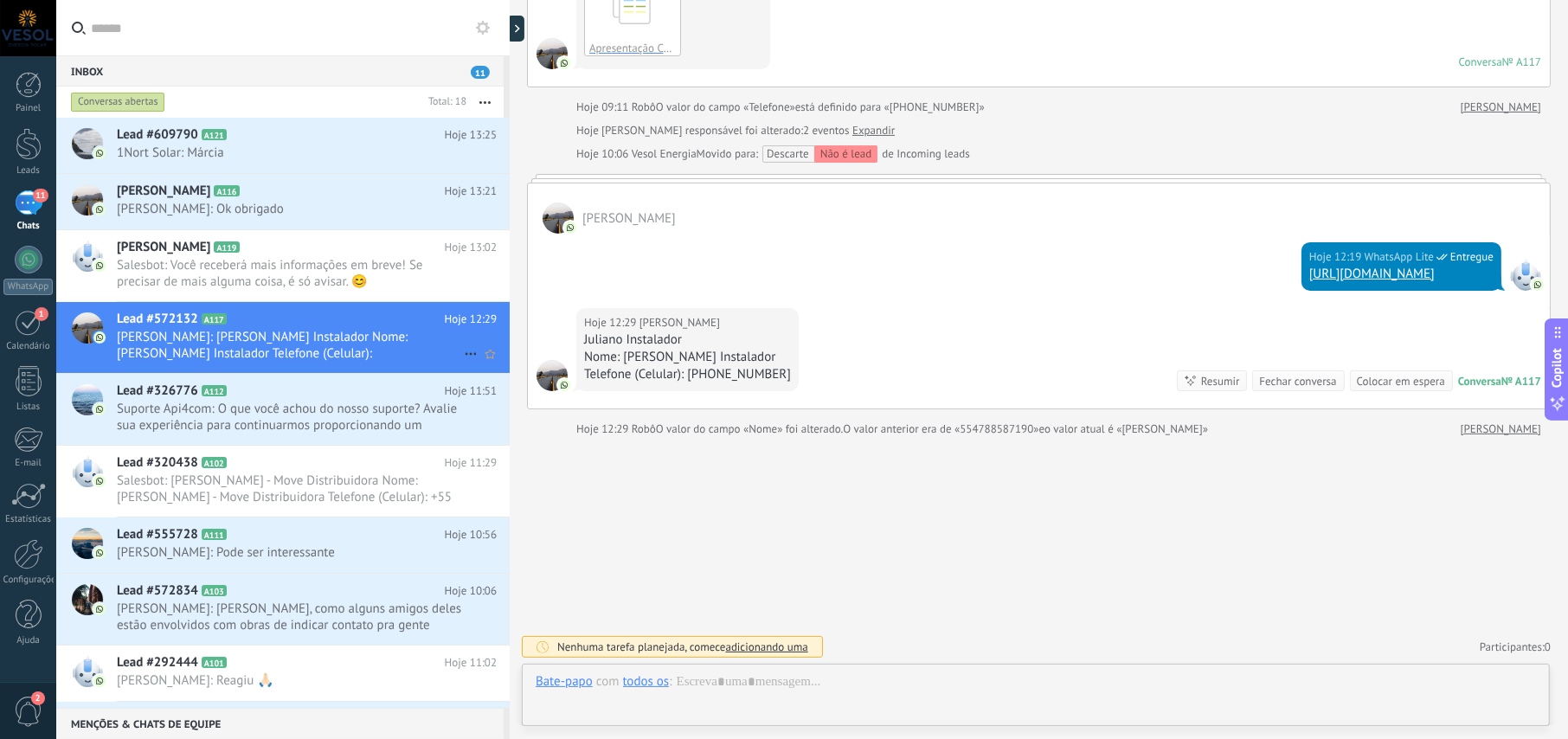
scroll to position [199, 0]
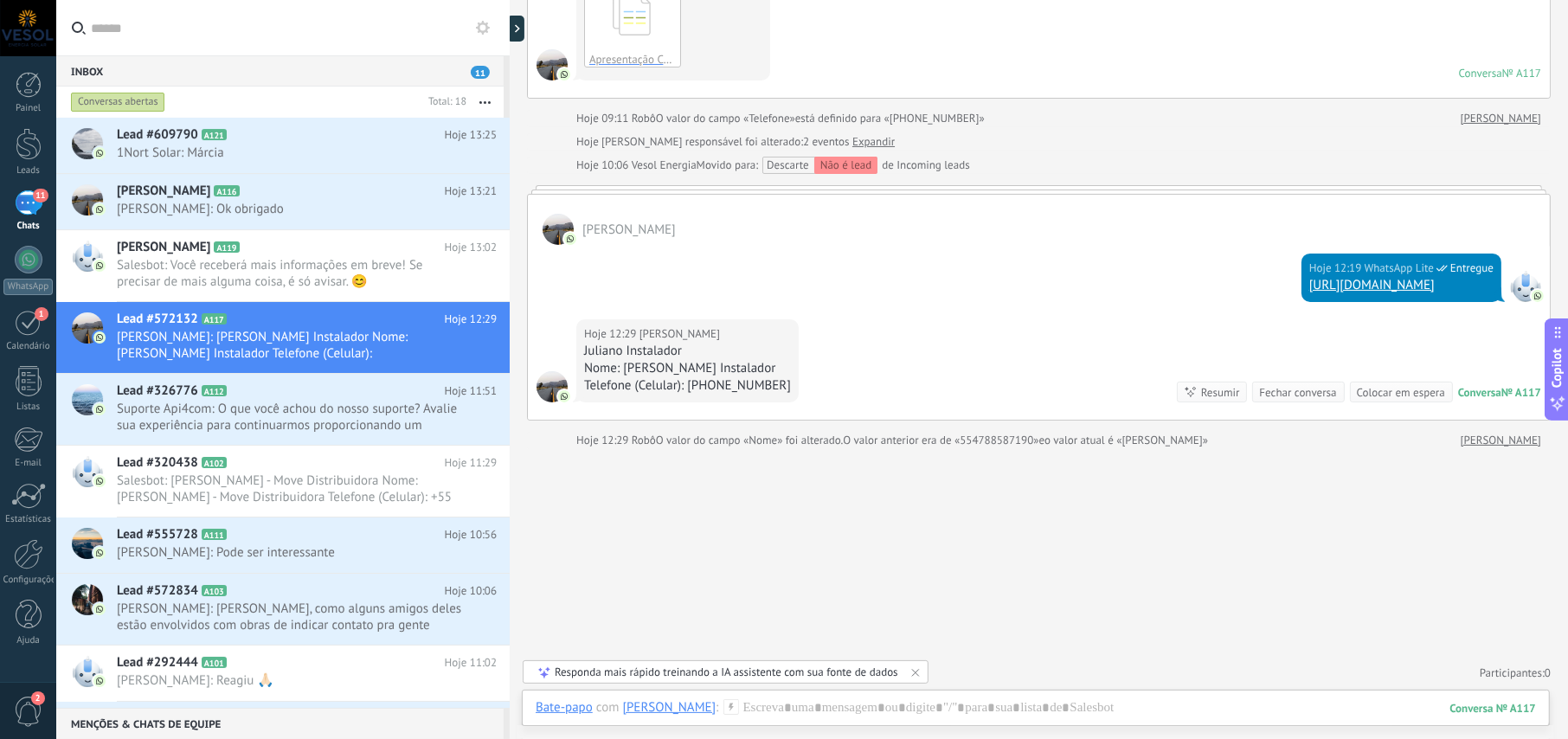
click at [483, 96] on button "button" at bounding box center [484, 102] width 37 height 32
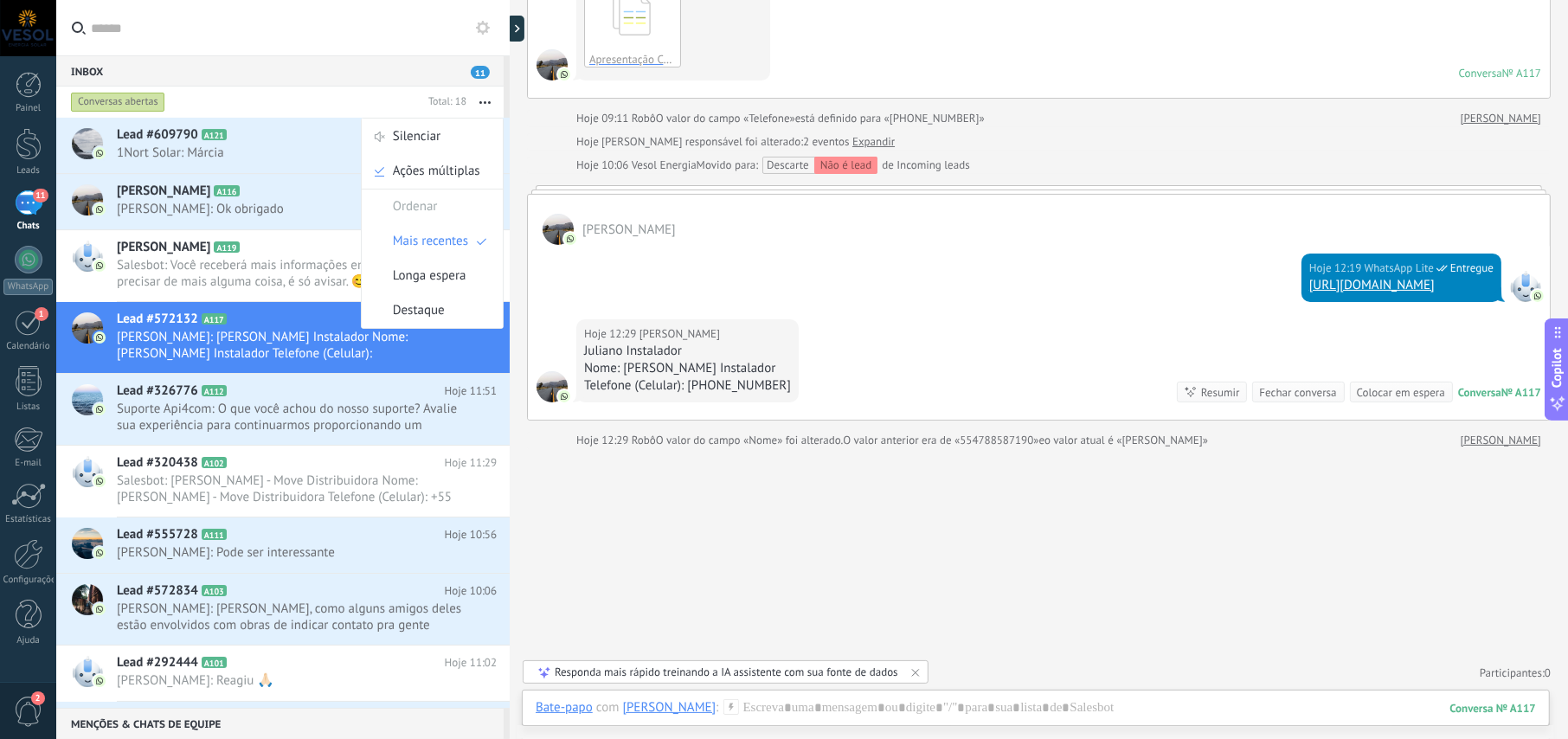
click at [483, 96] on button "button" at bounding box center [484, 102] width 37 height 32
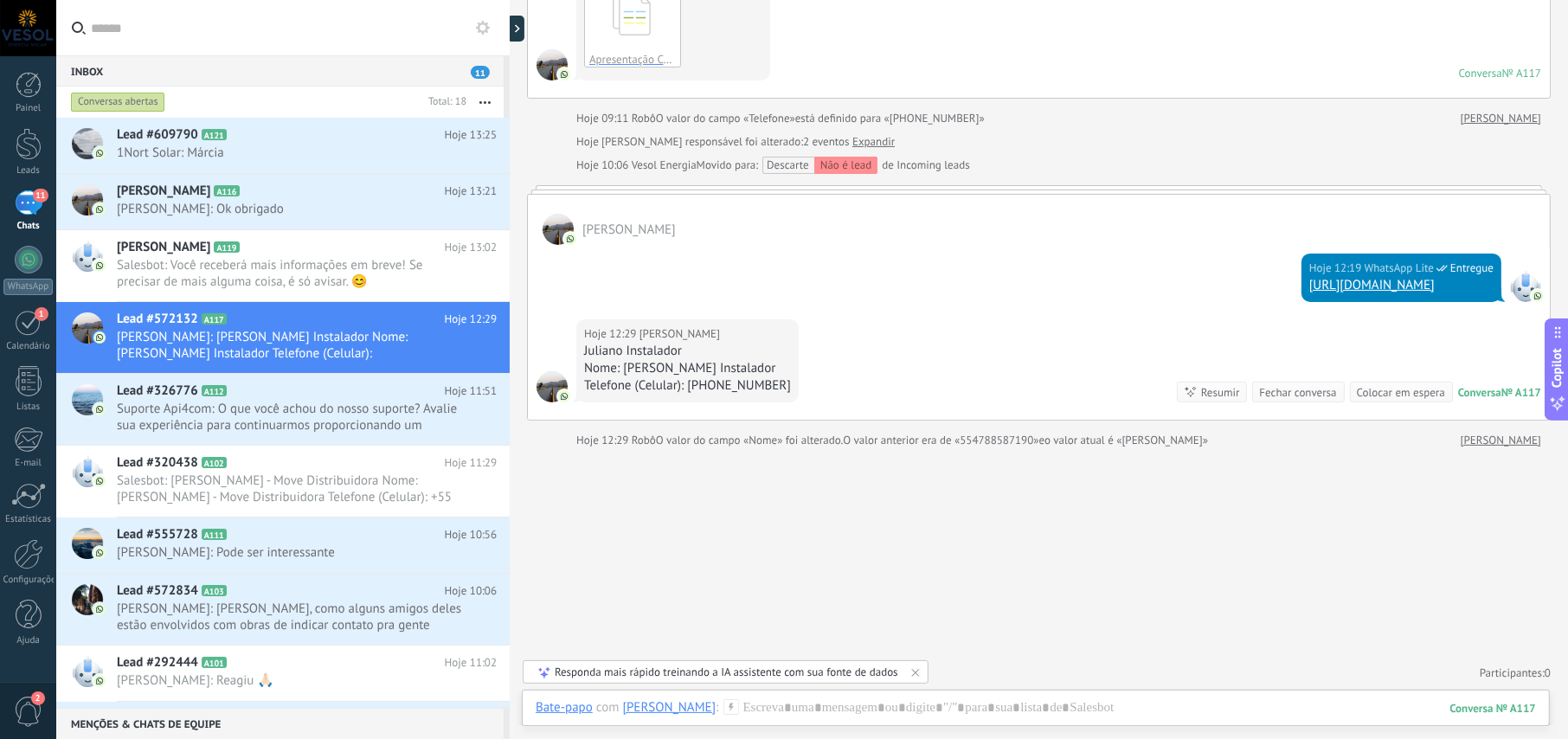
click at [482, 32] on use at bounding box center [482, 28] width 13 height 13
click at [481, 26] on icon at bounding box center [482, 28] width 13 height 13
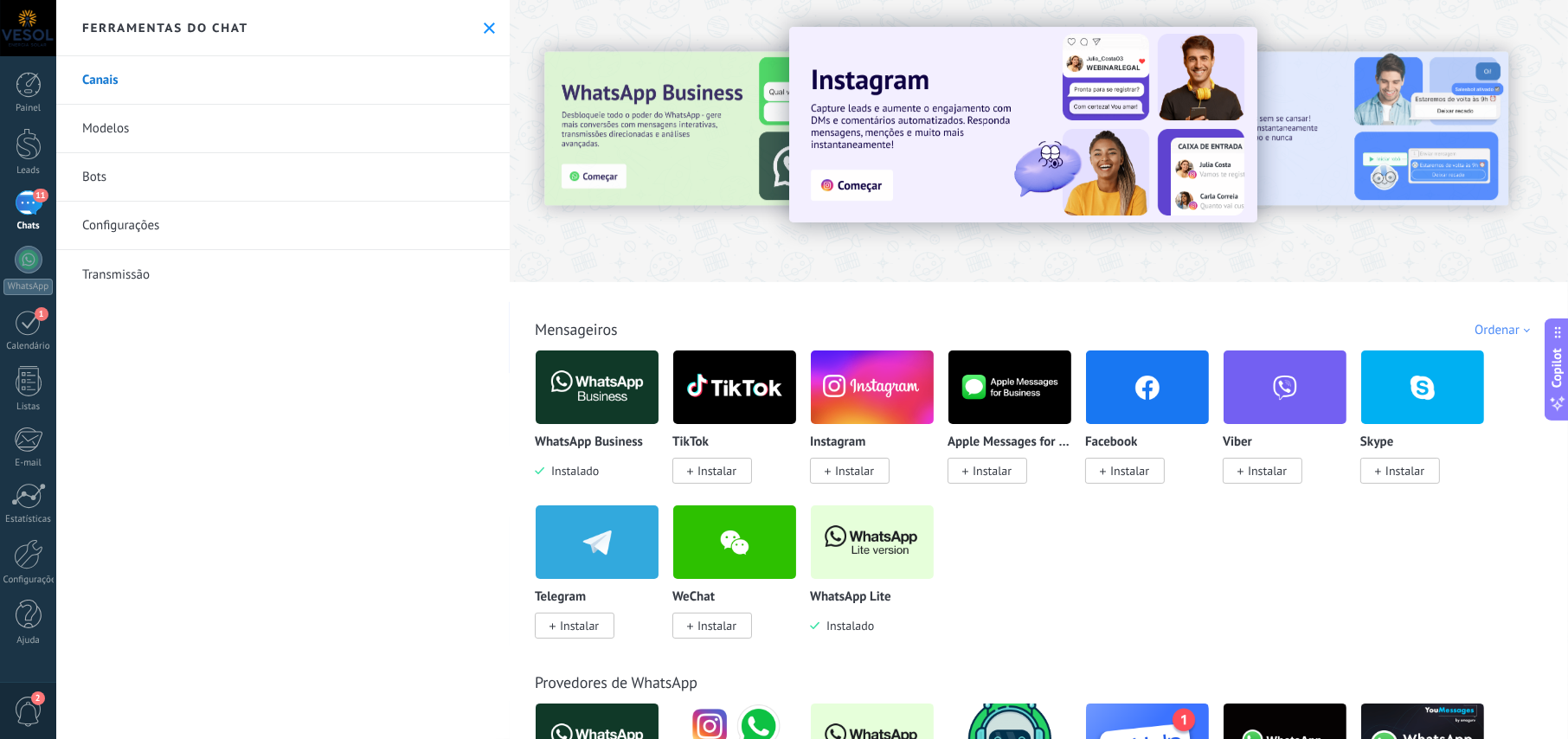
click at [30, 208] on div "11" at bounding box center [28, 202] width 28 height 25
click at [483, 23] on icon at bounding box center [489, 29] width 11 height 11
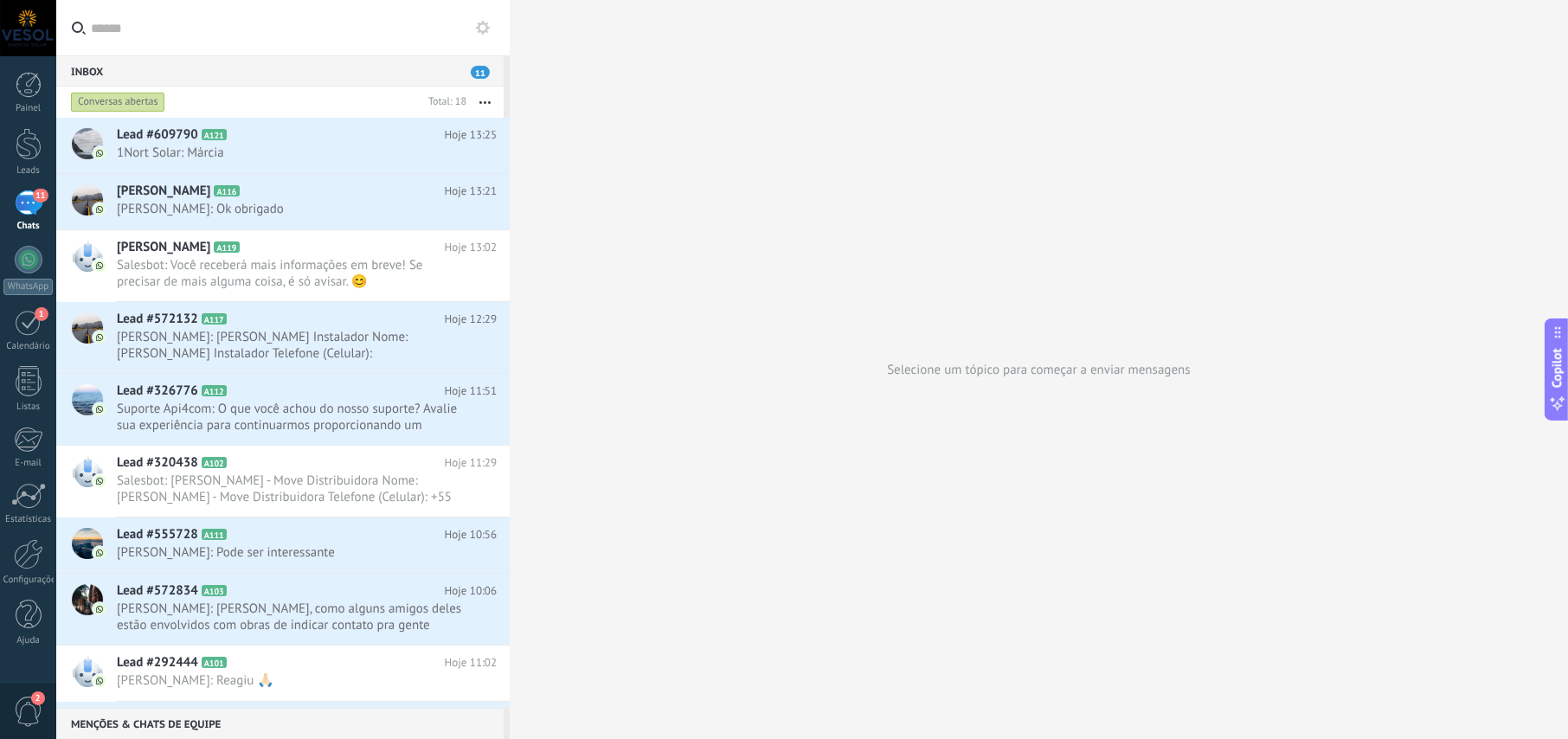
click at [484, 27] on icon at bounding box center [482, 28] width 13 height 13
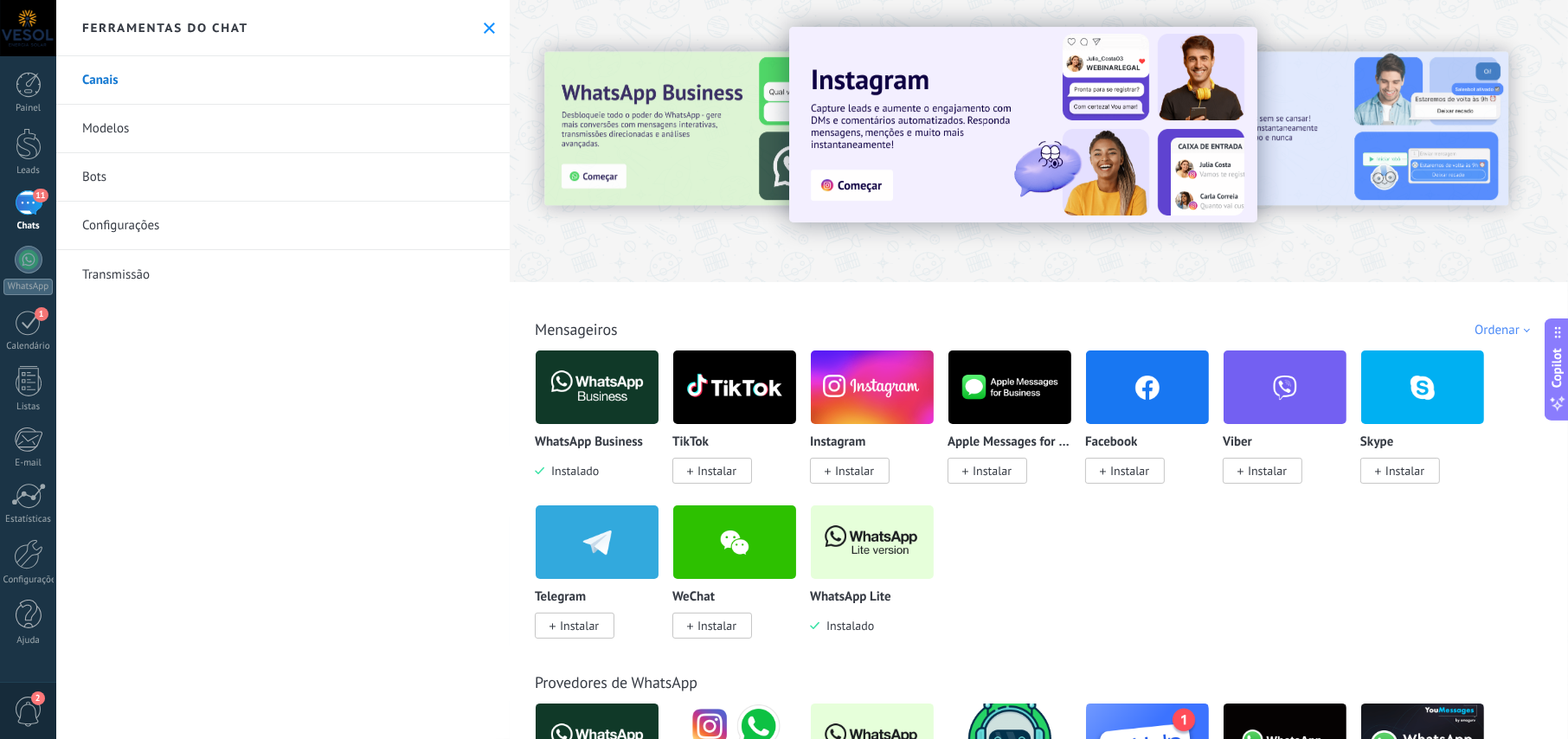
click at [483, 28] on use at bounding box center [489, 29] width 11 height 11
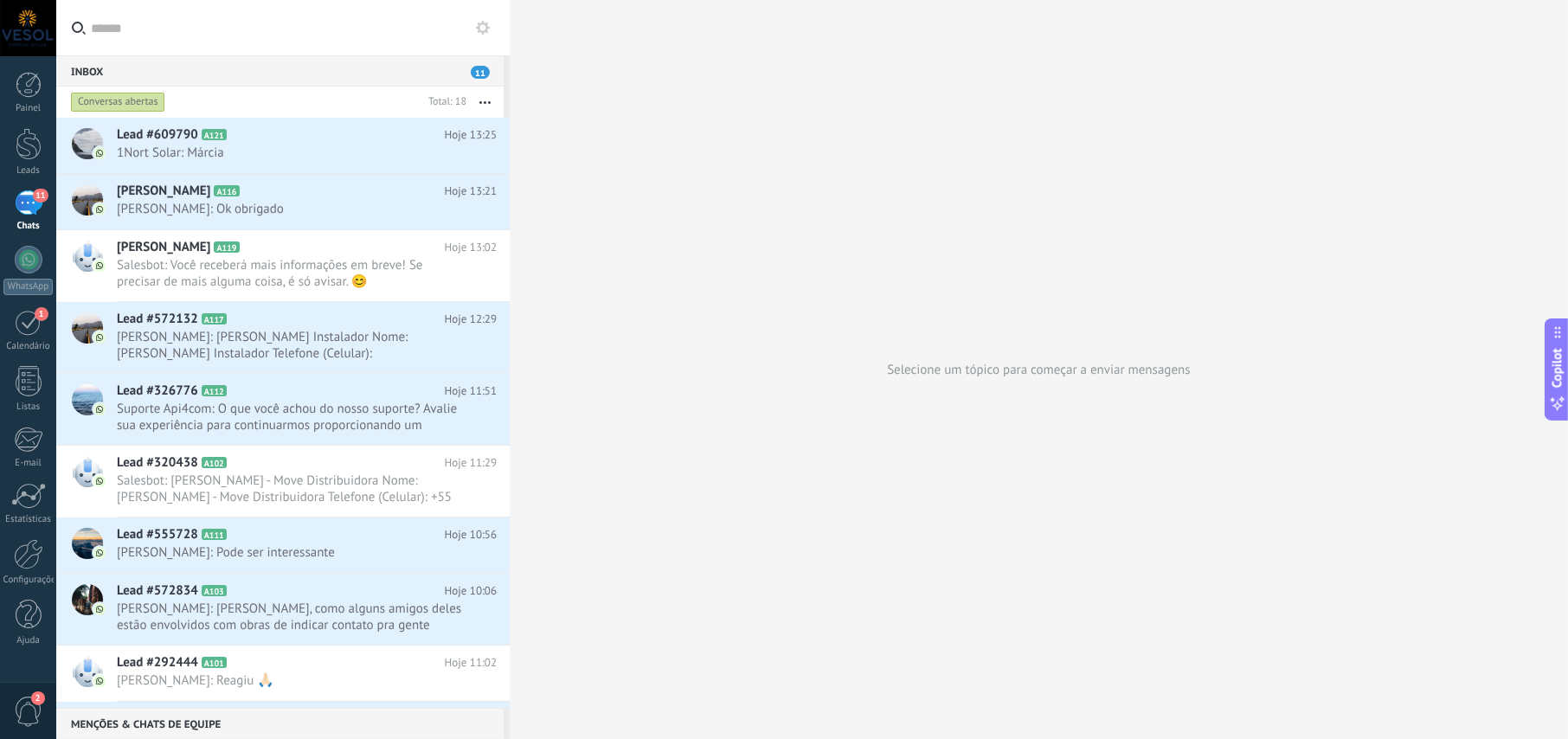
click at [34, 204] on div "11" at bounding box center [28, 202] width 28 height 25
click at [317, 138] on h2 "Lead #609790 A121" at bounding box center [280, 135] width 328 height 17
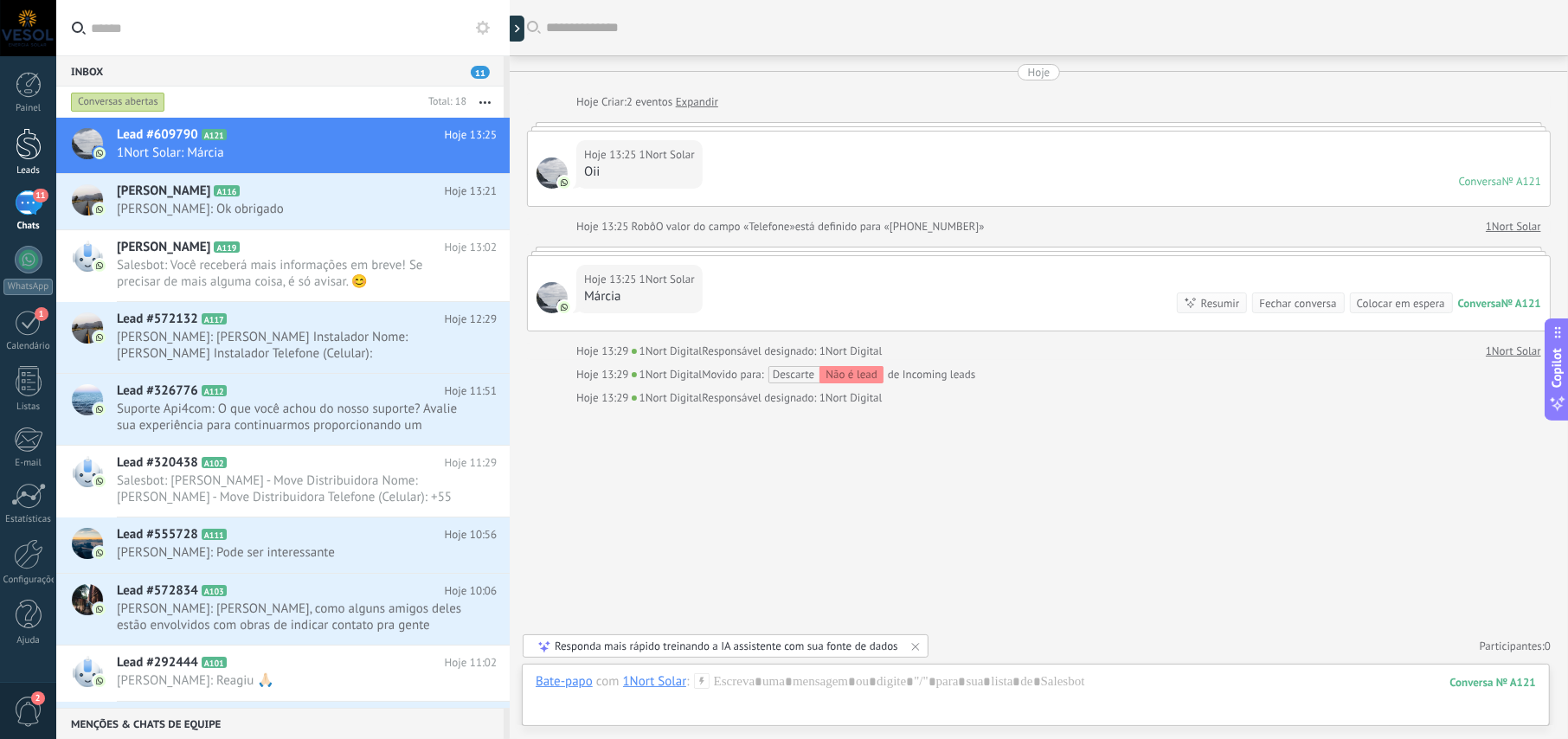
click at [23, 149] on div at bounding box center [28, 144] width 26 height 32
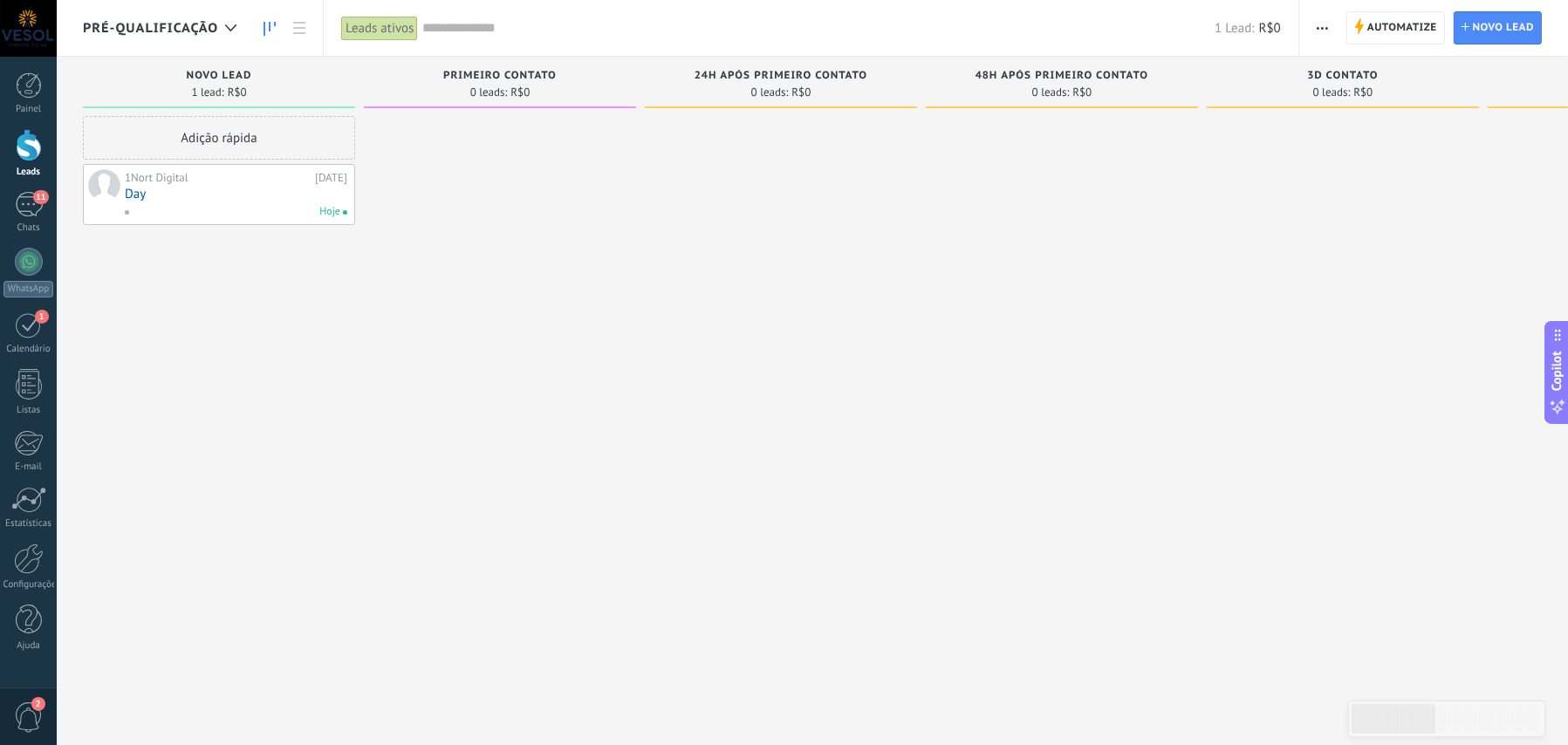
click at [207, 33] on span "Pré-Qualificação" at bounding box center [150, 28] width 135 height 16
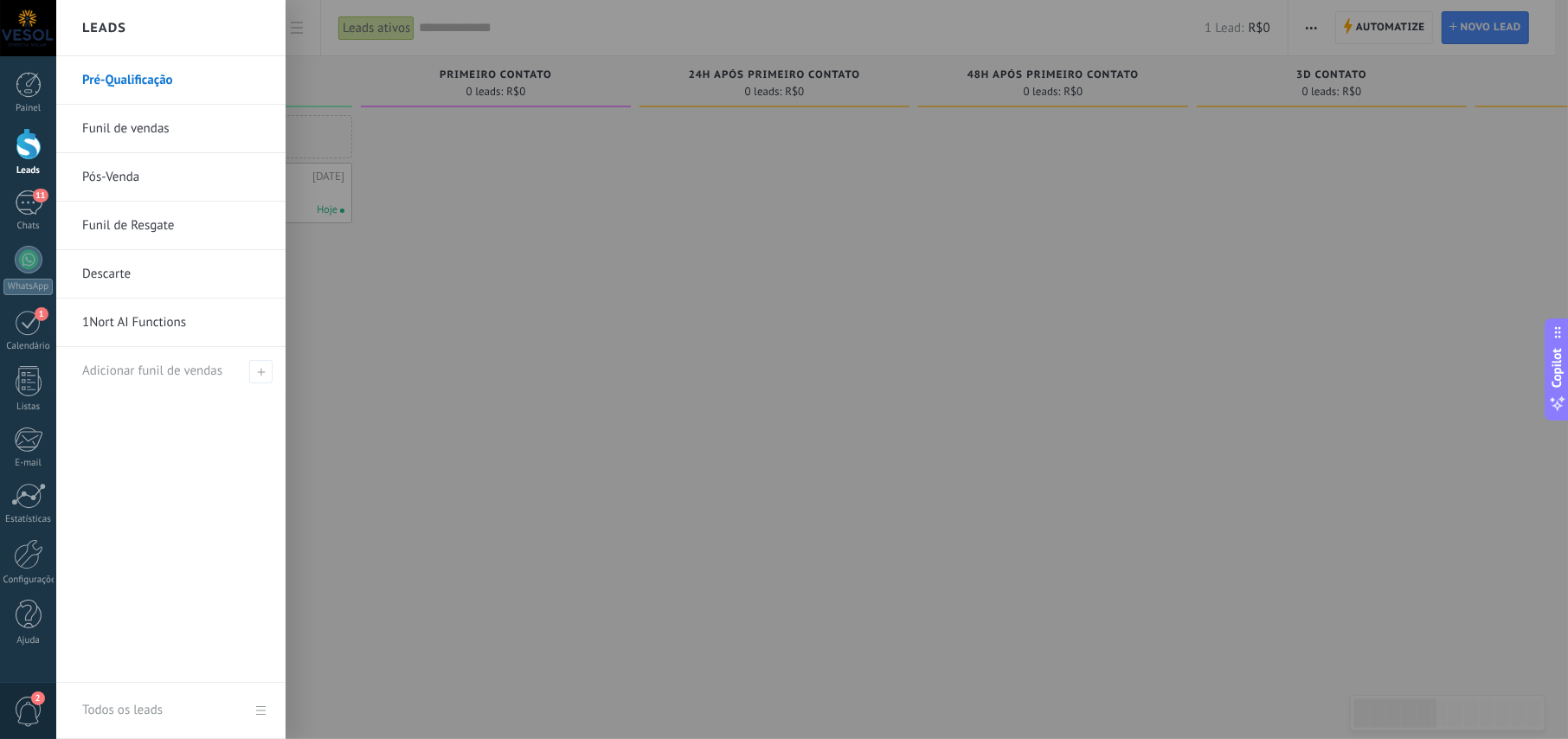
click at [143, 81] on link "Pré-Qualificação" at bounding box center [175, 80] width 186 height 49
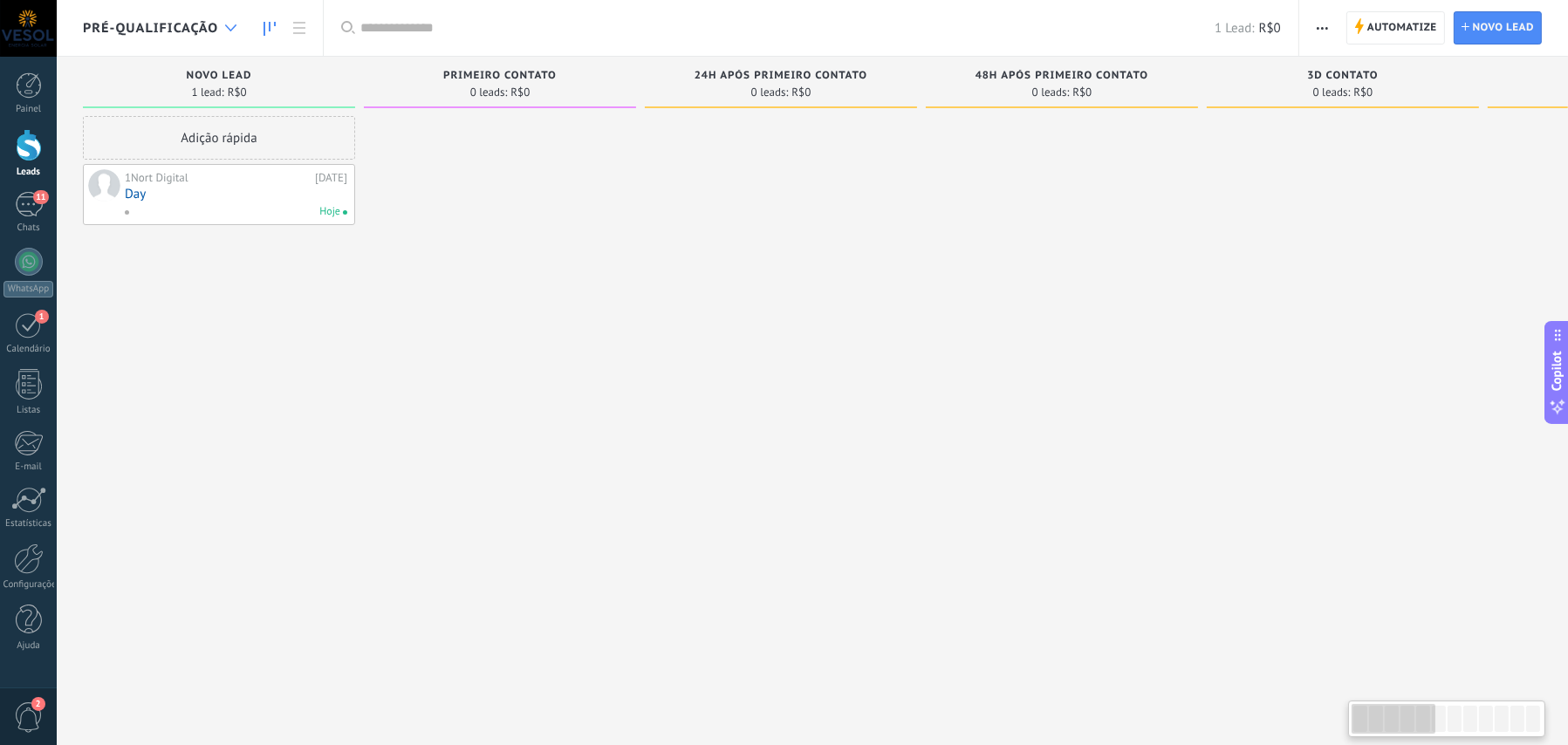
click at [232, 32] on div at bounding box center [231, 28] width 29 height 34
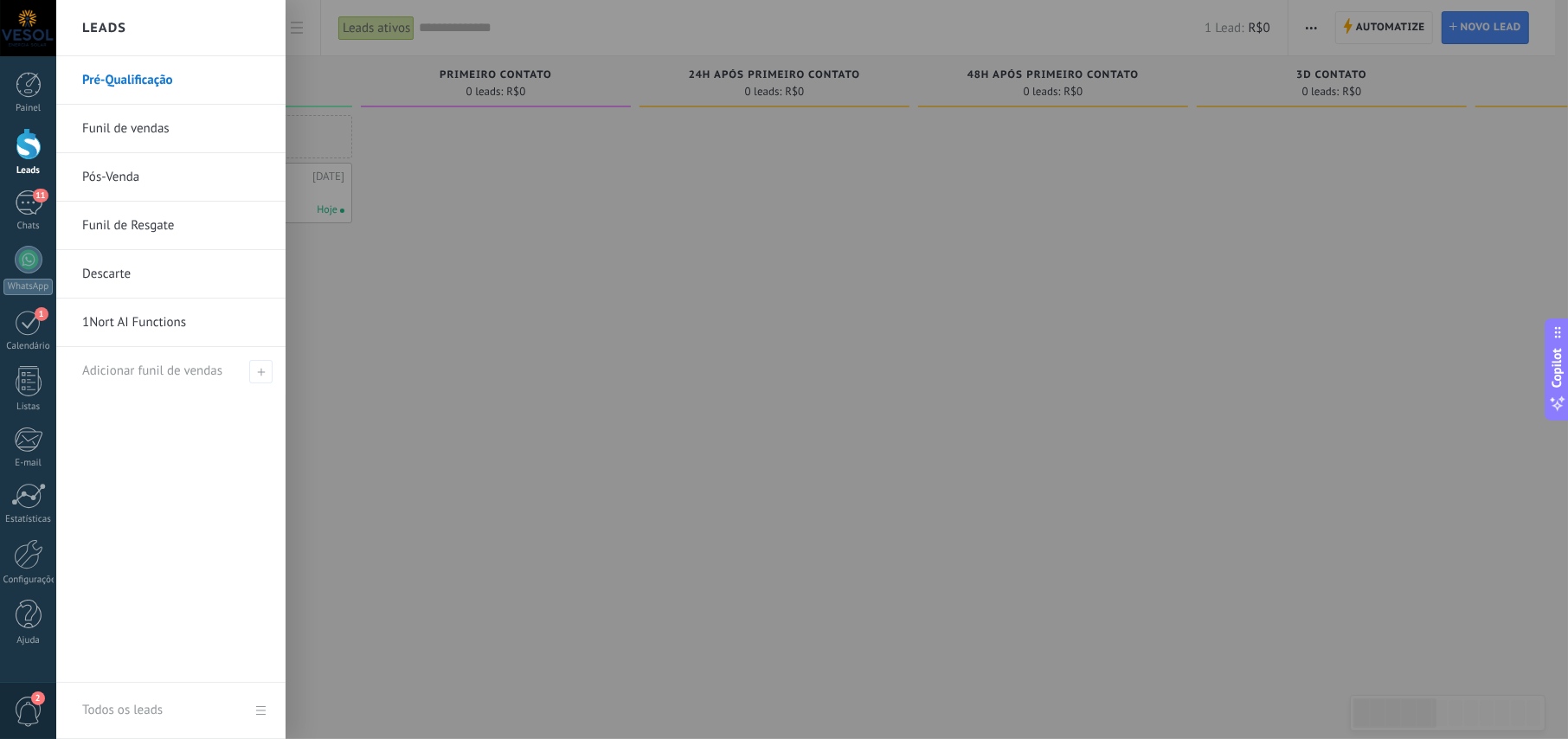
click at [147, 127] on link "Funil de vendas" at bounding box center [175, 129] width 186 height 49
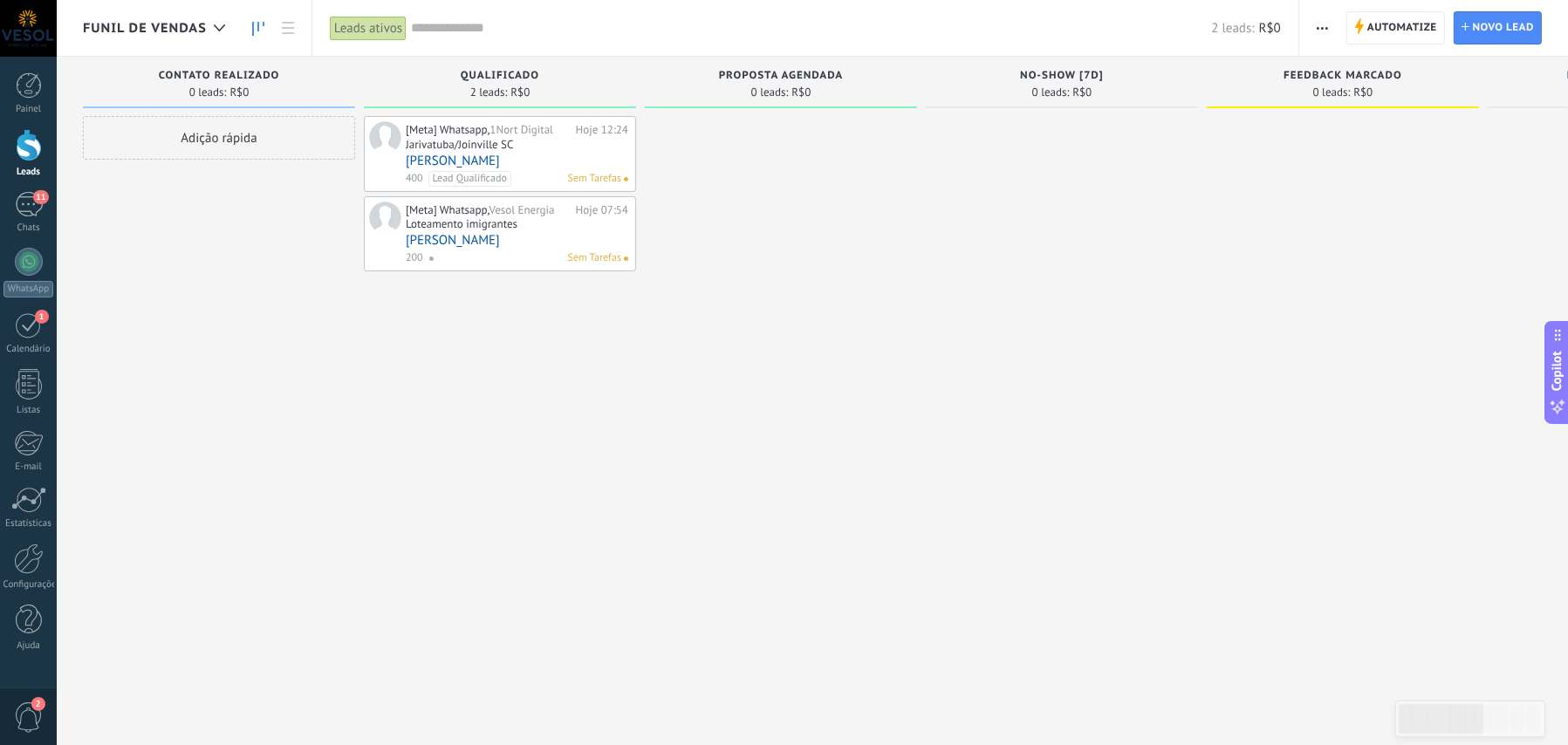
click at [444, 146] on div "Jarivatuba/Joinville SC" at bounding box center [458, 143] width 107 height 14
click at [291, 319] on div "Adição rápida" at bounding box center [219, 373] width 273 height 517
click at [417, 159] on link "[PERSON_NAME]" at bounding box center [516, 160] width 222 height 14
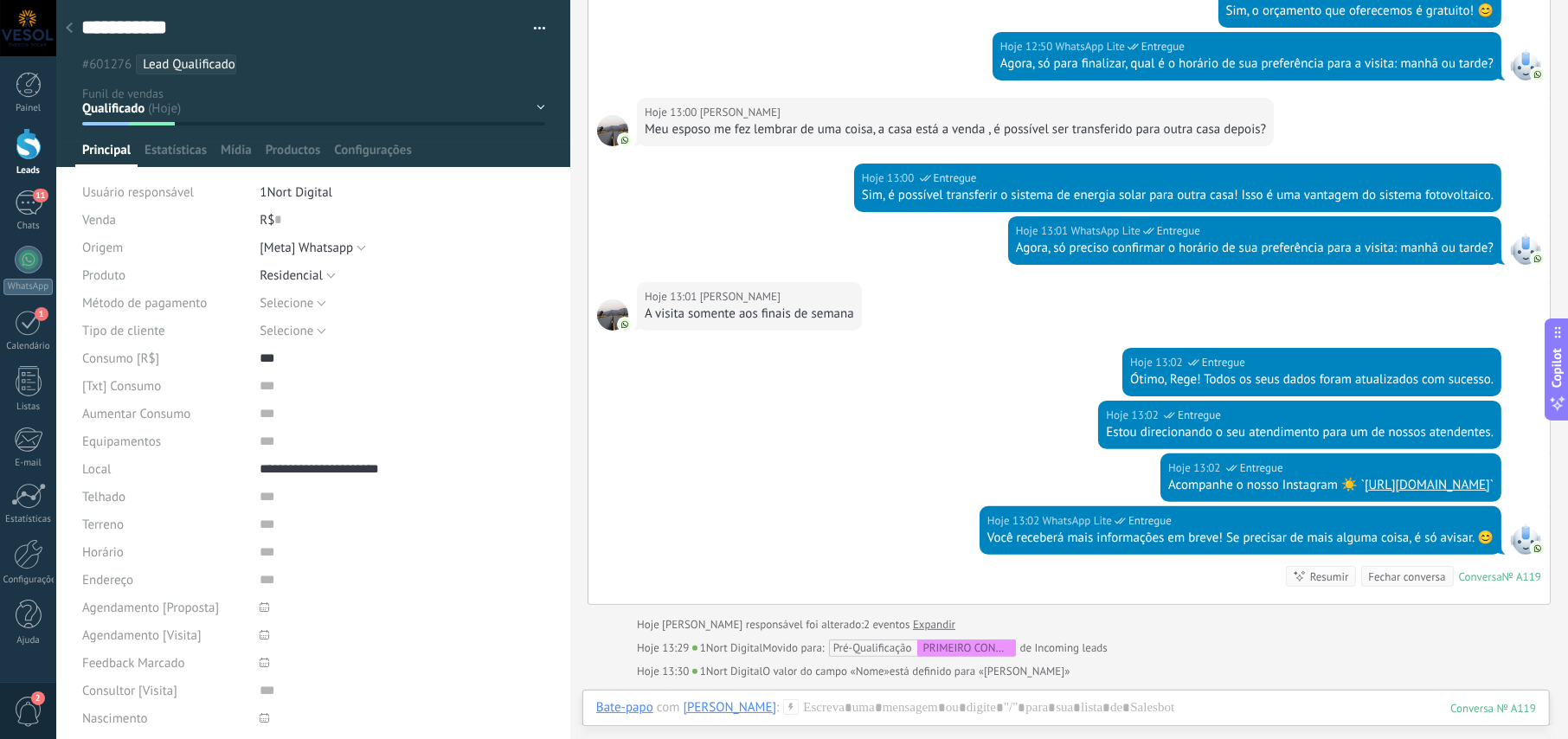
scroll to position [302, 0]
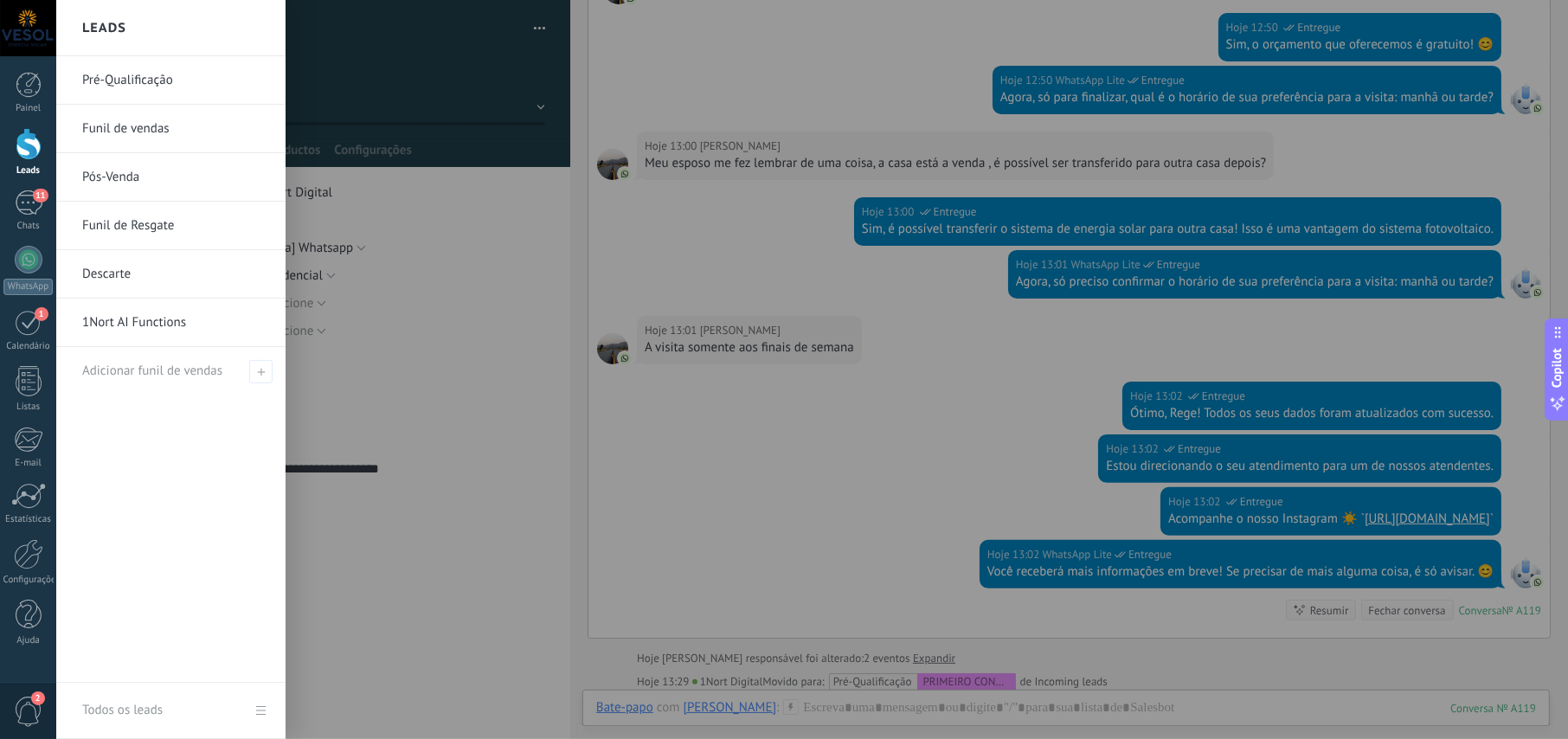
click at [23, 141] on div at bounding box center [28, 144] width 26 height 32
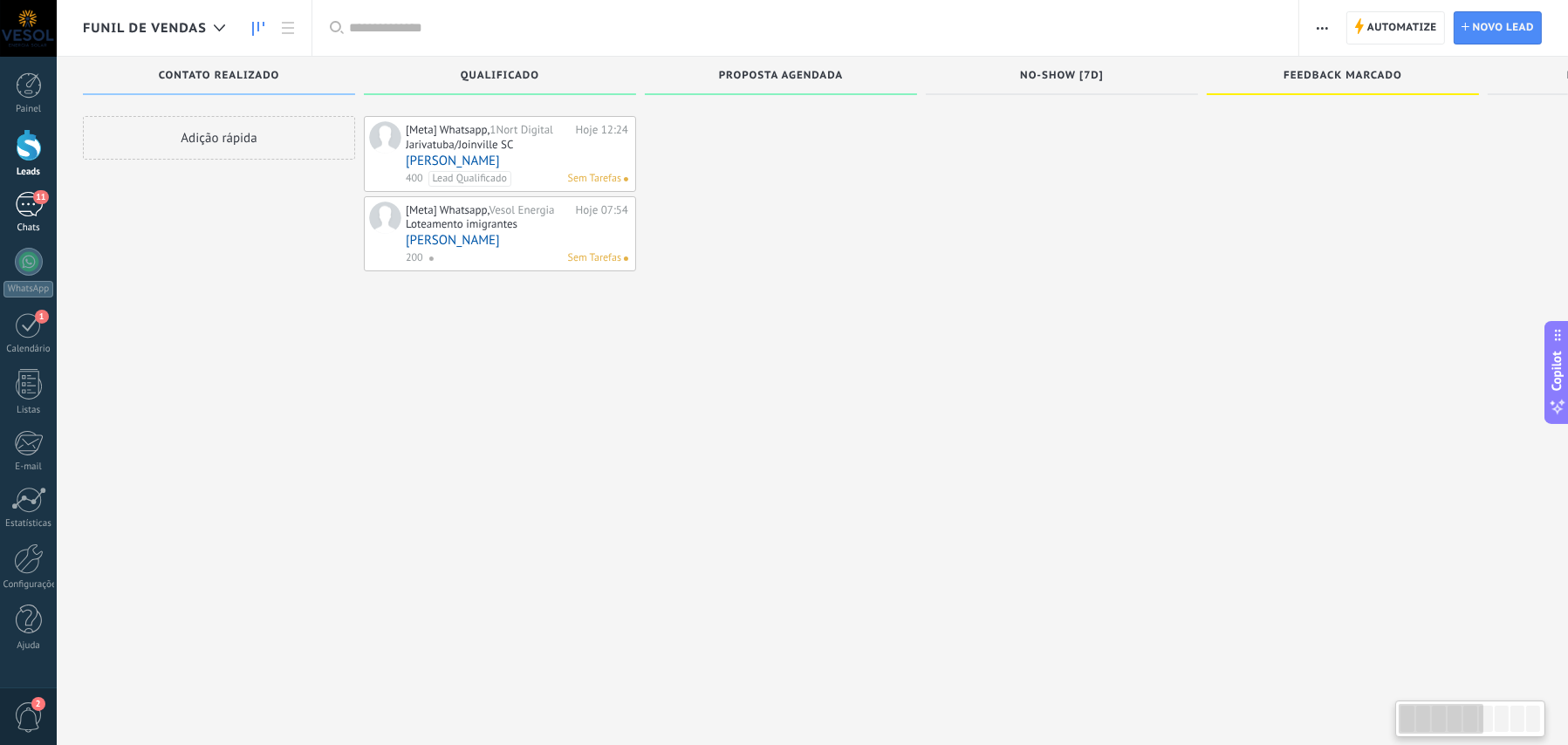
click at [25, 218] on link "11 Chats" at bounding box center [28, 212] width 57 height 41
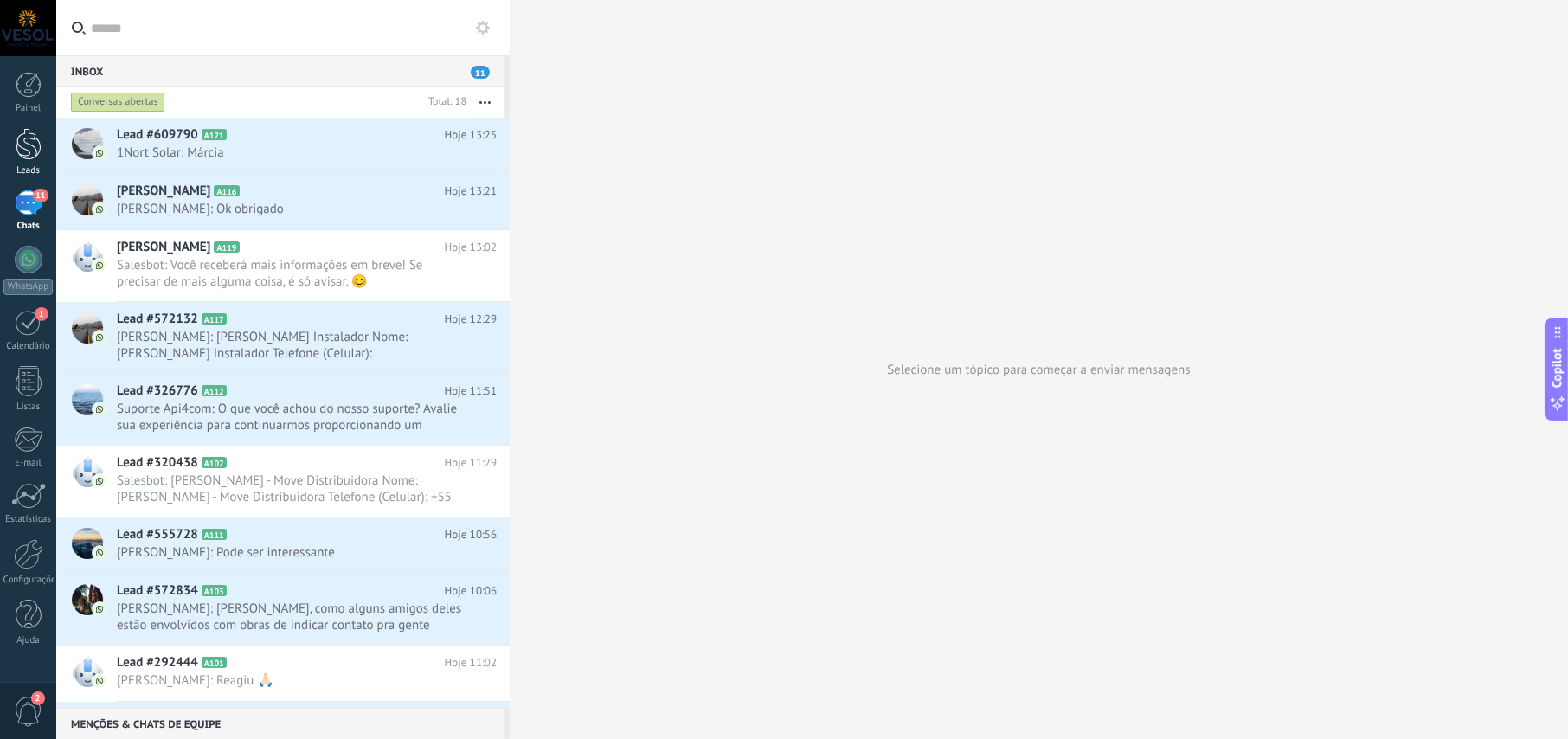
click at [23, 153] on div at bounding box center [28, 144] width 26 height 32
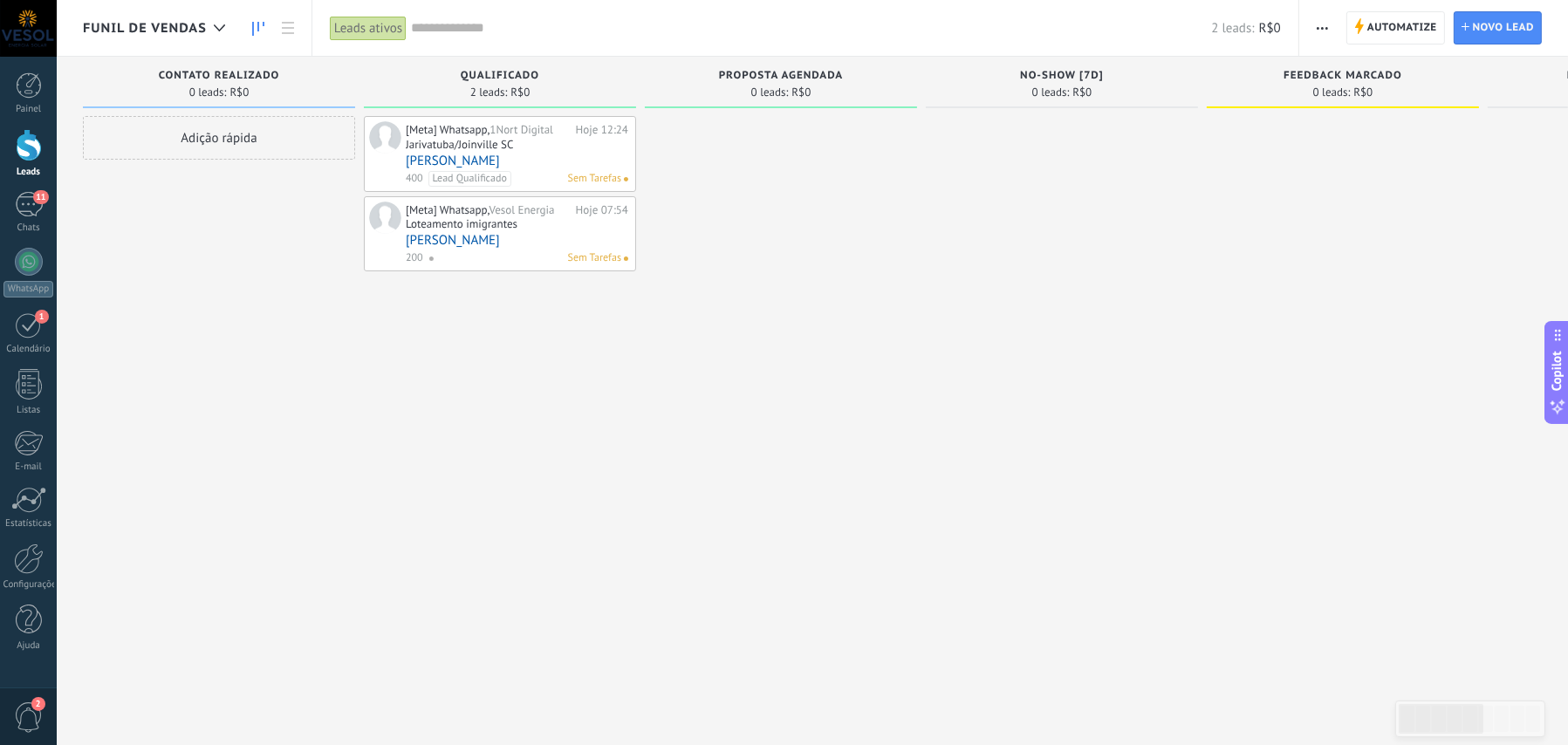
click at [436, 158] on link "[PERSON_NAME]" at bounding box center [516, 160] width 222 height 14
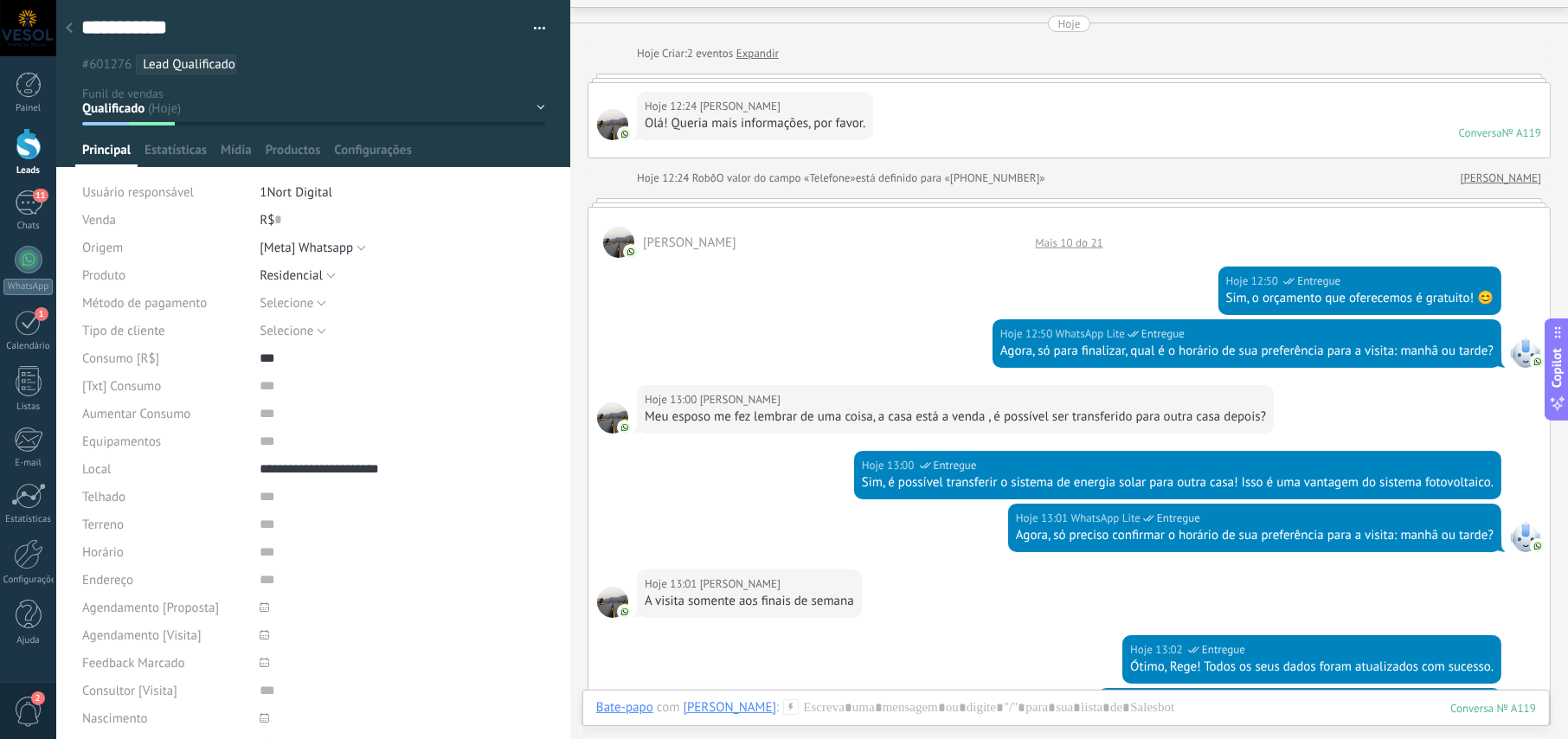
scroll to position [42, 0]
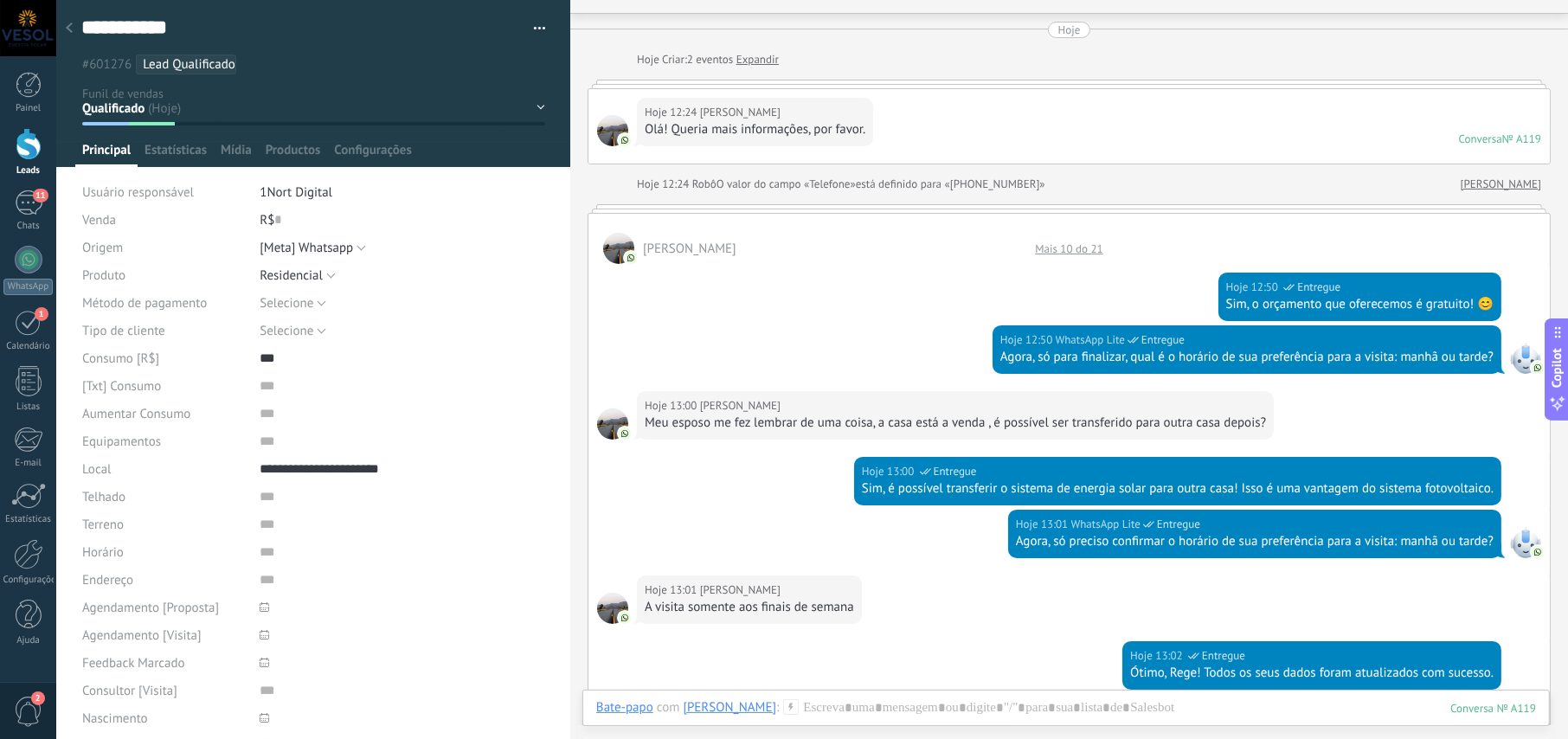
type textarea "**********"
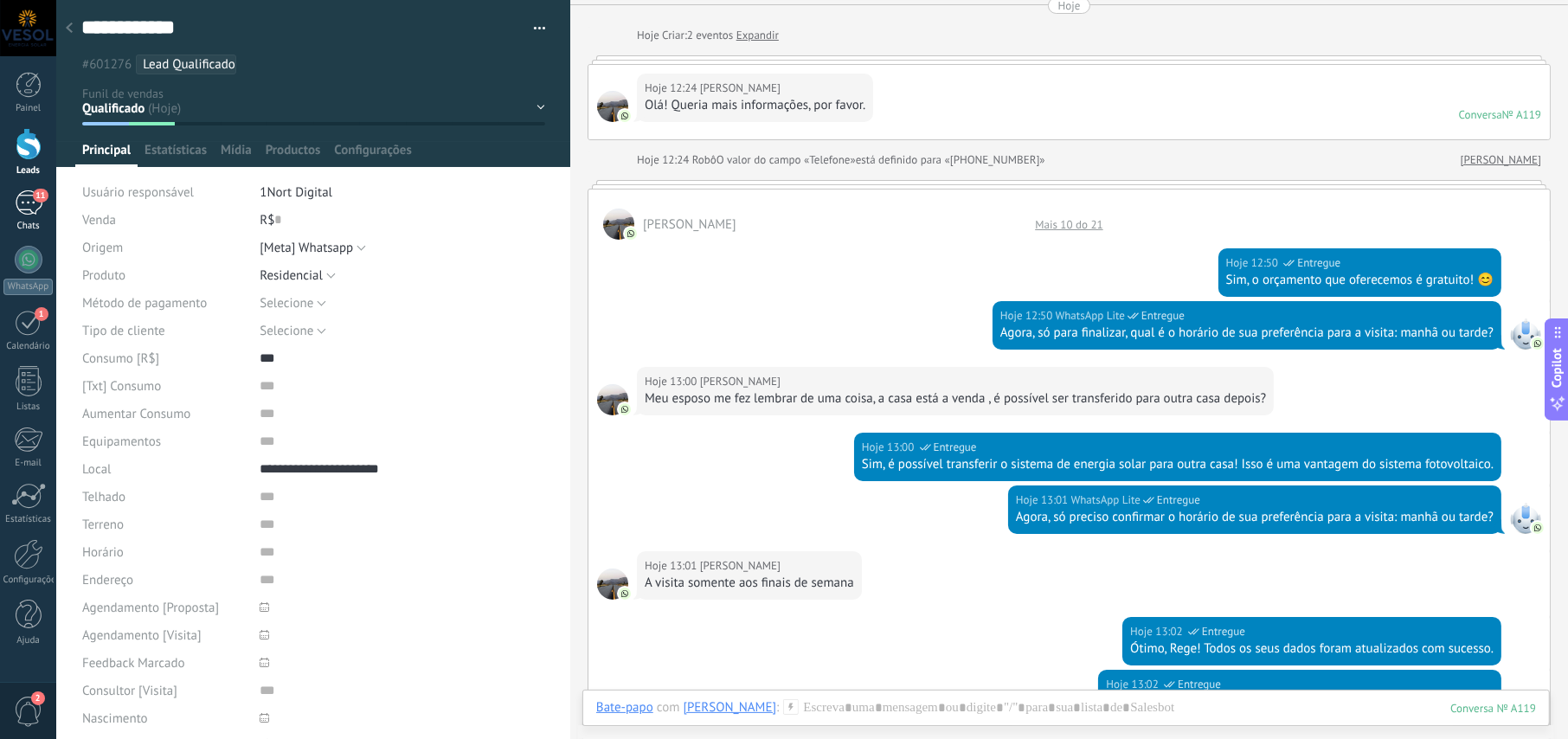
click at [32, 211] on div "11" at bounding box center [28, 202] width 28 height 25
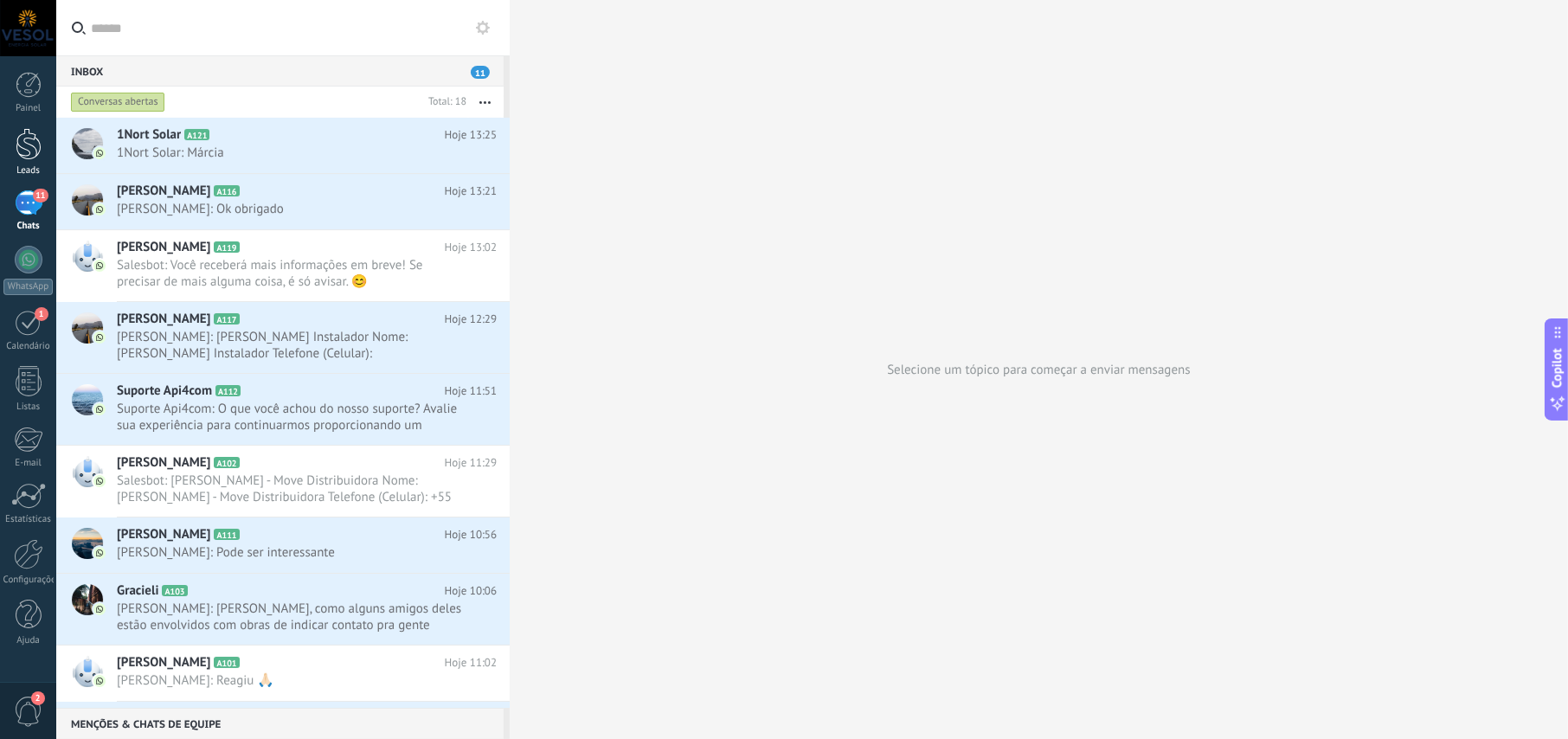
click at [24, 136] on div at bounding box center [28, 144] width 26 height 32
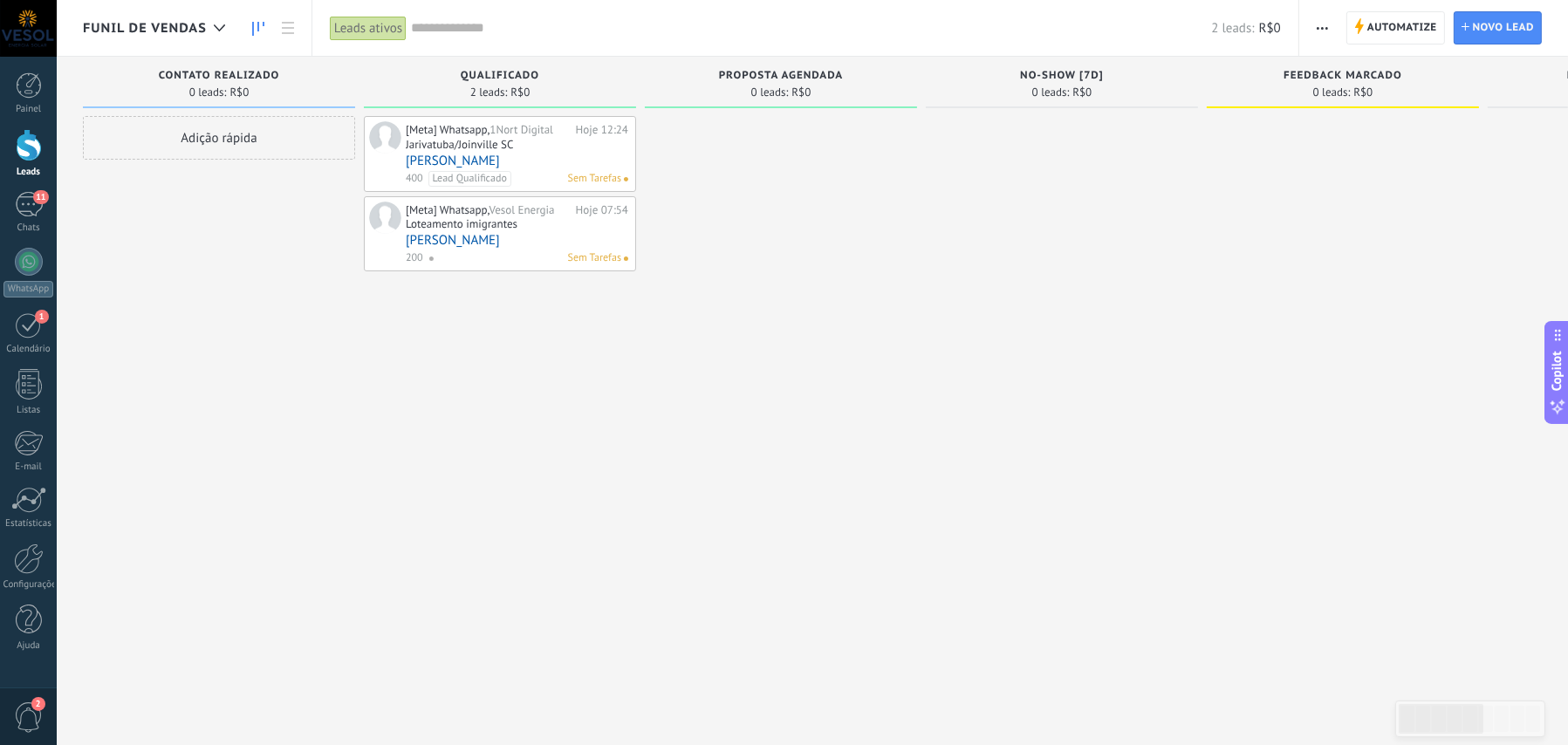
click at [439, 158] on link "[PERSON_NAME]" at bounding box center [516, 160] width 222 height 14
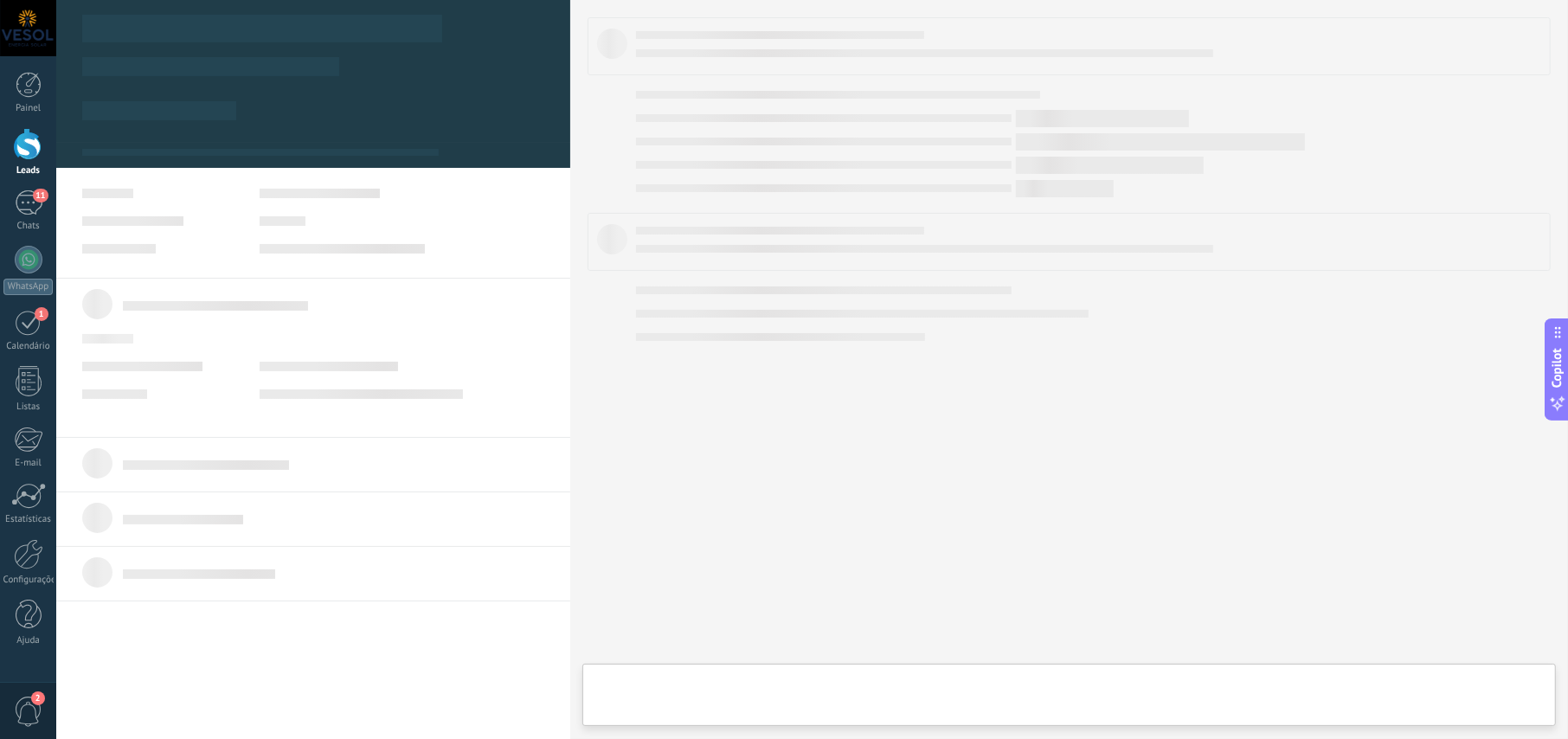
type textarea "**********"
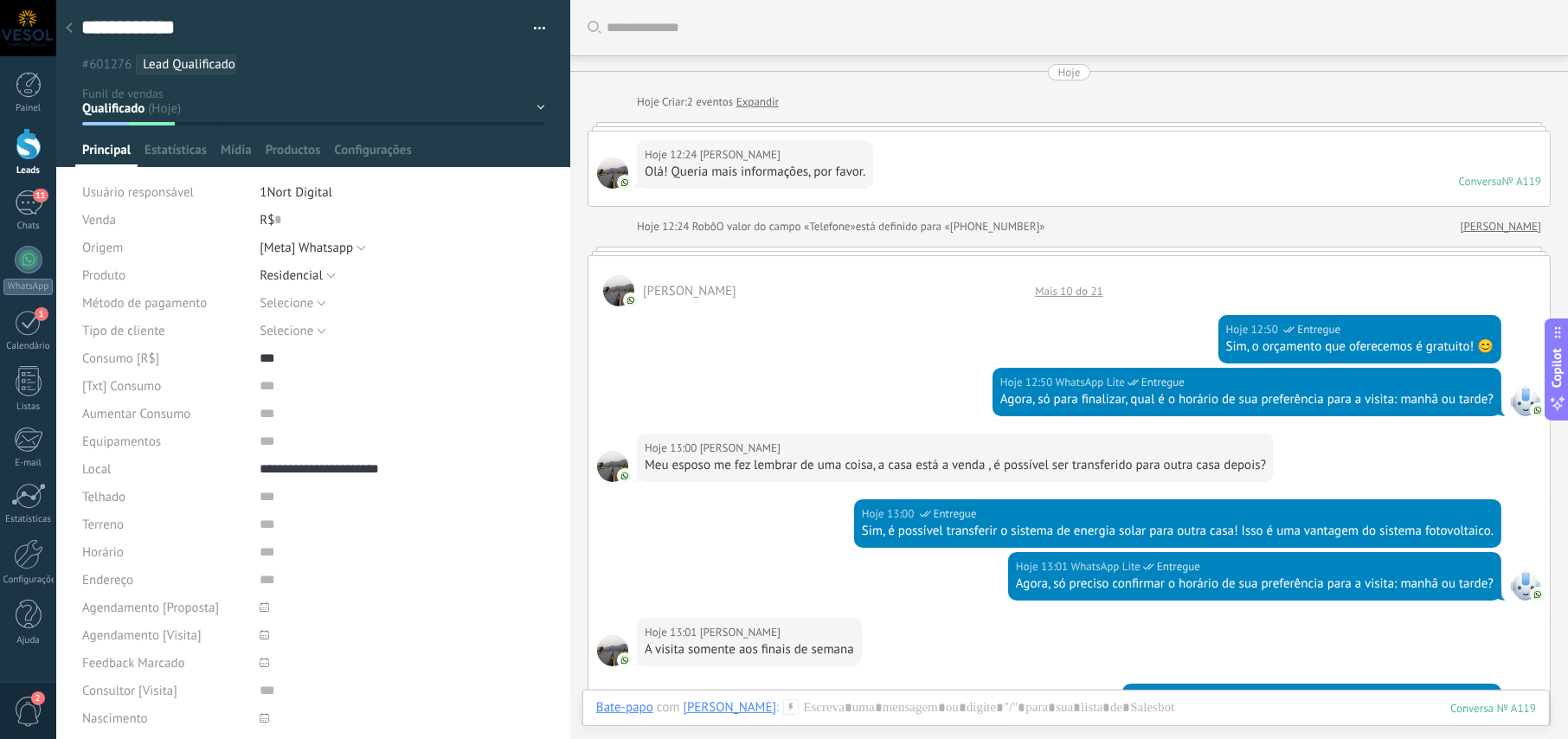
click at [1083, 290] on div "Mais 10 do 21" at bounding box center [1068, 290] width 85 height 14
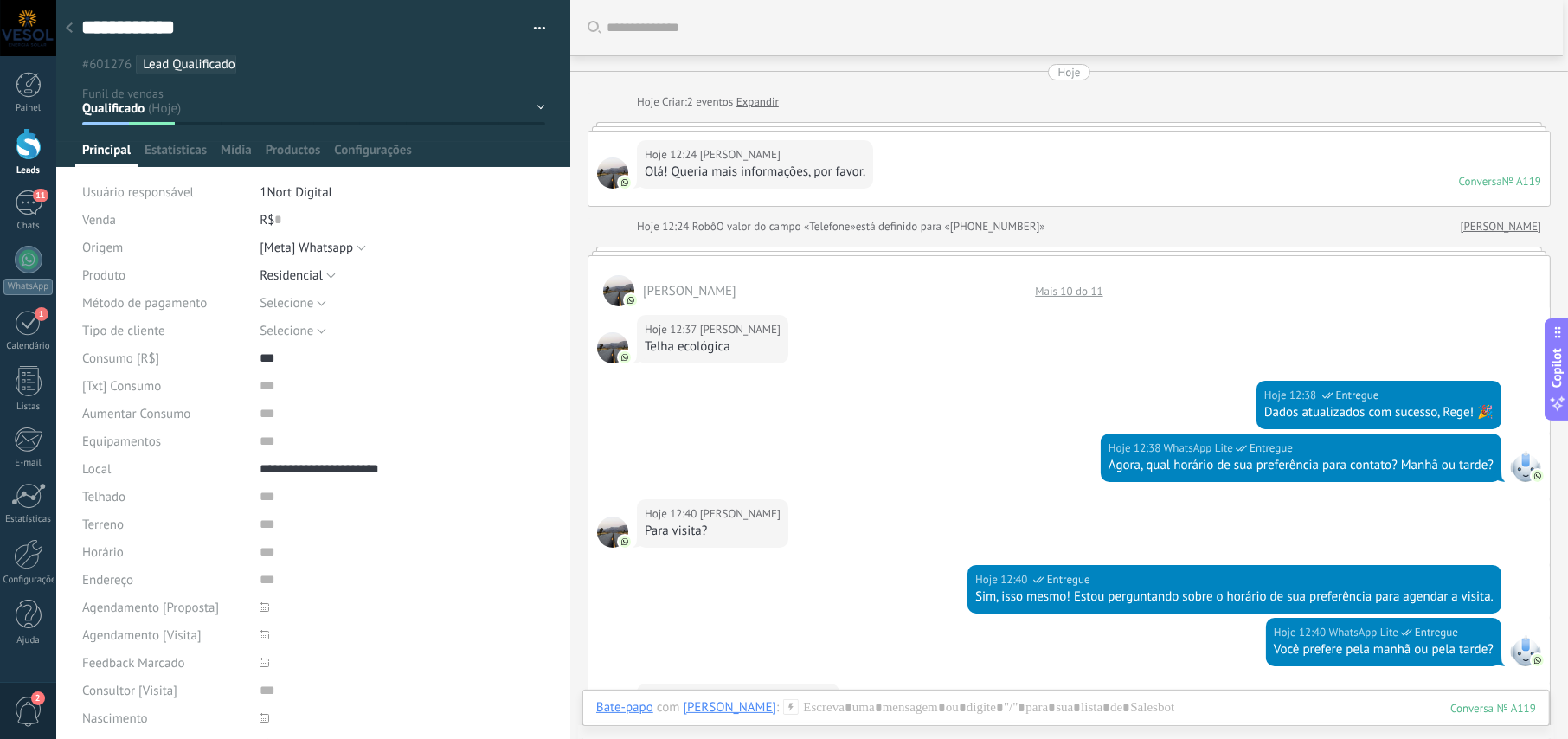
click at [1073, 293] on div "Mais 10 do 11" at bounding box center [1068, 290] width 85 height 14
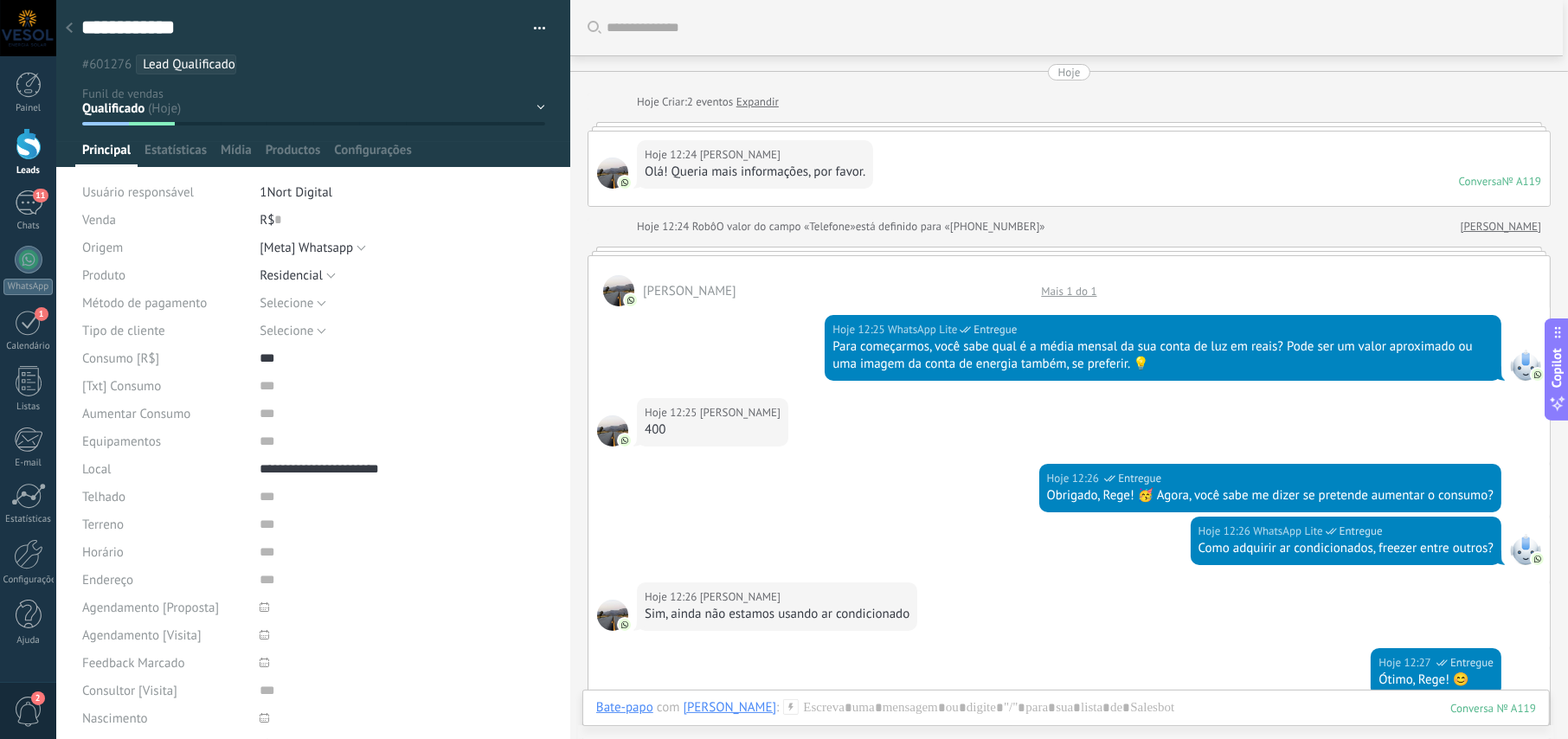
click at [1063, 293] on div "Mais 1 do 1" at bounding box center [1069, 290] width 73 height 14
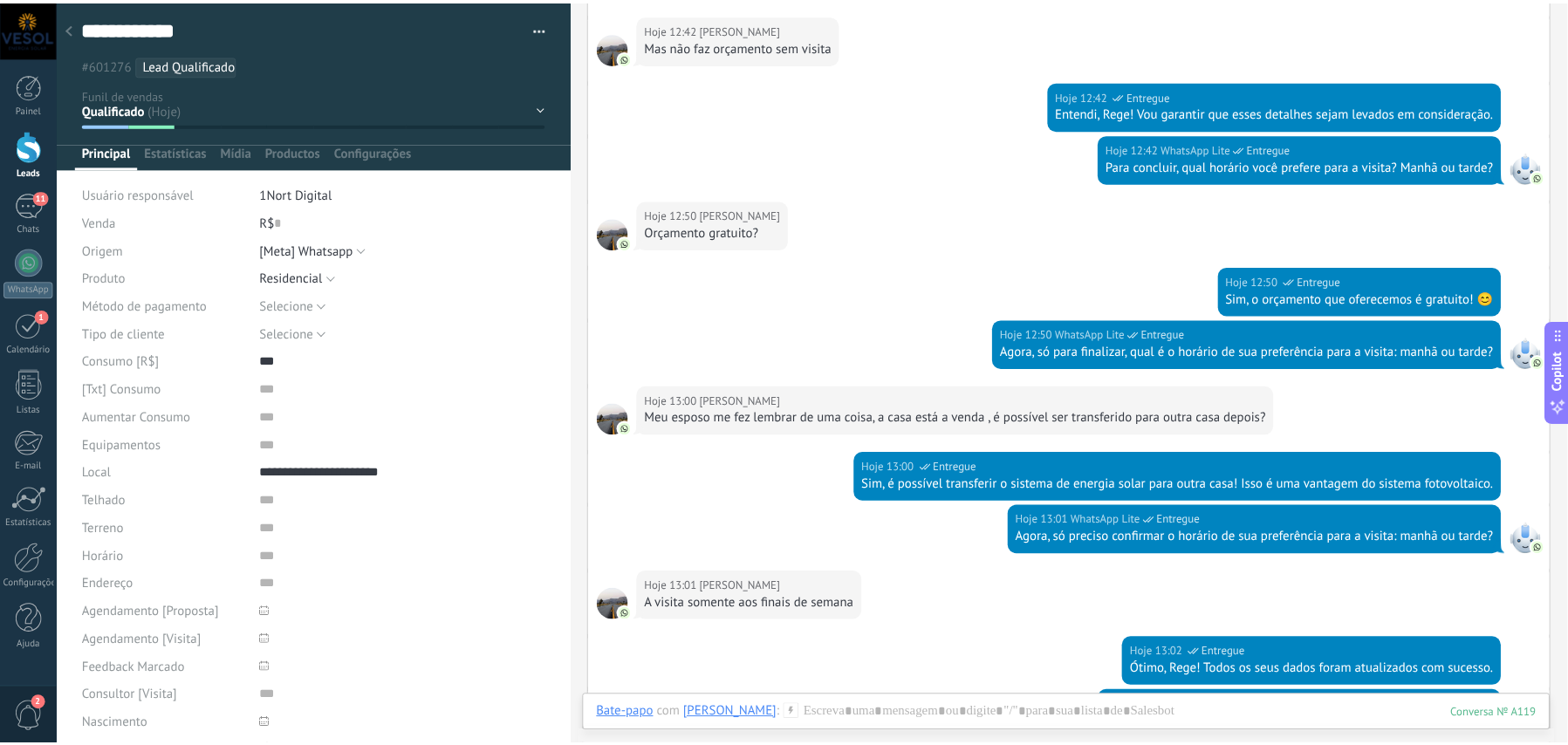
scroll to position [1361, 0]
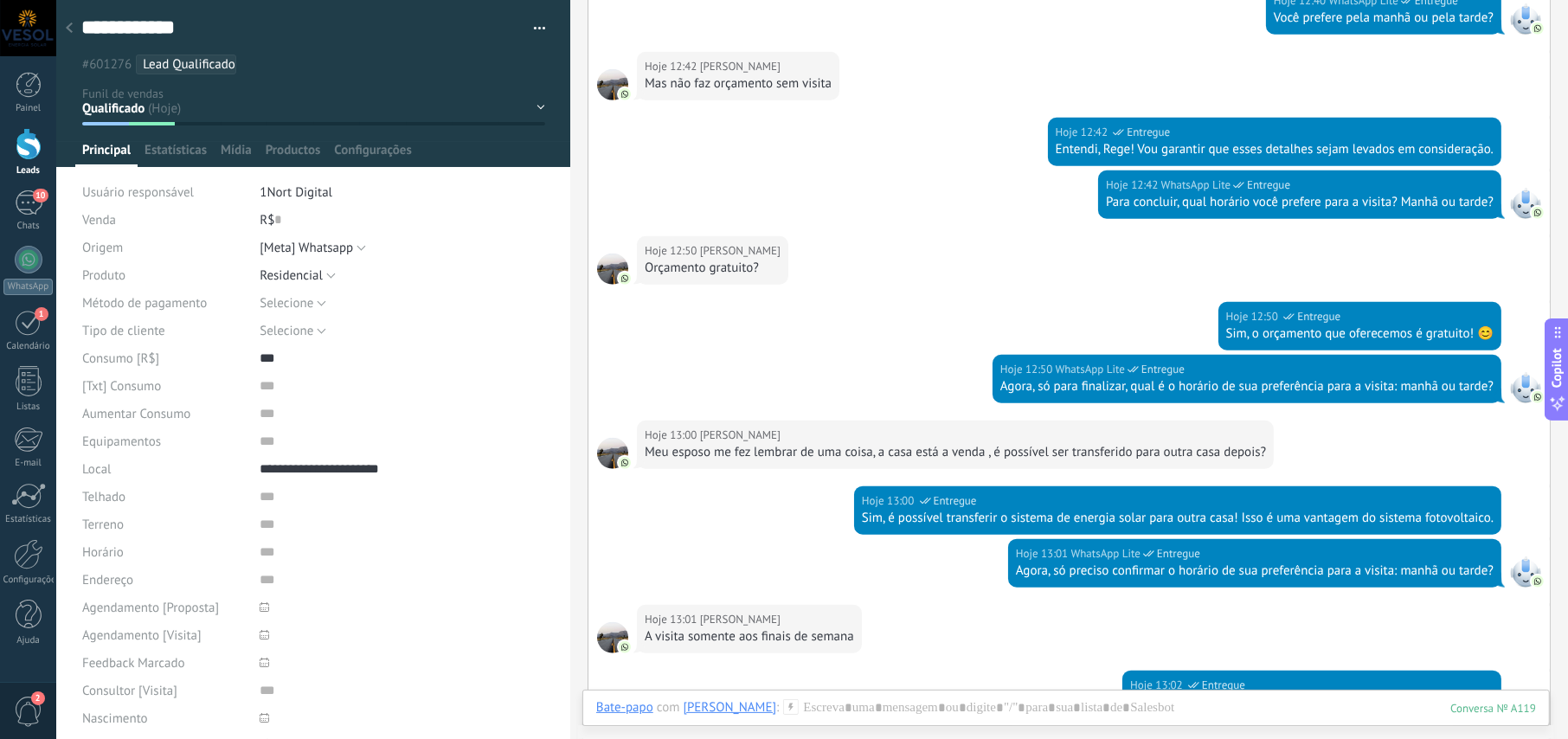
click at [23, 136] on div at bounding box center [28, 144] width 26 height 32
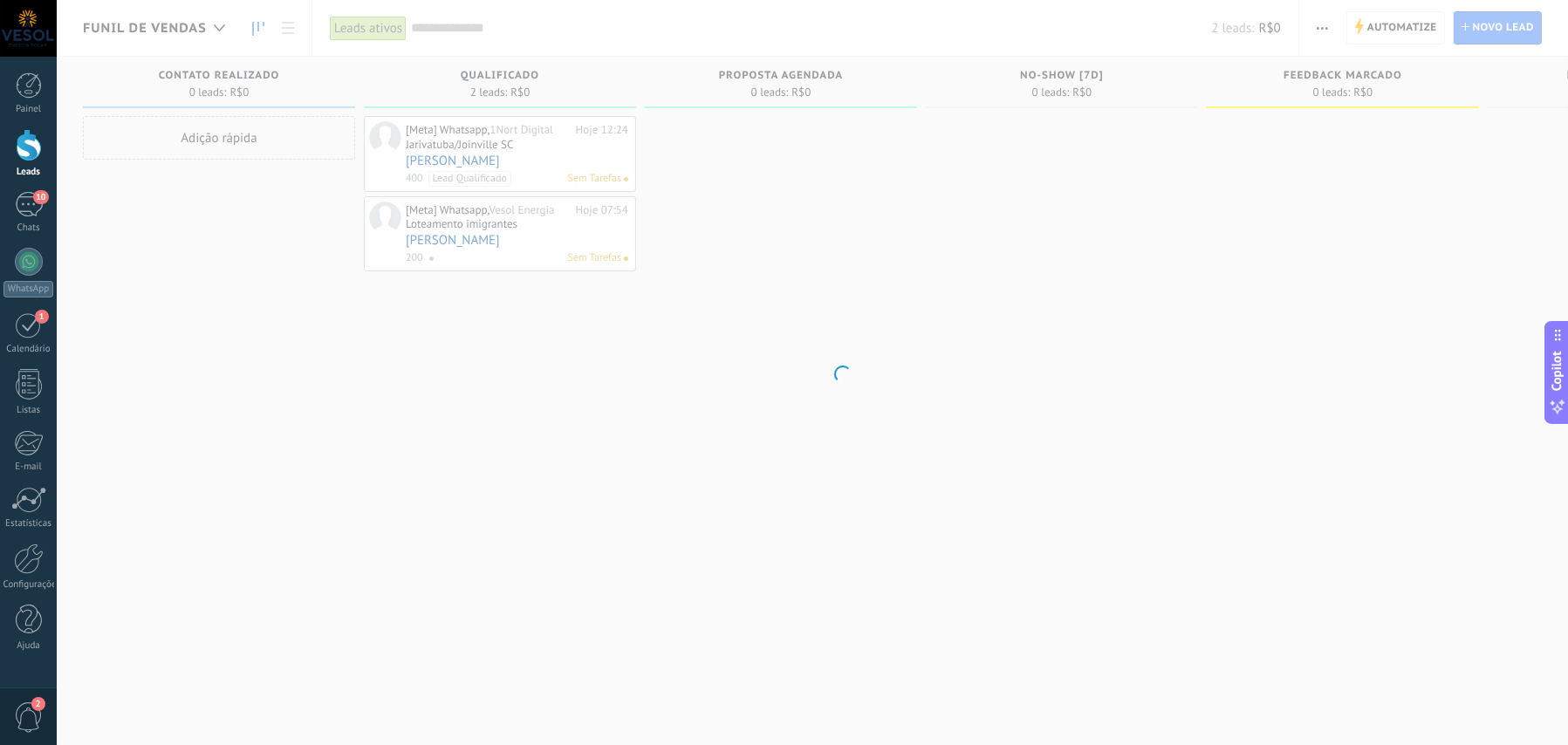
click at [217, 32] on body ".abccls-1,.abccls-2{fill-rule:evenodd}.abccls-2{fill:#fff} .abfcls-1{fill:none}…" at bounding box center [784, 372] width 1568 height 745
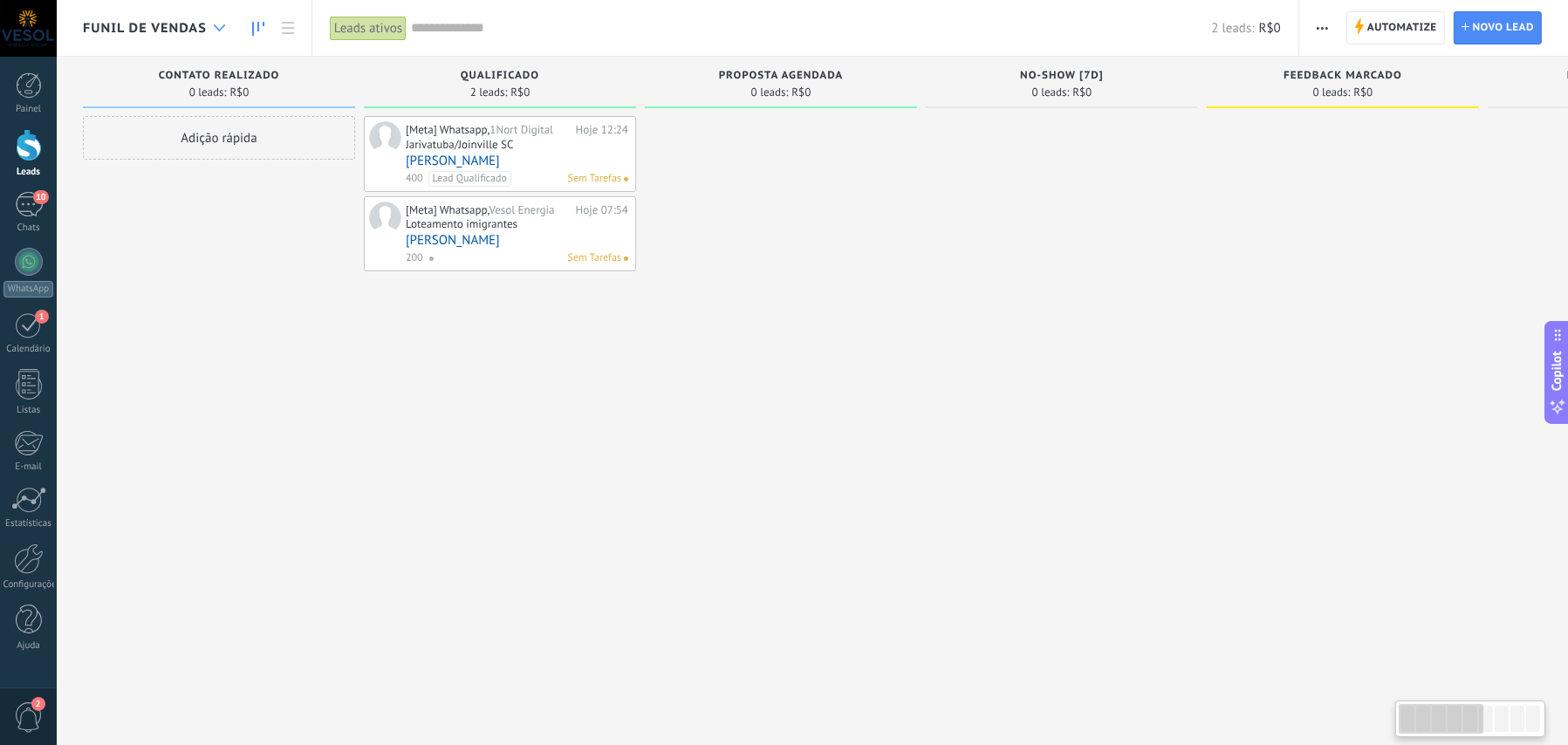
click at [218, 32] on div at bounding box center [220, 28] width 29 height 34
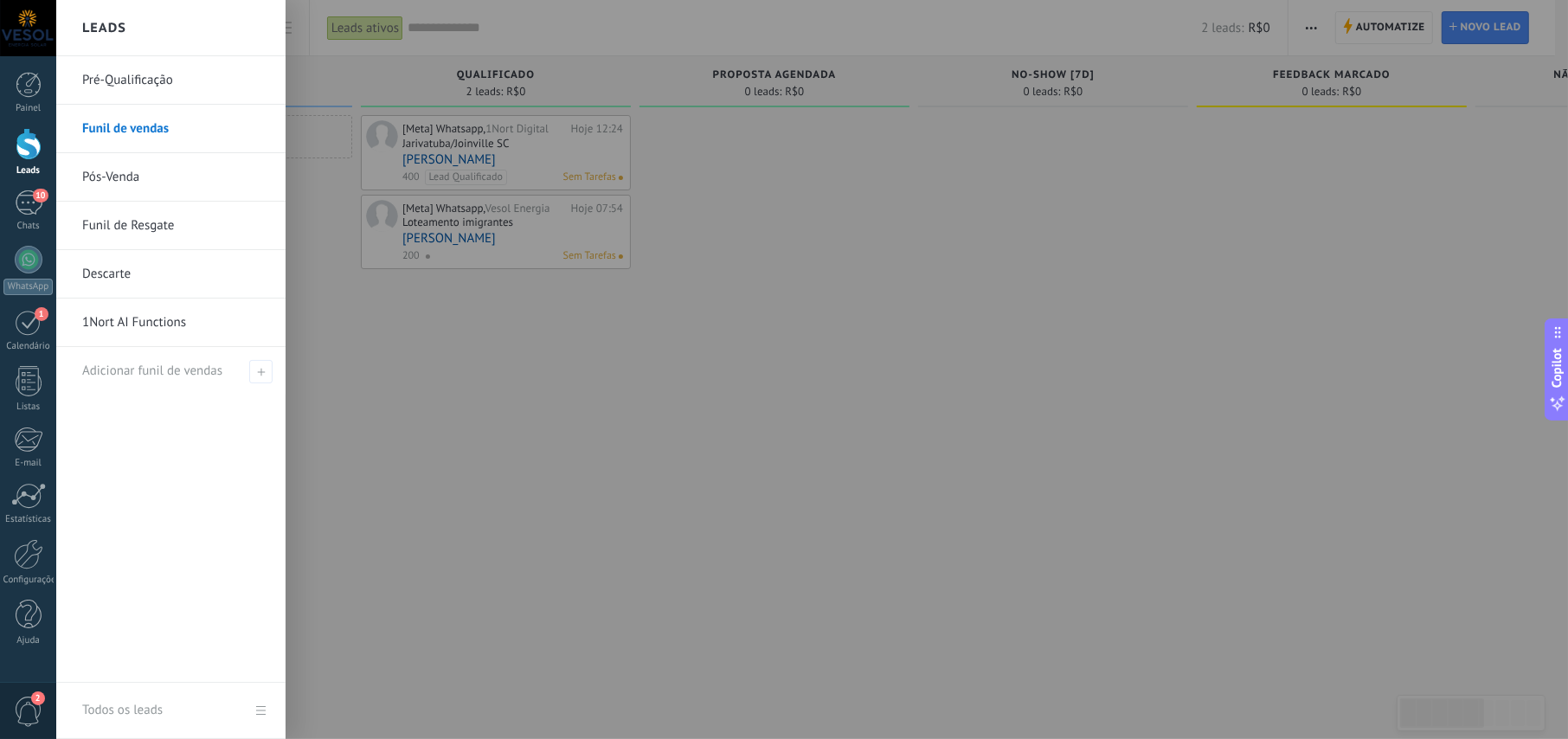
click at [131, 125] on link "Funil de vendas" at bounding box center [175, 129] width 186 height 49
